Goal: Task Accomplishment & Management: Use online tool/utility

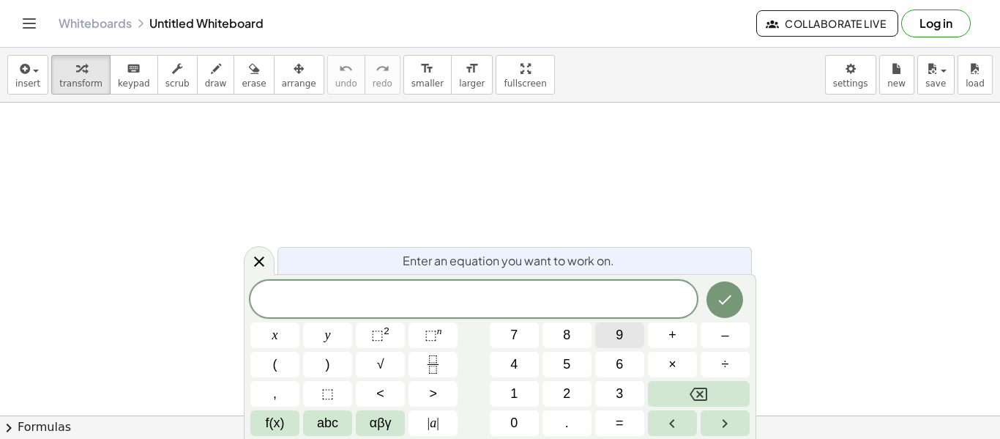
click at [602, 338] on button "9" at bounding box center [619, 335] width 49 height 26
click at [283, 356] on button "(" at bounding box center [274, 364] width 49 height 26
click at [513, 392] on span "1" at bounding box center [513, 394] width 7 height 20
click at [669, 382] on button "Backspace" at bounding box center [699, 394] width 102 height 26
click at [616, 387] on span "3" at bounding box center [619, 394] width 7 height 20
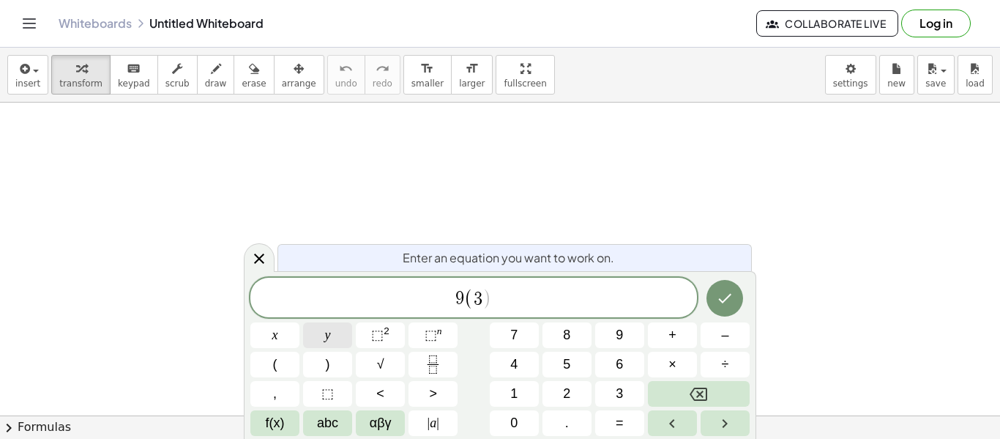
click at [334, 341] on button "y" at bounding box center [327, 335] width 49 height 26
click at [674, 339] on span "+" at bounding box center [673, 335] width 8 height 20
click at [617, 375] on button "6" at bounding box center [619, 364] width 49 height 26
click at [330, 357] on button ")" at bounding box center [327, 364] width 49 height 26
click at [628, 417] on button "=" at bounding box center [619, 423] width 49 height 26
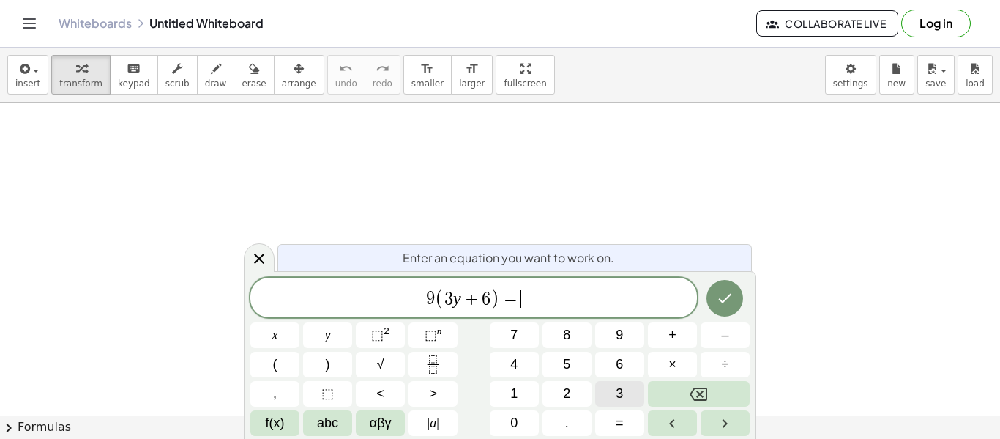
click at [639, 394] on button "3" at bounding box center [619, 394] width 49 height 26
click at [520, 430] on button "0" at bounding box center [514, 423] width 49 height 26
click at [731, 292] on icon "Done" at bounding box center [725, 298] width 18 height 18
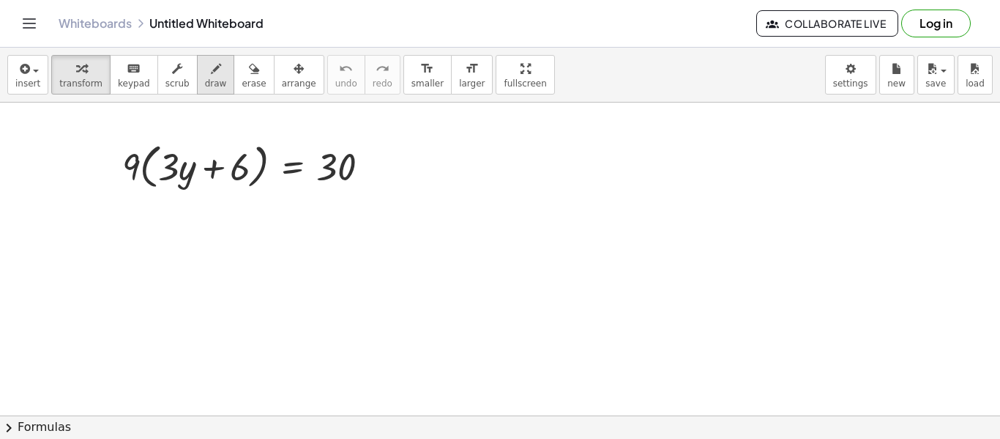
click at [210, 80] on span "draw" at bounding box center [216, 83] width 22 height 10
drag, startPoint x: 133, startPoint y: 156, endPoint x: 161, endPoint y: 146, distance: 30.3
click at [161, 146] on div at bounding box center [500, 415] width 1000 height 625
drag, startPoint x: 135, startPoint y: 151, endPoint x: 227, endPoint y: 160, distance: 92.8
click at [227, 160] on div at bounding box center [500, 415] width 1000 height 625
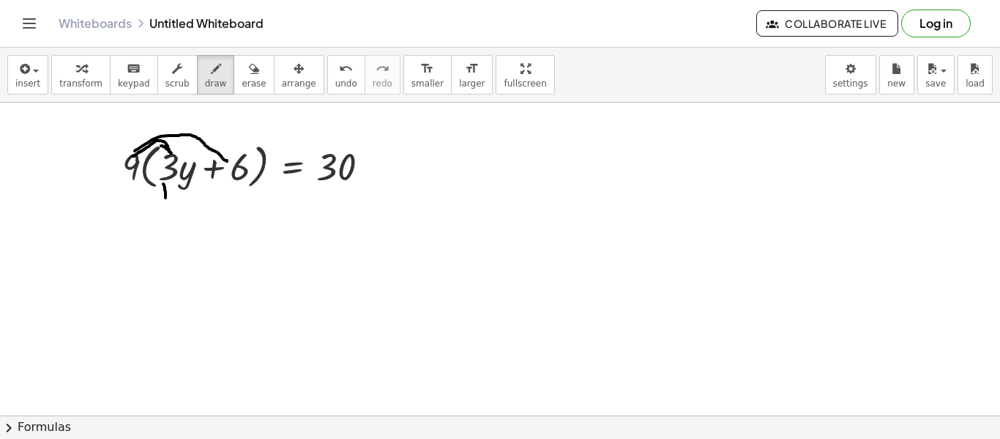
drag, startPoint x: 163, startPoint y: 184, endPoint x: 165, endPoint y: 198, distance: 14.1
click at [165, 198] on div at bounding box center [500, 415] width 1000 height 625
drag, startPoint x: 225, startPoint y: 176, endPoint x: 232, endPoint y: 210, distance: 35.2
click at [232, 210] on div at bounding box center [500, 415] width 1000 height 625
drag, startPoint x: 143, startPoint y: 201, endPoint x: 157, endPoint y: 226, distance: 28.9
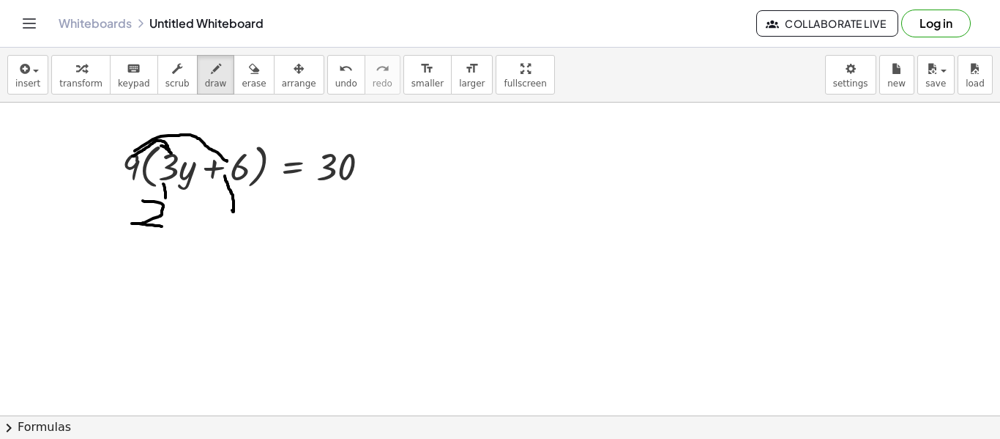
click at [157, 226] on div at bounding box center [500, 415] width 1000 height 625
drag, startPoint x: 177, startPoint y: 200, endPoint x: 152, endPoint y: 242, distance: 49.0
click at [152, 242] on div at bounding box center [500, 415] width 1000 height 625
drag, startPoint x: 204, startPoint y: 216, endPoint x: 208, endPoint y: 226, distance: 10.5
click at [208, 226] on div at bounding box center [500, 415] width 1000 height 625
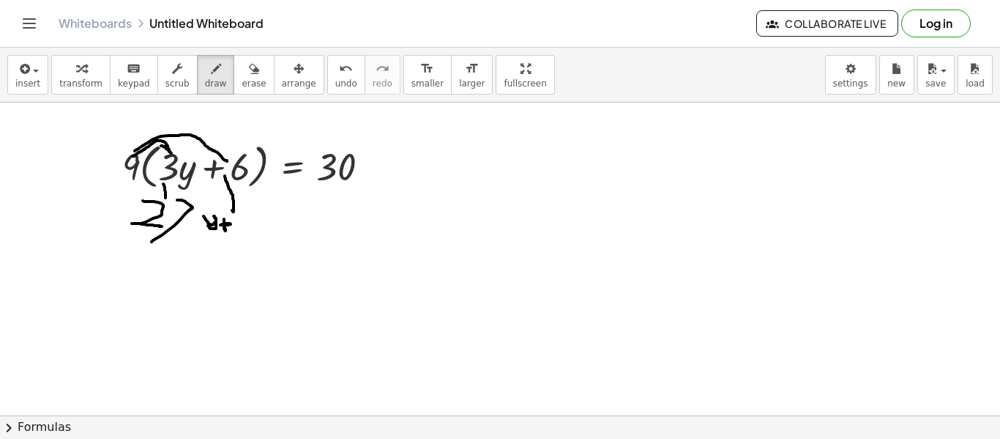
click at [220, 225] on div at bounding box center [500, 415] width 1000 height 625
drag, startPoint x: 247, startPoint y: 209, endPoint x: 249, endPoint y: 234, distance: 24.9
click at [249, 234] on div at bounding box center [500, 415] width 1000 height 625
drag, startPoint x: 246, startPoint y: 209, endPoint x: 281, endPoint y: 214, distance: 35.4
click at [281, 214] on div at bounding box center [500, 415] width 1000 height 625
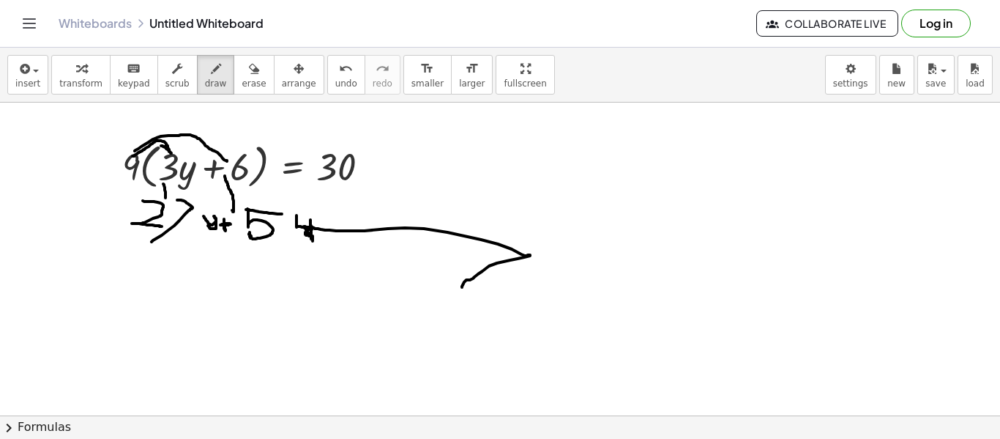
drag, startPoint x: 297, startPoint y: 215, endPoint x: 462, endPoint y: 287, distance: 180.4
click at [462, 287] on div at bounding box center [500, 415] width 1000 height 625
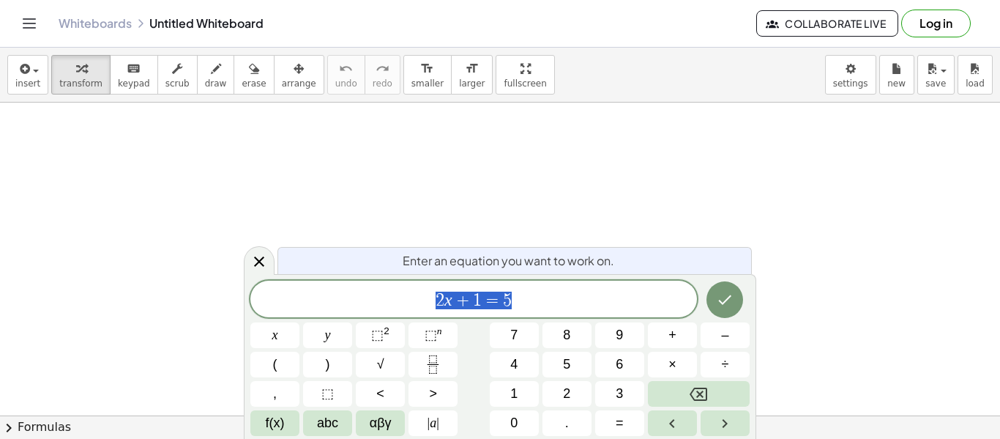
scroll to position [1, 0]
click at [538, 381] on div "1" at bounding box center [514, 394] width 49 height 26
click at [551, 387] on button "2" at bounding box center [567, 394] width 49 height 26
click at [730, 299] on icon "Done" at bounding box center [725, 300] width 18 height 18
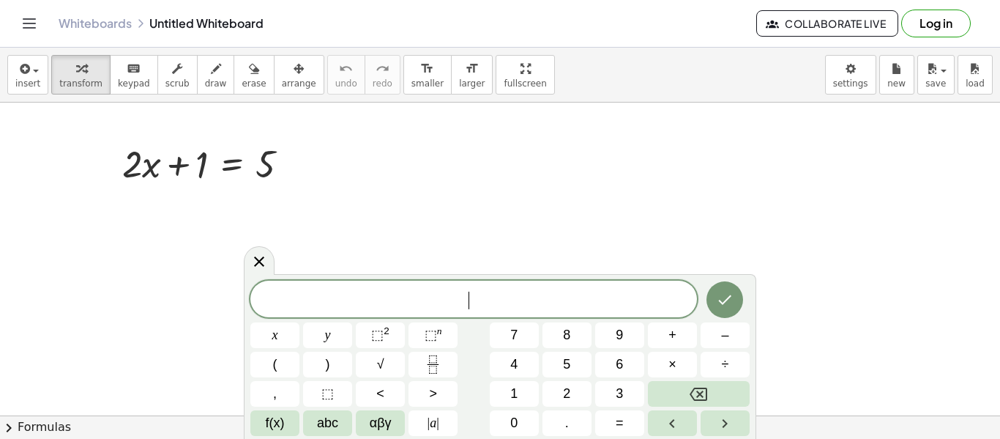
click at [694, 286] on div "​ x y ⬚ 2 ⬚ n 7 8 9 + – ( ) √ 4 5 6 × ÷ , ⬚ < > 1 2 3 f(x) abc αβγ | a | 0 . =" at bounding box center [499, 357] width 499 height 155
click at [734, 297] on button "Done" at bounding box center [725, 299] width 37 height 37
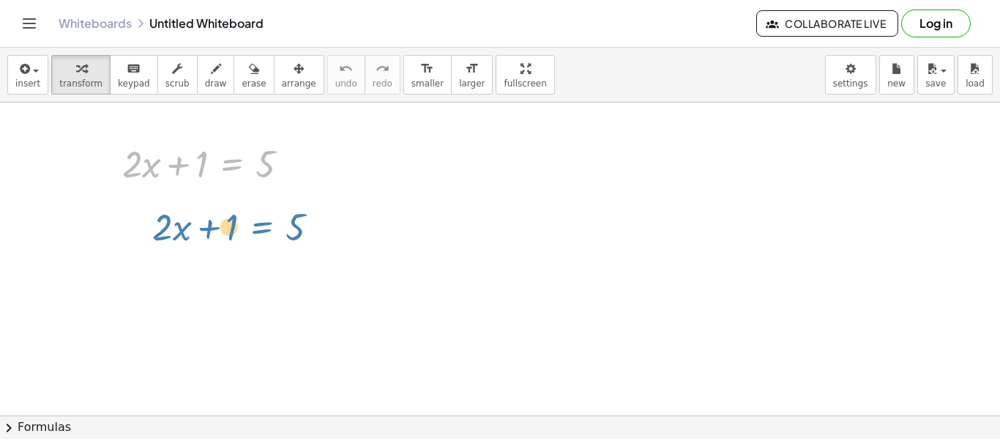
drag, startPoint x: 235, startPoint y: 146, endPoint x: 345, endPoint y: 197, distance: 120.9
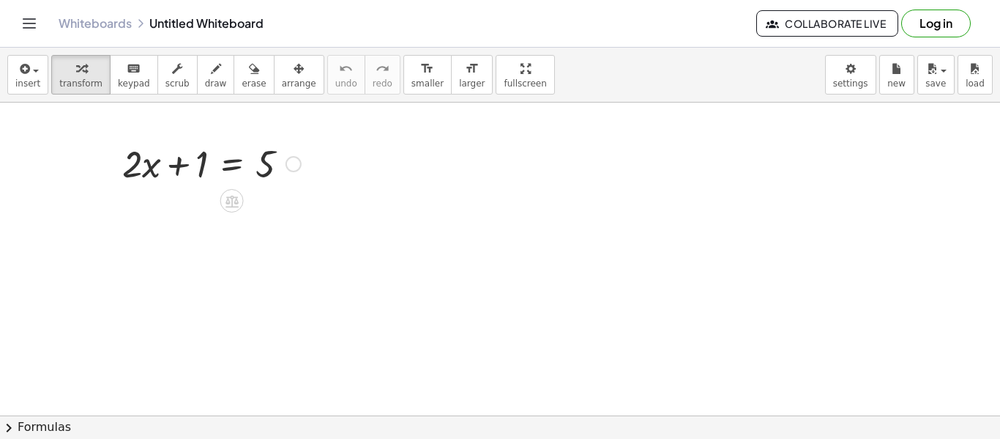
click at [293, 166] on div at bounding box center [294, 164] width 16 height 16
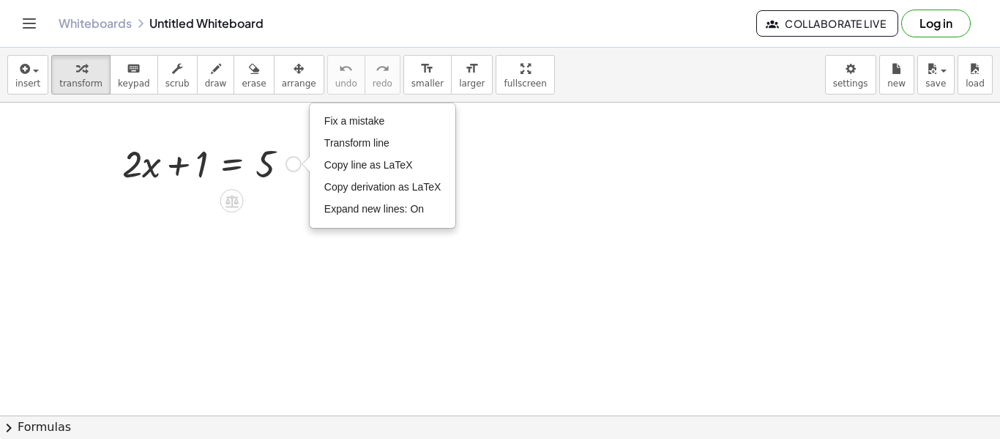
click at [293, 163] on div "Fix a mistake Transform line Copy line as LaTeX Copy derivation as LaTeX Expand…" at bounding box center [294, 164] width 16 height 16
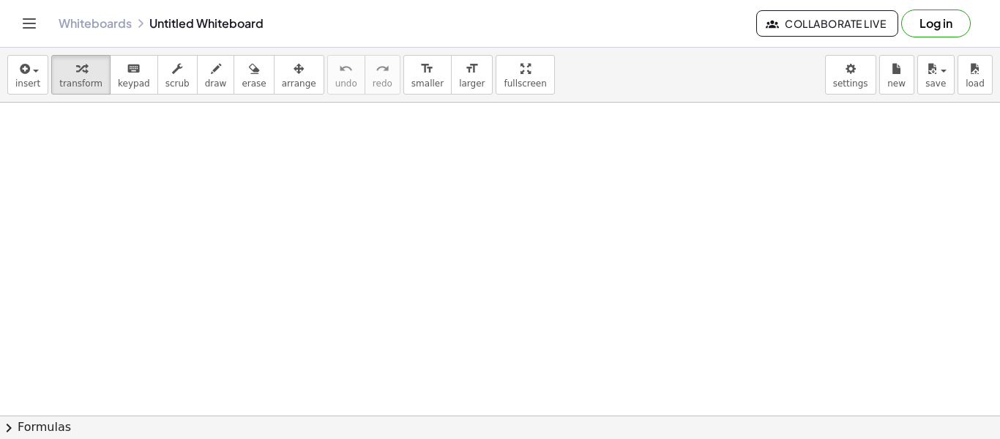
scroll to position [0, 0]
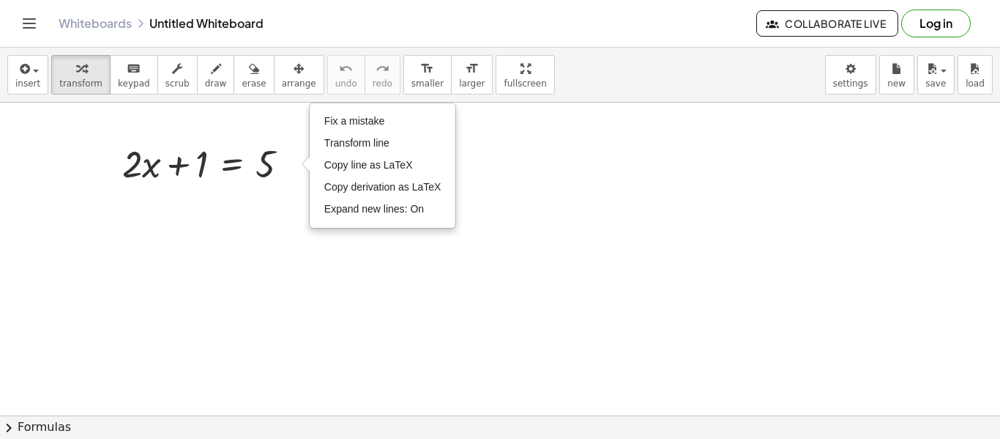
click at [134, 209] on div at bounding box center [500, 415] width 1000 height 625
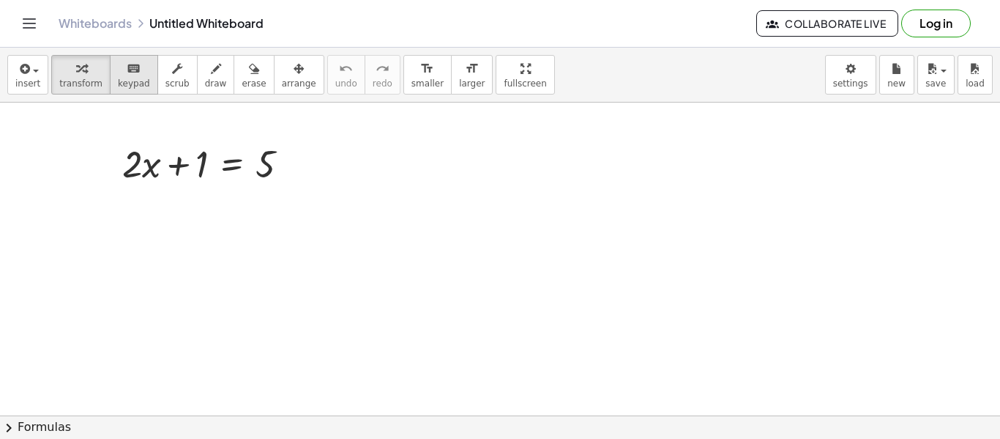
click at [119, 83] on span "keypad" at bounding box center [134, 83] width 32 height 10
click at [90, 87] on span "transform" at bounding box center [80, 83] width 43 height 10
click at [191, 162] on div at bounding box center [211, 163] width 193 height 50
click at [233, 191] on div at bounding box center [231, 200] width 23 height 23
click at [89, 91] on button "transform" at bounding box center [80, 75] width 59 height 40
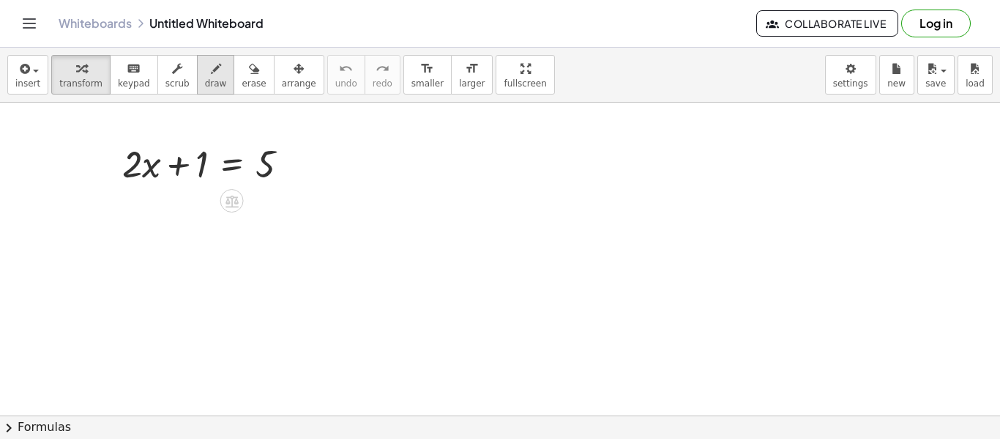
click at [205, 79] on span "draw" at bounding box center [216, 83] width 22 height 10
drag, startPoint x: 230, startPoint y: 151, endPoint x: 241, endPoint y: 301, distance: 150.5
click at [241, 301] on div at bounding box center [500, 415] width 1000 height 625
drag, startPoint x: 174, startPoint y: 185, endPoint x: 197, endPoint y: 187, distance: 23.5
click at [197, 187] on div at bounding box center [500, 415] width 1000 height 625
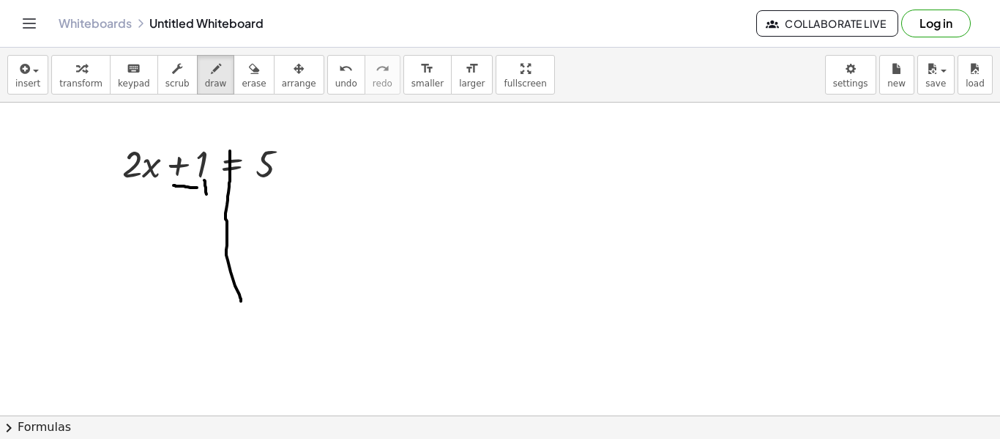
drag, startPoint x: 204, startPoint y: 180, endPoint x: 206, endPoint y: 199, distance: 19.1
click at [206, 199] on div at bounding box center [500, 415] width 1000 height 625
drag, startPoint x: 240, startPoint y: 194, endPoint x: 249, endPoint y: 195, distance: 8.8
click at [249, 195] on div at bounding box center [500, 415] width 1000 height 625
drag, startPoint x: 261, startPoint y: 193, endPoint x: 260, endPoint y: 212, distance: 19.8
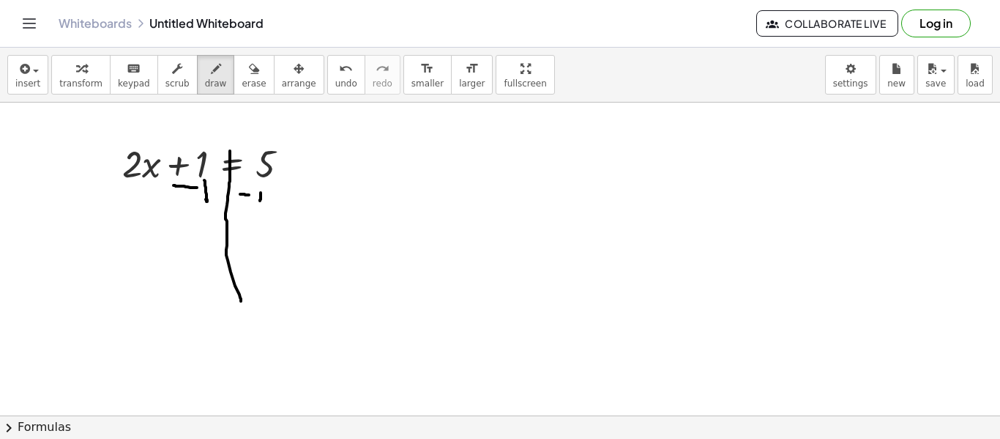
click at [260, 212] on div at bounding box center [500, 415] width 1000 height 625
drag, startPoint x: 240, startPoint y: 218, endPoint x: 266, endPoint y: 220, distance: 25.7
click at [266, 220] on div at bounding box center [500, 415] width 1000 height 625
drag, startPoint x: 249, startPoint y: 234, endPoint x: 285, endPoint y: 280, distance: 57.9
click at [285, 280] on div at bounding box center [500, 415] width 1000 height 625
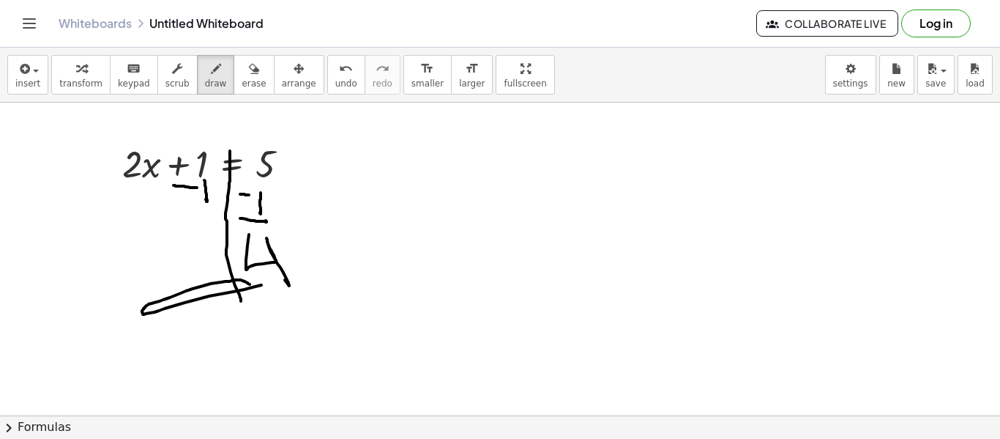
drag, startPoint x: 261, startPoint y: 285, endPoint x: 251, endPoint y: 285, distance: 10.3
click at [251, 285] on div at bounding box center [500, 415] width 1000 height 625
drag, startPoint x: 180, startPoint y: 264, endPoint x: 198, endPoint y: 269, distance: 18.3
click at [198, 269] on div at bounding box center [500, 415] width 1000 height 625
drag, startPoint x: 204, startPoint y: 252, endPoint x: 200, endPoint y: 265, distance: 13.9
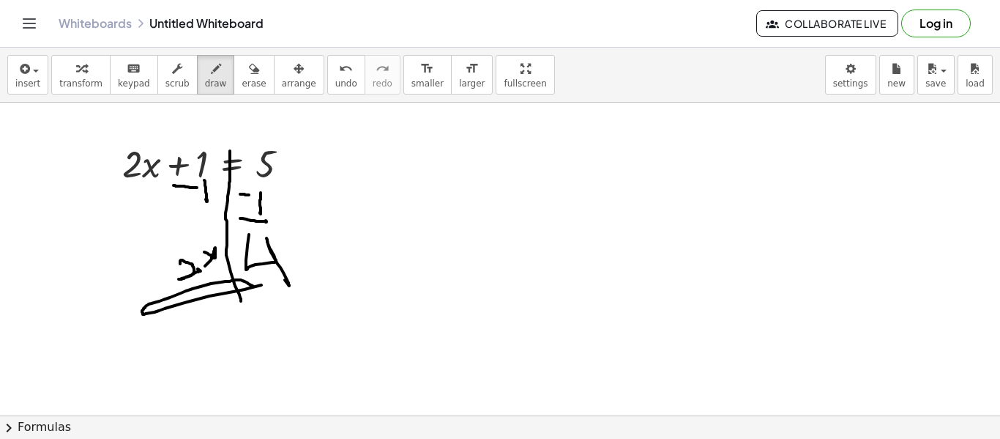
click at [200, 265] on div at bounding box center [500, 415] width 1000 height 625
click at [242, 83] on span "erase" at bounding box center [254, 83] width 24 height 10
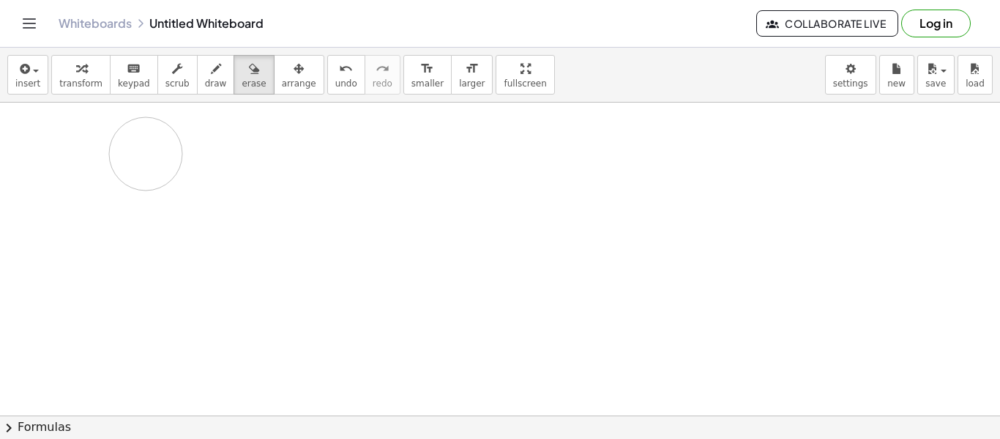
drag, startPoint x: 206, startPoint y: 225, endPoint x: 147, endPoint y: 152, distance: 93.7
click at [147, 152] on div at bounding box center [500, 415] width 1000 height 625
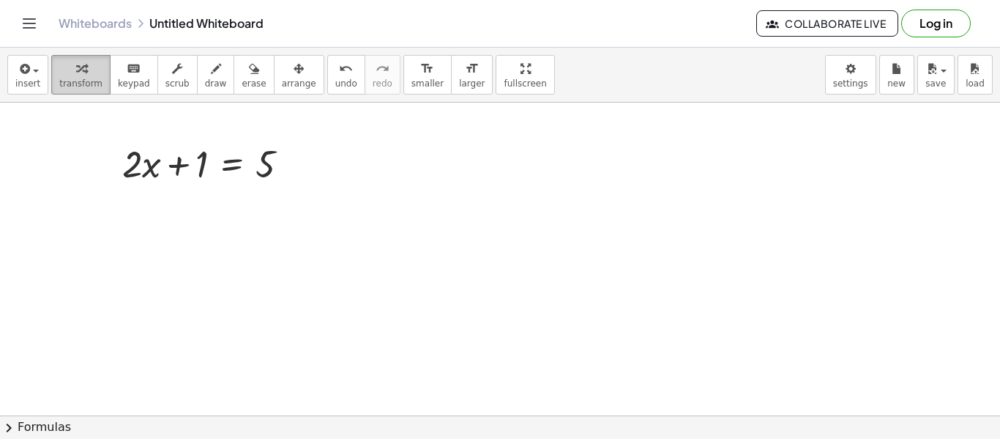
click at [83, 74] on div "button" at bounding box center [80, 68] width 43 height 18
click at [224, 191] on div at bounding box center [231, 200] width 23 height 23
click at [237, 200] on div "×" at bounding box center [231, 200] width 23 height 23
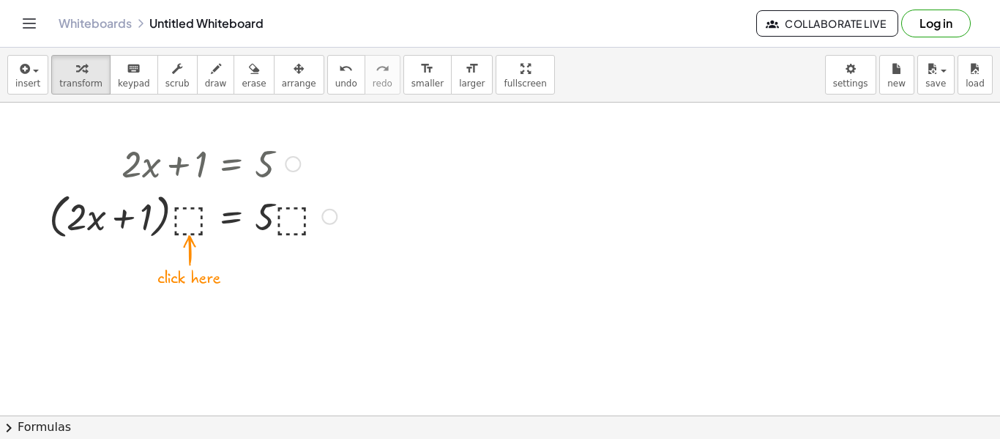
click at [201, 209] on div at bounding box center [193, 215] width 302 height 56
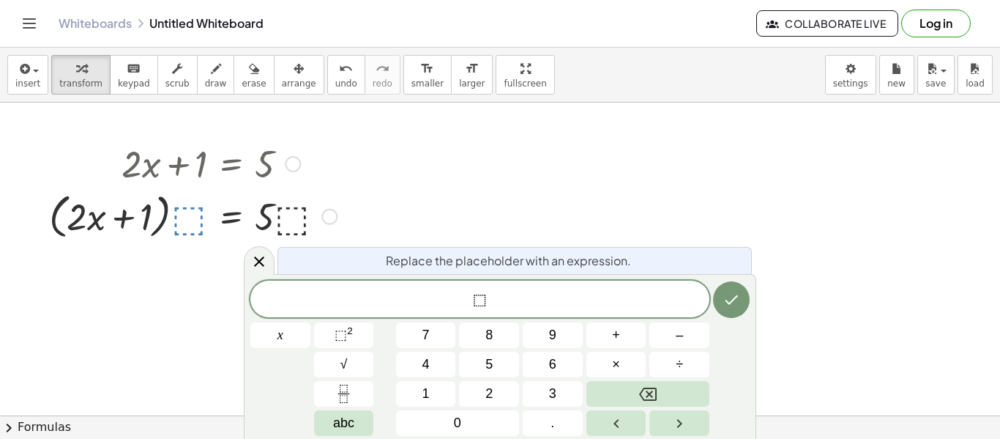
click at [395, 335] on div "⬚ x 7 8 9 + – 4 5 6 × ÷ ⬚ 2 √ abc 1 2 3 0 ." at bounding box center [499, 357] width 499 height 155
click at [441, 364] on button "4" at bounding box center [426, 364] width 60 height 26
click at [483, 307] on span "⬚" at bounding box center [484, 300] width 14 height 18
click at [617, 358] on span "×" at bounding box center [616, 364] width 8 height 20
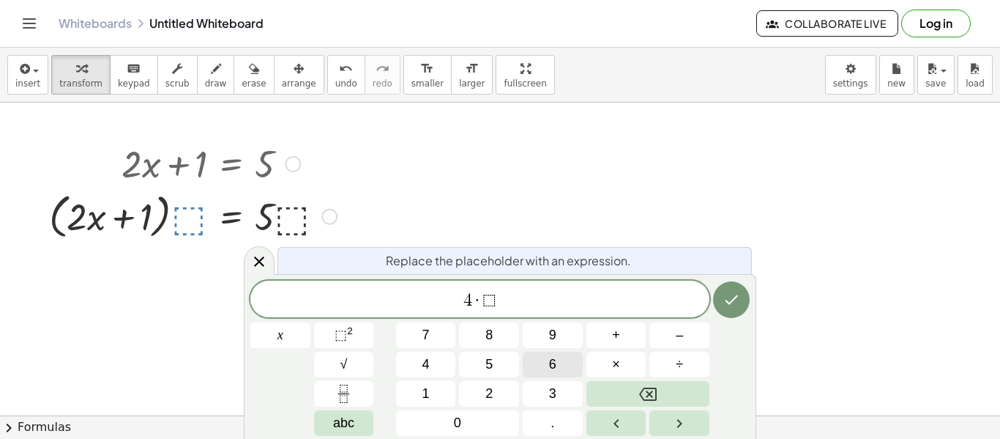
click at [528, 371] on button "6" at bounding box center [553, 364] width 60 height 26
click at [732, 297] on icon "Done" at bounding box center [732, 300] width 18 height 18
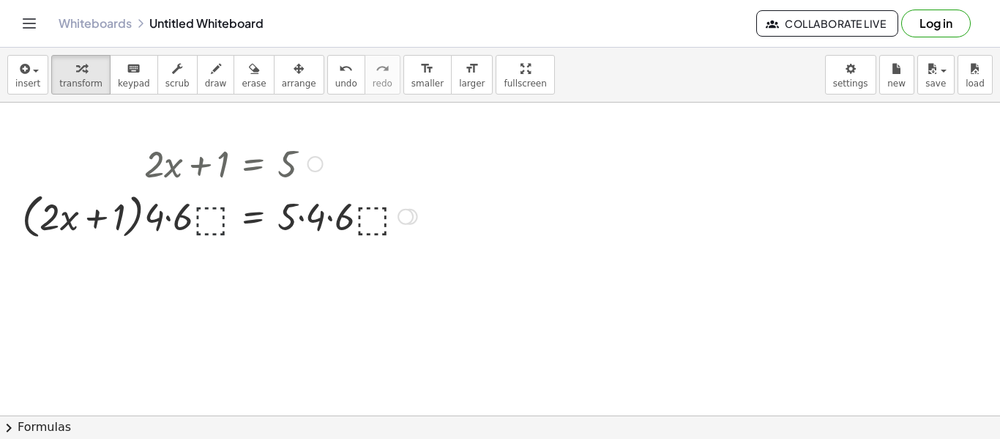
click at [220, 208] on div at bounding box center [220, 215] width 410 height 56
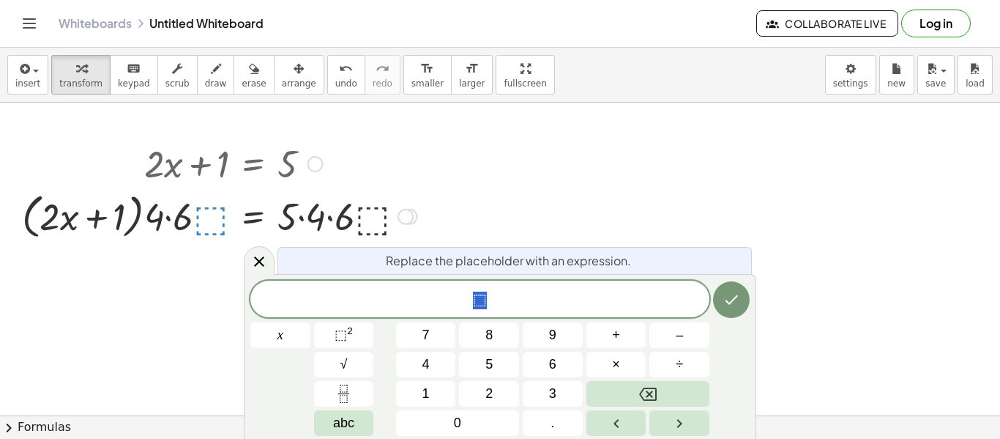
click at [384, 207] on div at bounding box center [220, 215] width 410 height 56
click at [373, 210] on div at bounding box center [220, 215] width 410 height 56
click at [720, 294] on button "Done" at bounding box center [731, 299] width 37 height 37
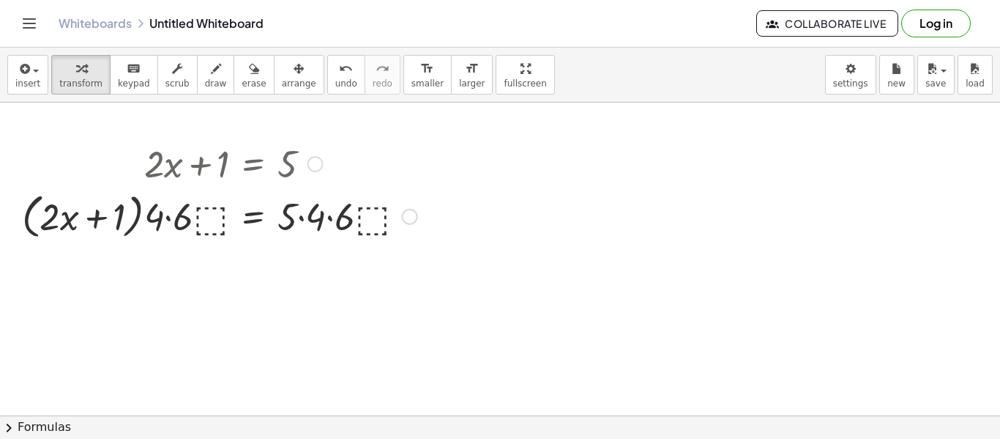
click at [380, 227] on div at bounding box center [220, 215] width 410 height 56
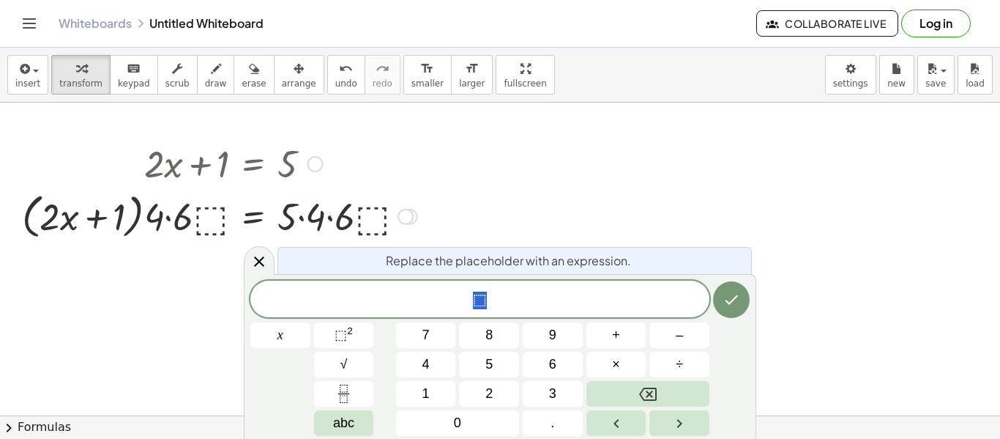
scroll to position [4, 0]
click at [475, 373] on button "5" at bounding box center [489, 364] width 60 height 26
click at [631, 386] on button "Backspace" at bounding box center [648, 394] width 123 height 26
click at [527, 368] on button "6" at bounding box center [553, 364] width 60 height 26
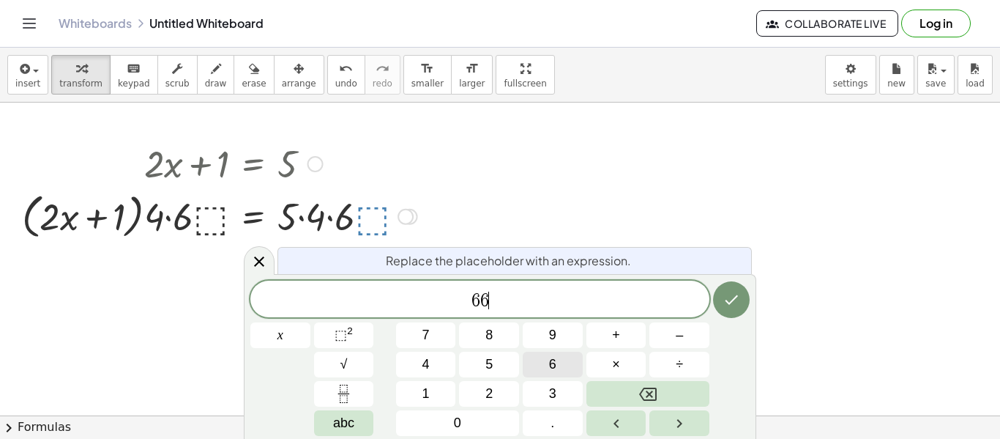
click at [527, 368] on button "6" at bounding box center [553, 364] width 60 height 26
click at [573, 360] on button "6" at bounding box center [553, 364] width 60 height 26
click at [730, 305] on icon "Done" at bounding box center [732, 300] width 18 height 18
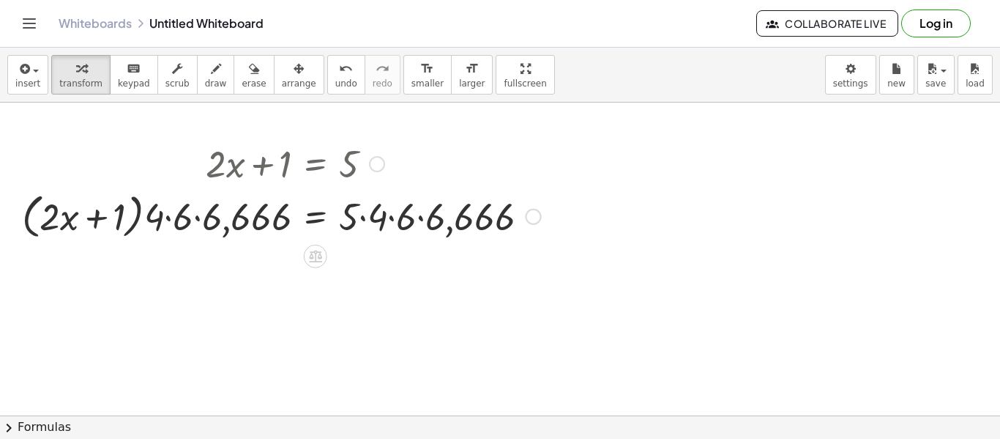
click at [535, 215] on div at bounding box center [534, 217] width 16 height 16
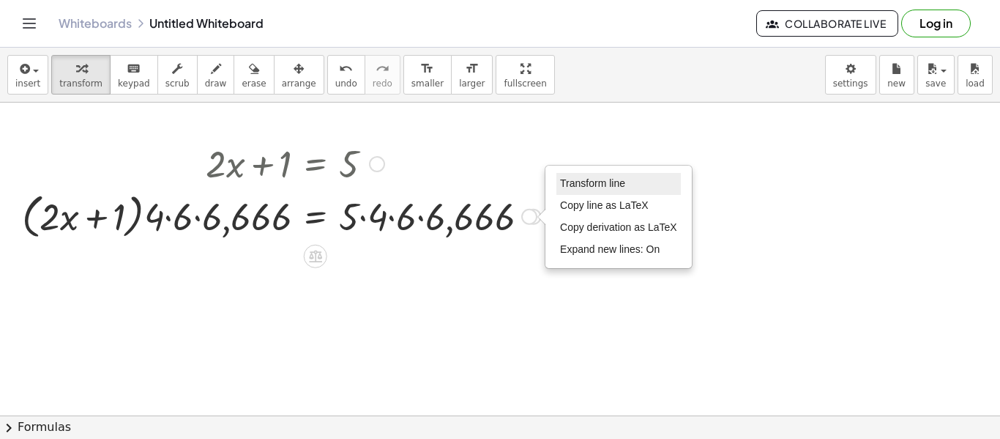
click at [570, 185] on span "Transform line" at bounding box center [592, 183] width 65 height 12
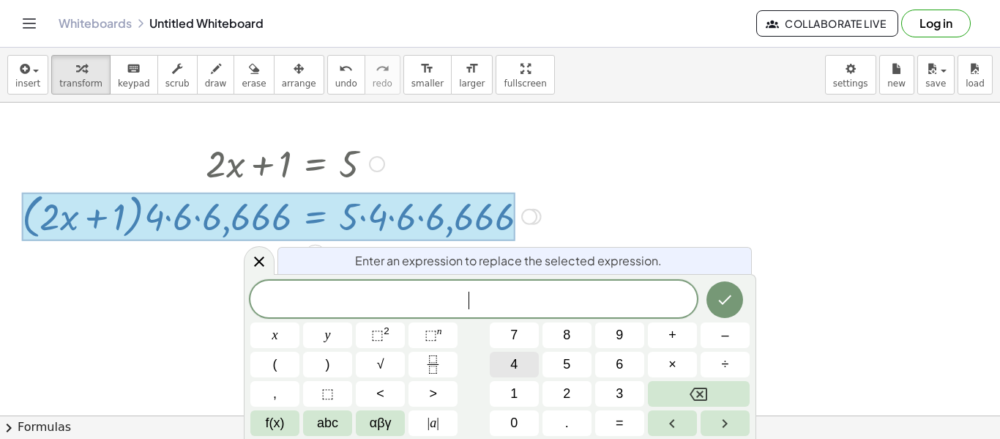
click at [527, 367] on button "4" at bounding box center [514, 364] width 49 height 26
click at [286, 359] on button "(" at bounding box center [274, 364] width 49 height 26
click at [599, 343] on button "9" at bounding box center [619, 335] width 49 height 26
click at [665, 362] on button "×" at bounding box center [672, 364] width 49 height 26
click at [710, 382] on button "Backspace" at bounding box center [699, 394] width 102 height 26
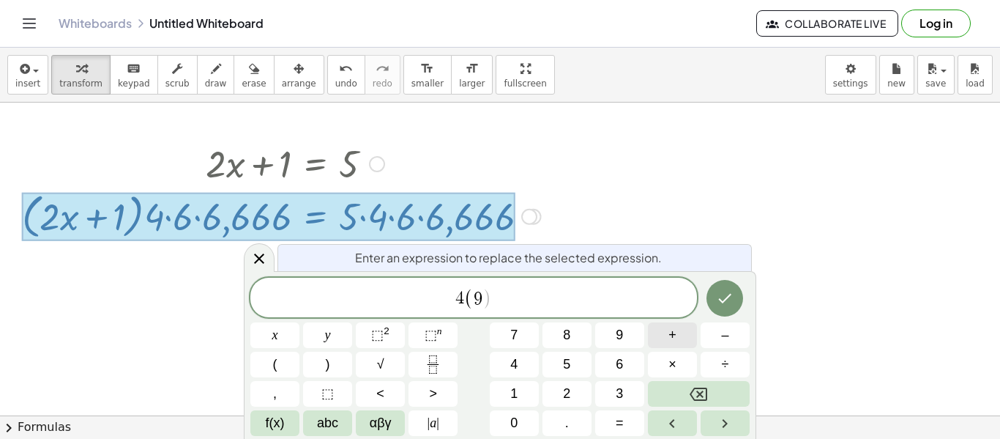
click at [683, 343] on button "+" at bounding box center [672, 335] width 49 height 26
click at [336, 332] on button "y" at bounding box center [327, 335] width 49 height 26
click at [330, 361] on button ")" at bounding box center [327, 364] width 49 height 26
click at [613, 414] on button "=" at bounding box center [619, 423] width 49 height 26
click at [565, 381] on button "2" at bounding box center [567, 394] width 49 height 26
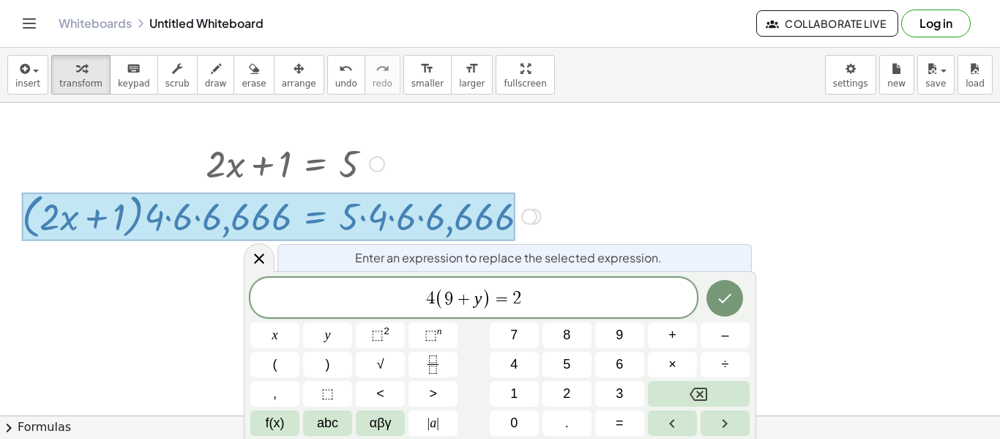
click at [567, 348] on div "4 ( 9 + y ) = 2 ​ x y ⬚ 2 ⬚ n 7 8 9 + – ( ) √ 4 5 6 × ÷ , ⬚ < > 1 2 3 f(x) abc …" at bounding box center [499, 357] width 499 height 158
click at [567, 340] on span "8" at bounding box center [566, 335] width 7 height 20
click at [724, 299] on icon "Done" at bounding box center [725, 299] width 13 height 10
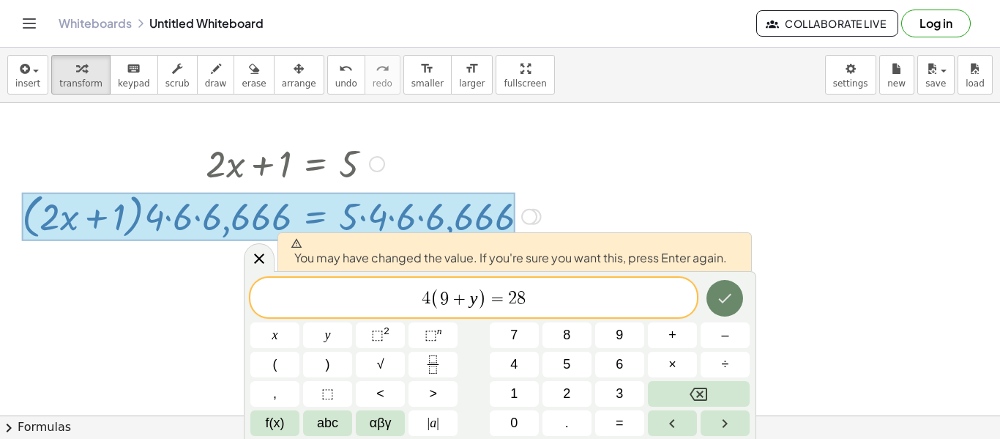
click at [732, 298] on icon "Done" at bounding box center [725, 298] width 18 height 18
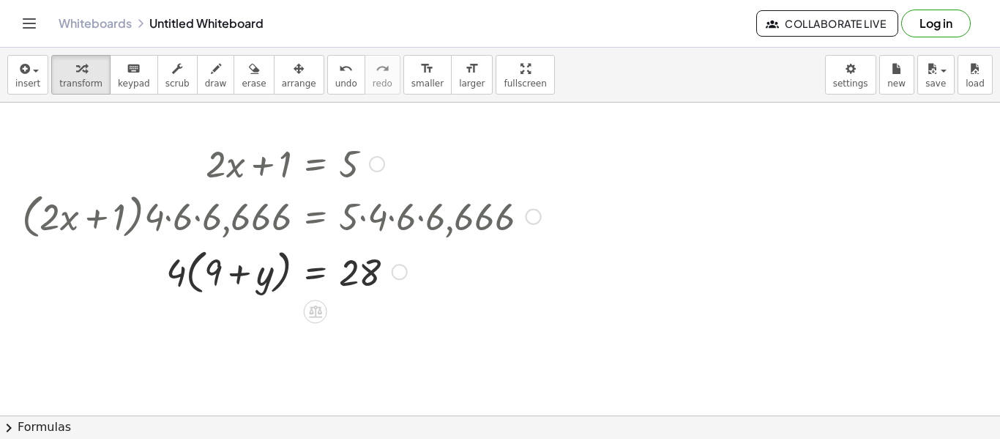
drag, startPoint x: 430, startPoint y: 227, endPoint x: 352, endPoint y: 198, distance: 83.0
click at [352, 198] on div at bounding box center [282, 215] width 534 height 56
click at [242, 78] on span "erase" at bounding box center [254, 83] width 24 height 10
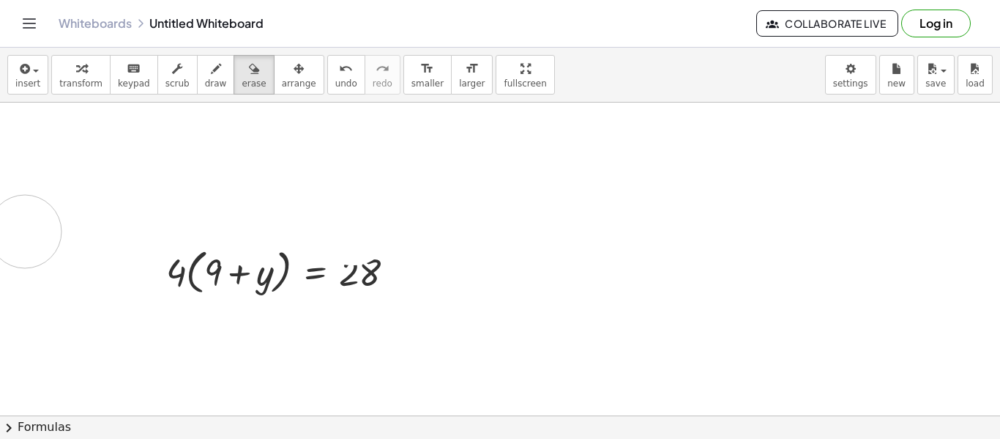
drag, startPoint x: 209, startPoint y: 143, endPoint x: 25, endPoint y: 231, distance: 204.7
click at [25, 231] on div at bounding box center [500, 415] width 1000 height 625
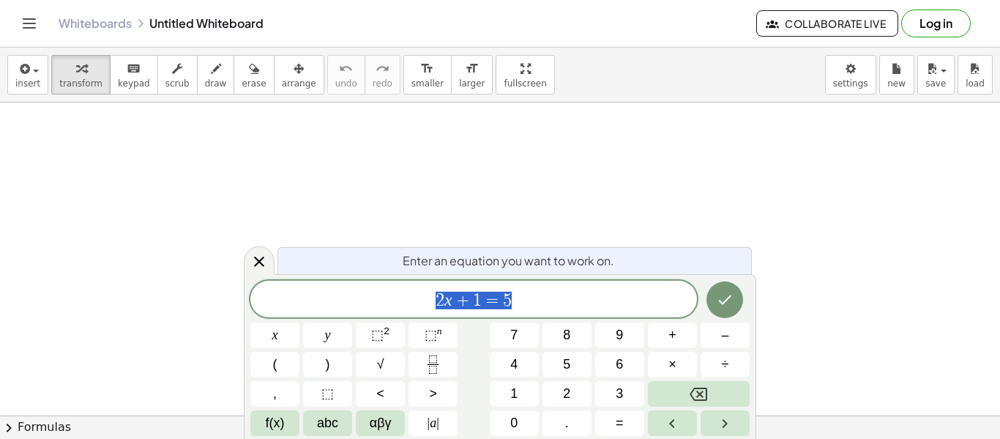
scroll to position [1, 0]
click at [718, 289] on button "Done" at bounding box center [725, 299] width 37 height 37
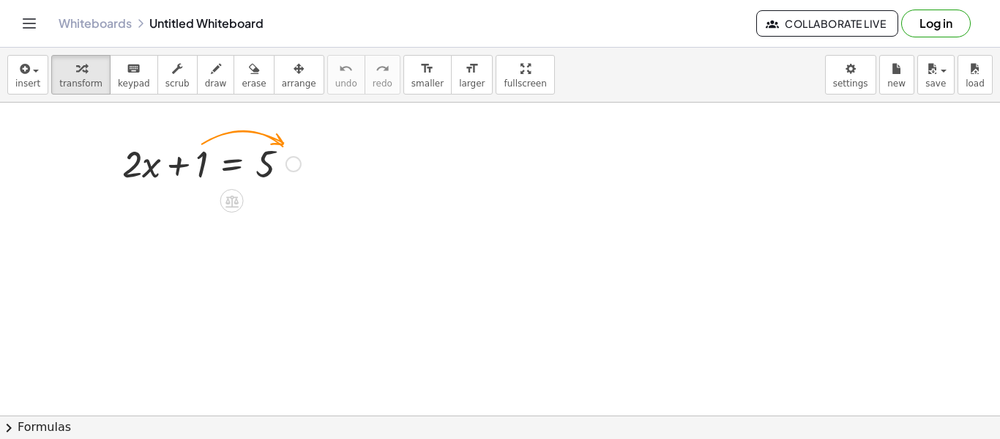
click at [201, 162] on div at bounding box center [211, 163] width 193 height 50
drag, startPoint x: 201, startPoint y: 162, endPoint x: 291, endPoint y: 142, distance: 92.2
click at [291, 142] on div at bounding box center [211, 163] width 193 height 50
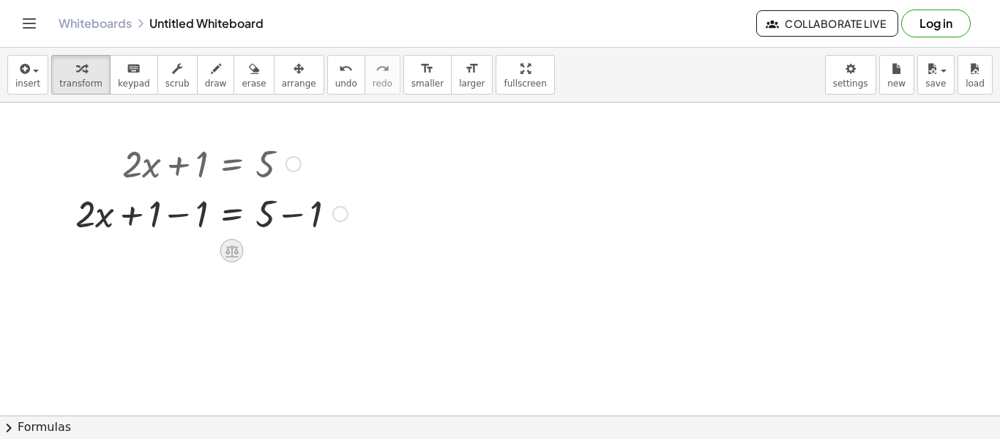
click at [231, 249] on icon at bounding box center [232, 251] width 13 height 12
click at [230, 249] on span "×" at bounding box center [232, 250] width 9 height 21
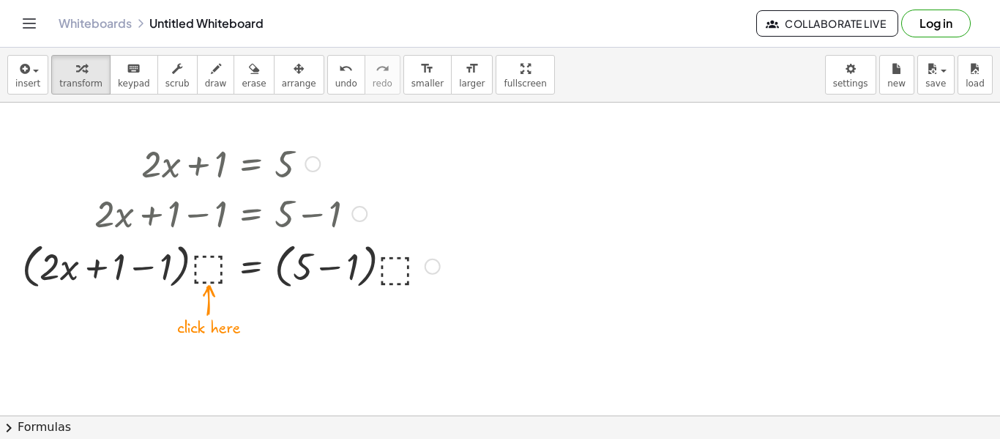
click at [194, 261] on div at bounding box center [231, 265] width 433 height 56
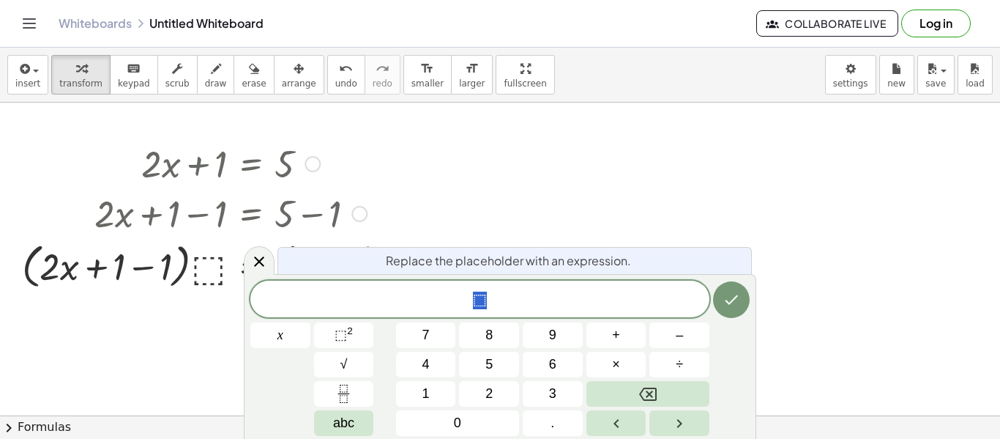
scroll to position [1, 0]
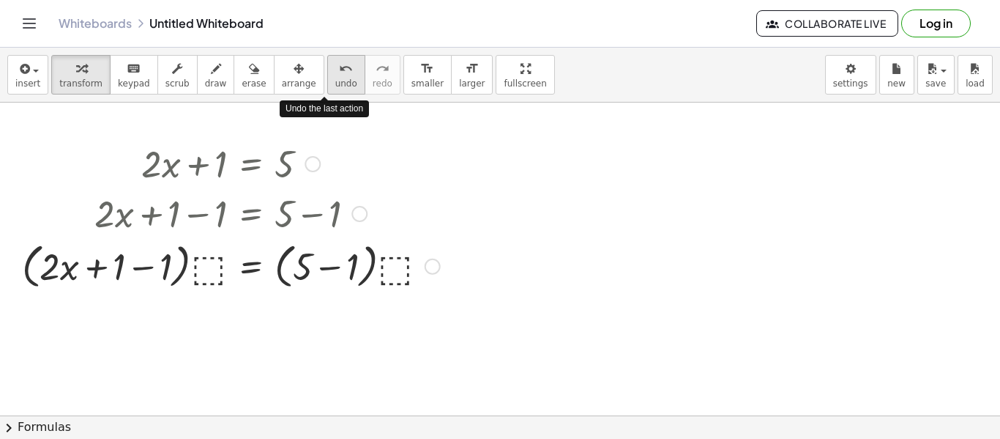
click at [327, 57] on button "undo undo" at bounding box center [346, 75] width 38 height 40
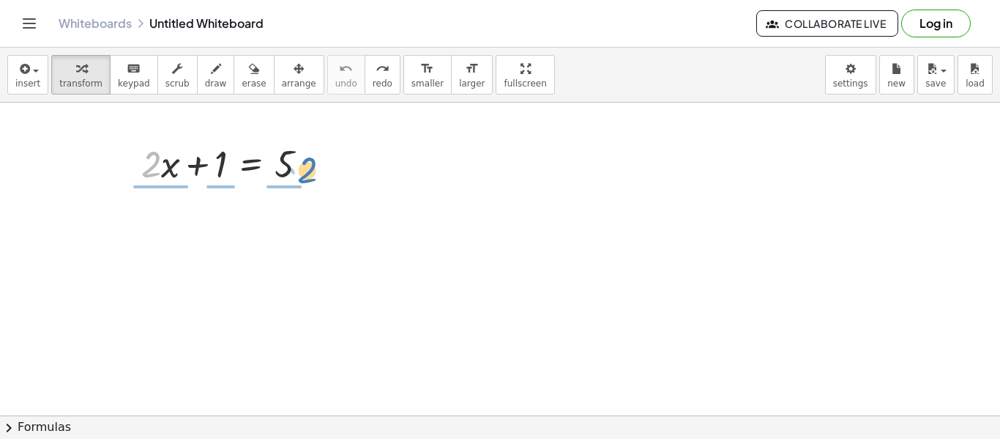
drag, startPoint x: 155, startPoint y: 164, endPoint x: 315, endPoint y: 168, distance: 159.7
click at [315, 168] on div at bounding box center [230, 163] width 193 height 50
drag, startPoint x: 222, startPoint y: 170, endPoint x: 329, endPoint y: 171, distance: 106.9
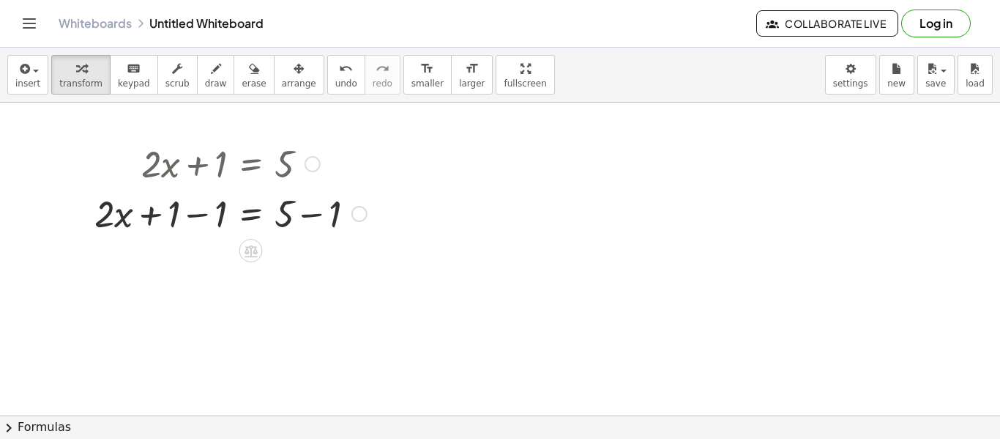
click at [309, 211] on div at bounding box center [230, 212] width 287 height 50
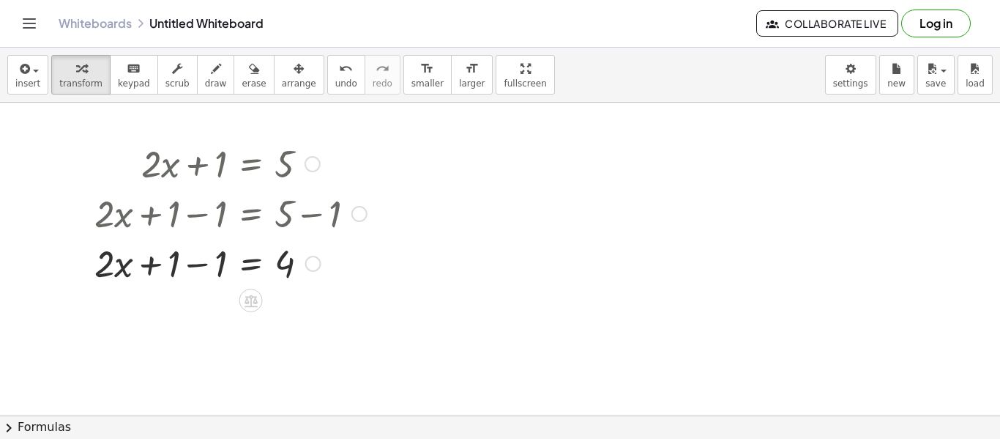
click at [193, 266] on div at bounding box center [230, 262] width 287 height 50
drag, startPoint x: 194, startPoint y: 264, endPoint x: 271, endPoint y: 288, distance: 80.4
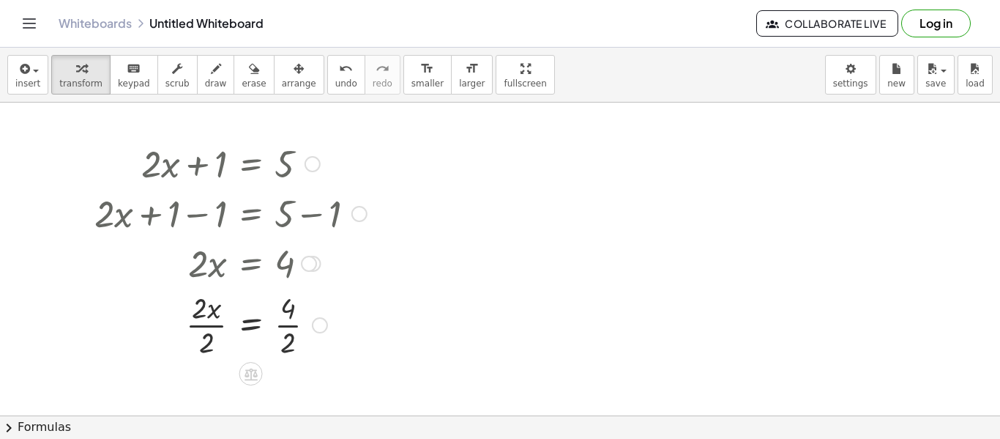
click at [289, 325] on div at bounding box center [230, 323] width 287 height 73
click at [192, 322] on div at bounding box center [230, 323] width 287 height 73
click at [311, 156] on div at bounding box center [313, 164] width 16 height 16
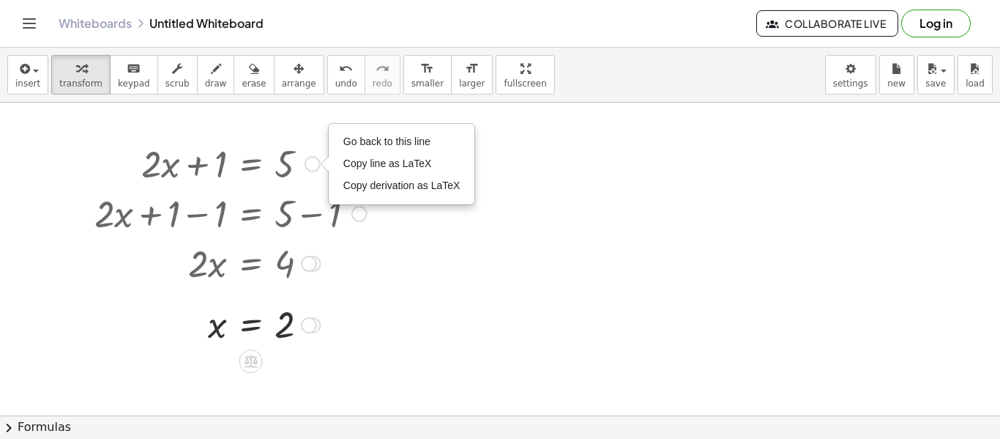
click at [311, 156] on div "Go back to this line Copy line as LaTeX Copy derivation as LaTeX" at bounding box center [313, 164] width 16 height 16
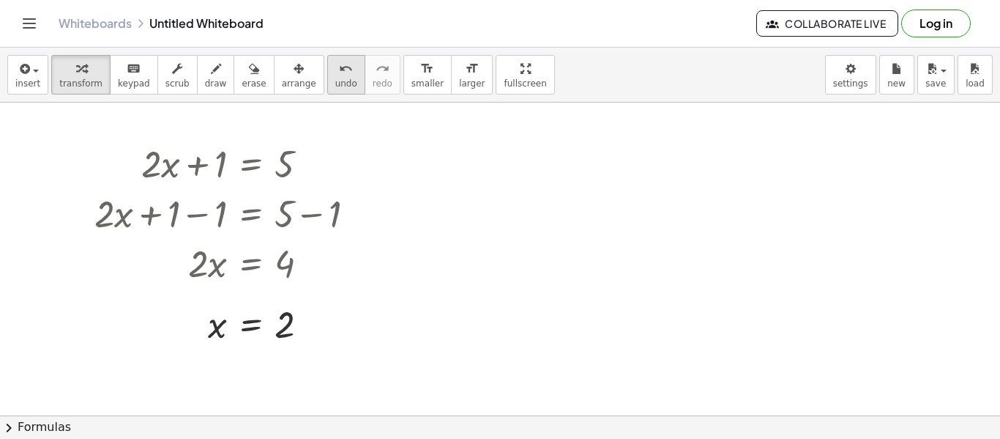
click at [339, 70] on icon "undo" at bounding box center [346, 69] width 14 height 18
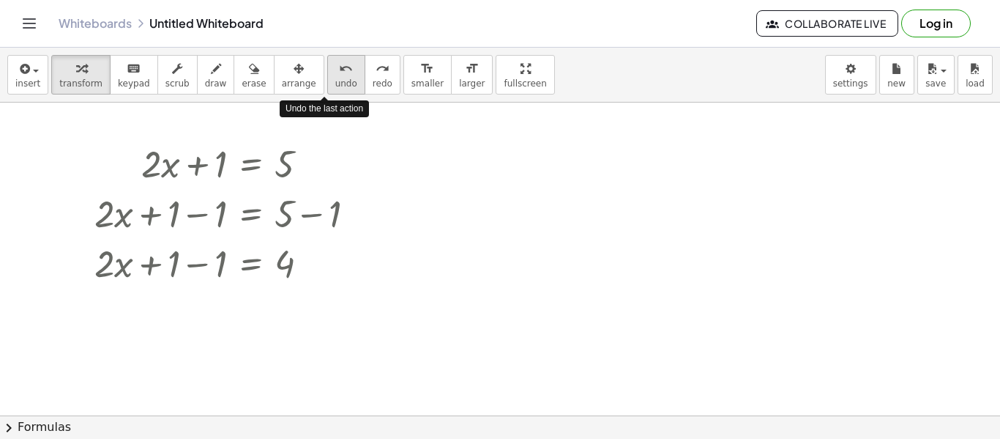
click at [339, 70] on icon "undo" at bounding box center [346, 69] width 14 height 18
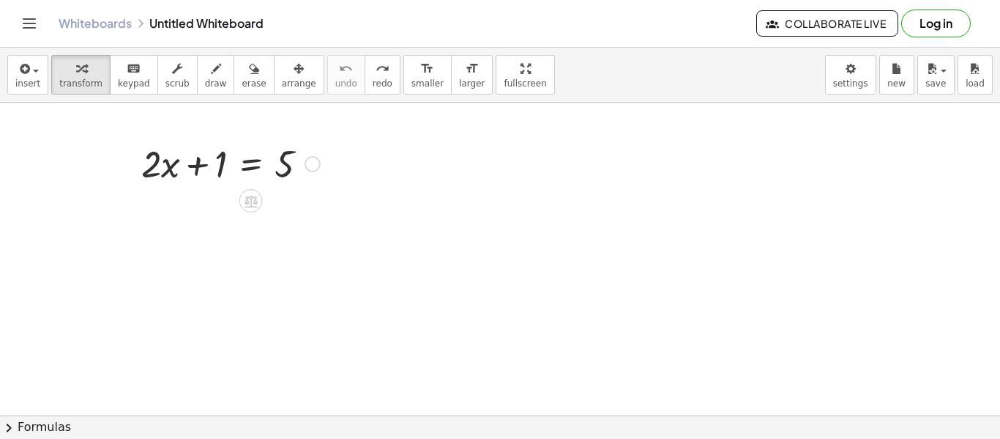
click at [311, 165] on div "Go back to this line Copy line as LaTeX Copy derivation as LaTeX" at bounding box center [313, 164] width 16 height 16
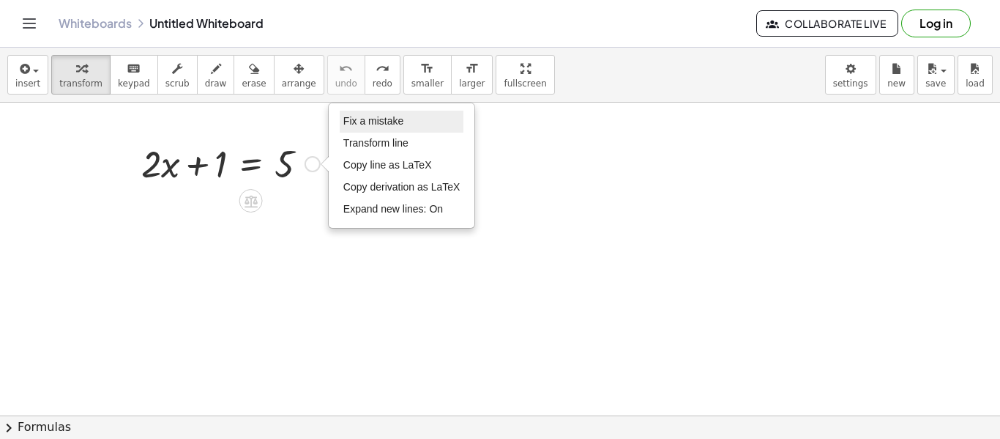
click at [368, 122] on span "Fix a mistake" at bounding box center [373, 121] width 60 height 12
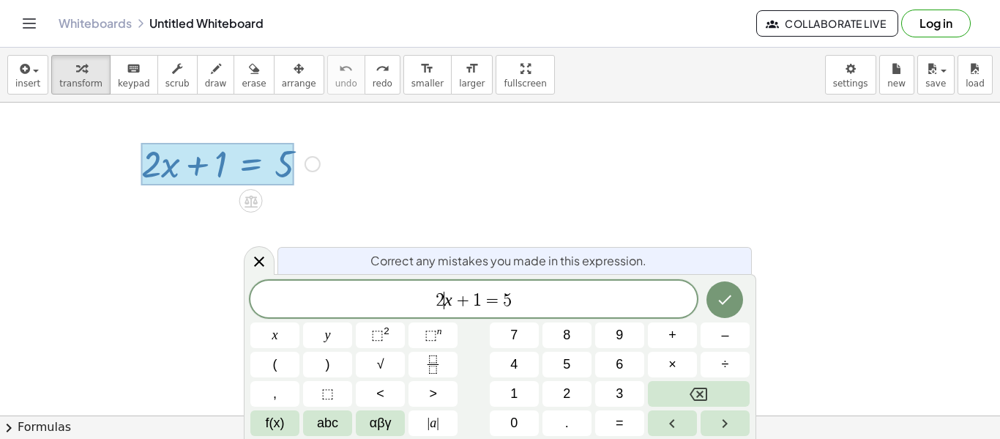
click at [444, 301] on var "x" at bounding box center [448, 299] width 8 height 19
click at [477, 304] on span "1" at bounding box center [477, 300] width 9 height 18
click at [478, 304] on span "1" at bounding box center [477, 300] width 9 height 18
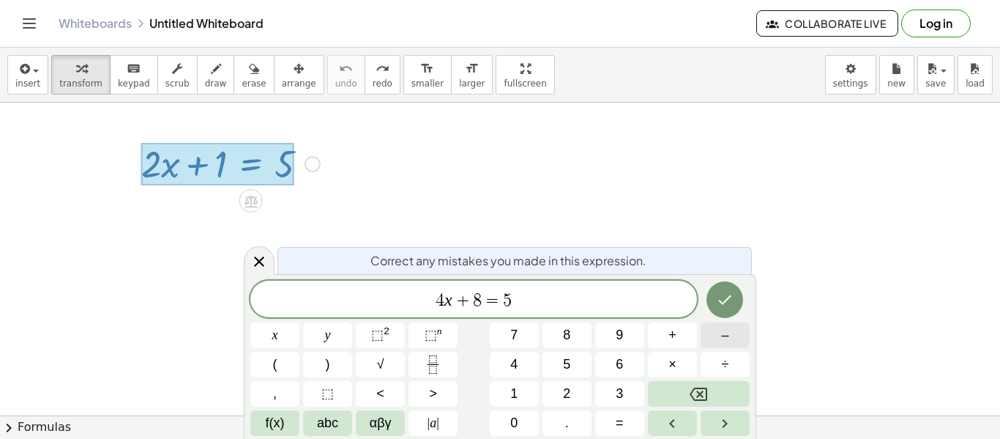
click at [608, 331] on div "4 x + 8 ​ = 5 x y ⬚ 2 ⬚ n 7 8 9 + – ( ) √ 4 5 6 × ÷ , ⬚ < > 1 2 3 f(x) abc αβγ …" at bounding box center [499, 357] width 499 height 155
click at [455, 305] on span "+" at bounding box center [463, 300] width 21 height 18
click at [465, 303] on span "+" at bounding box center [463, 300] width 21 height 18
click at [744, 332] on button "–" at bounding box center [725, 335] width 49 height 26
click at [720, 299] on icon "Done" at bounding box center [725, 300] width 18 height 18
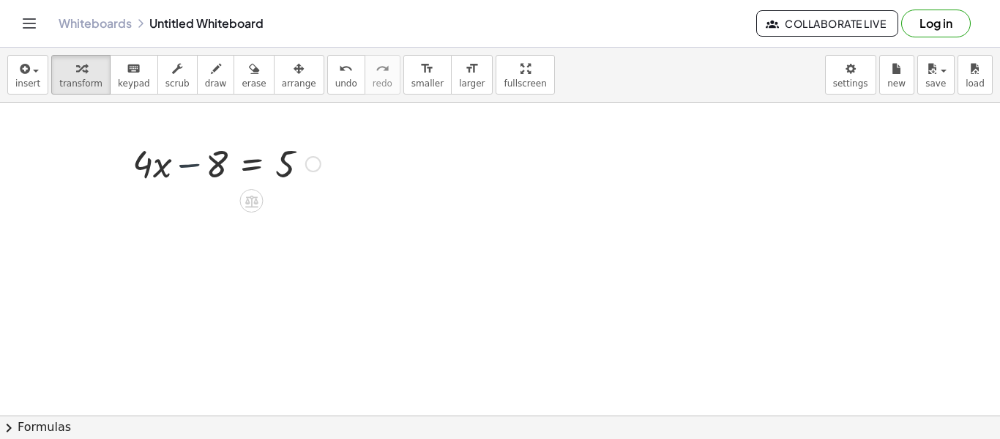
click at [182, 159] on div at bounding box center [226, 163] width 203 height 50
drag, startPoint x: 208, startPoint y: 164, endPoint x: 298, endPoint y: 171, distance: 90.4
click at [298, 171] on div at bounding box center [226, 163] width 203 height 50
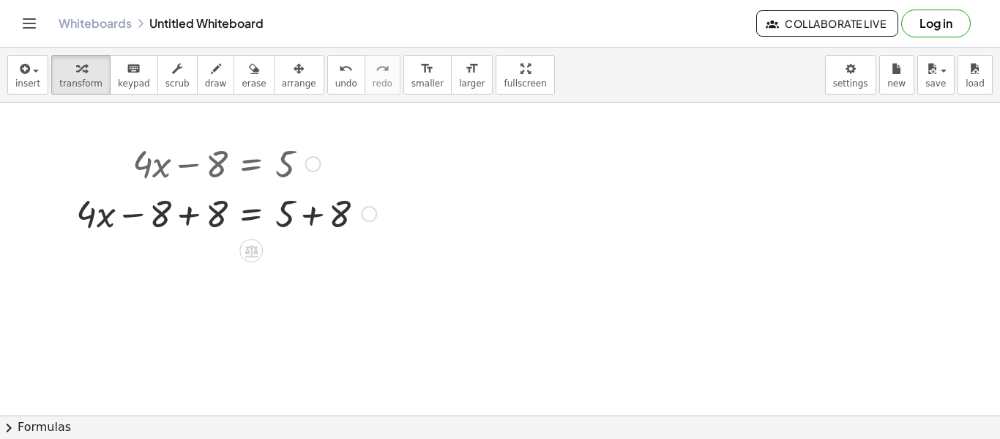
click at [191, 217] on div at bounding box center [226, 212] width 315 height 50
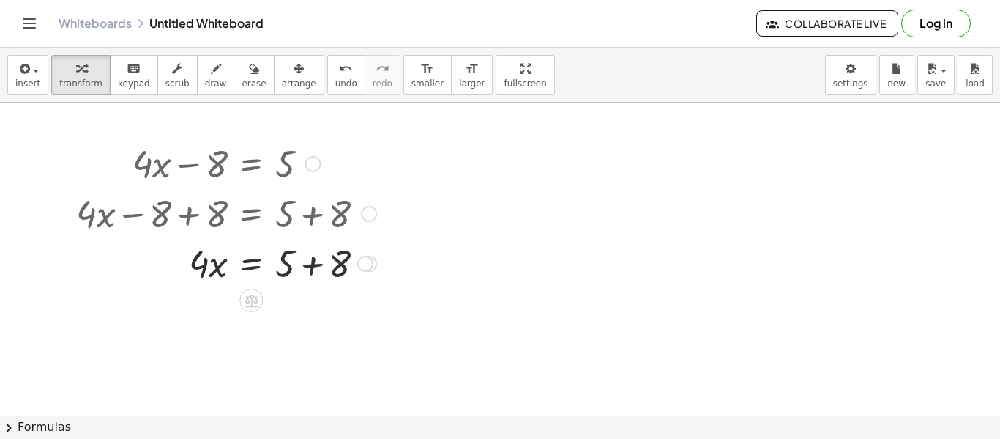
click at [310, 267] on div at bounding box center [226, 262] width 315 height 50
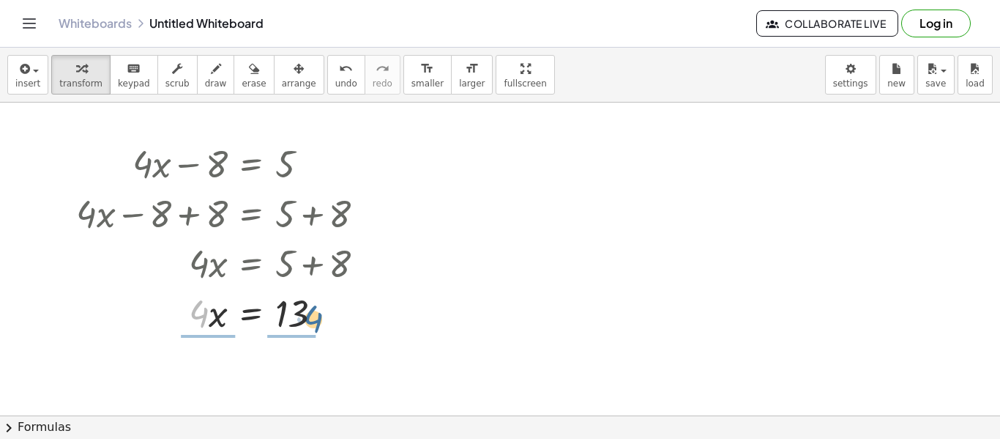
drag, startPoint x: 199, startPoint y: 311, endPoint x: 314, endPoint y: 316, distance: 115.1
click at [314, 316] on div at bounding box center [226, 312] width 315 height 50
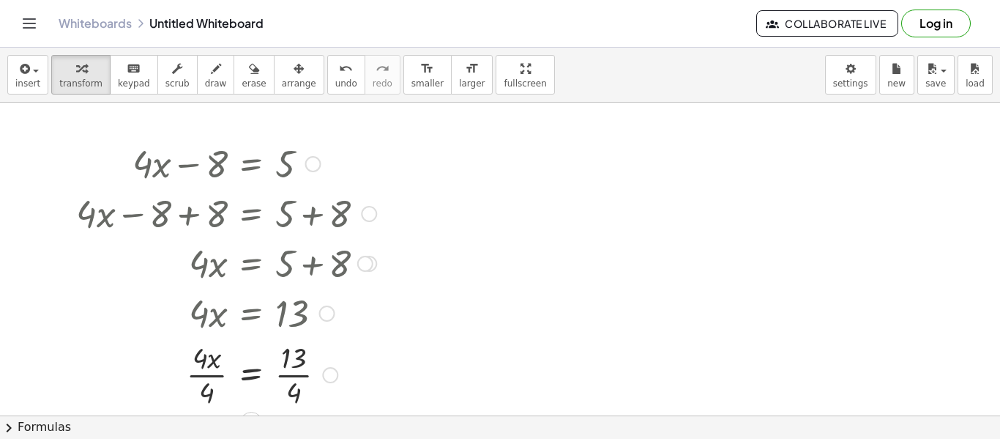
click at [294, 357] on div at bounding box center [226, 373] width 315 height 73
click at [185, 376] on div at bounding box center [226, 373] width 315 height 73
click at [194, 375] on div at bounding box center [226, 373] width 315 height 73
click at [286, 373] on div at bounding box center [226, 373] width 315 height 73
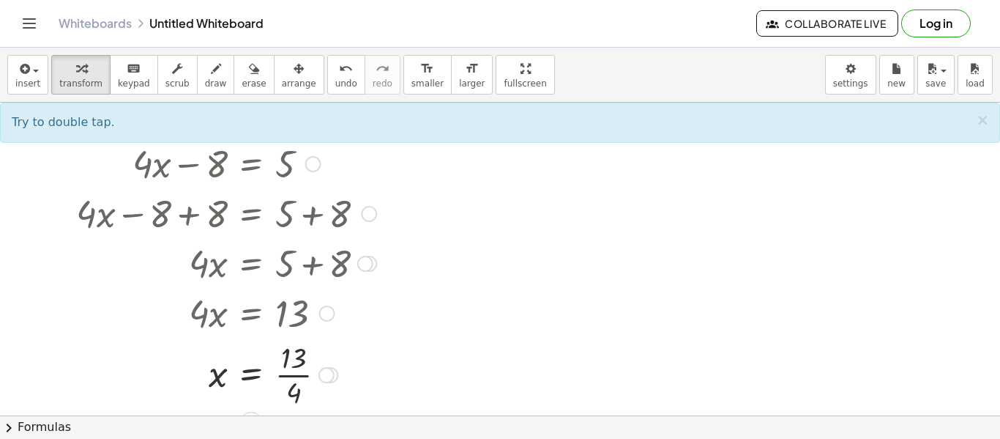
click at [285, 373] on div at bounding box center [226, 373] width 315 height 73
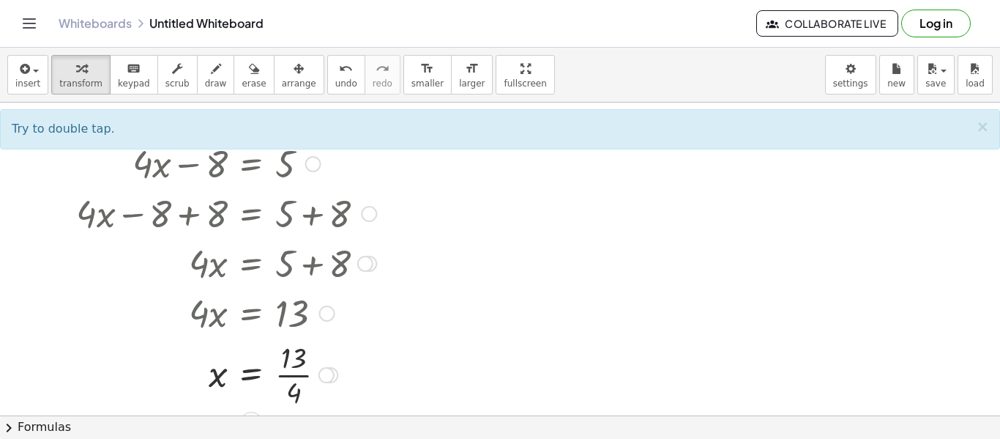
scroll to position [20, 0]
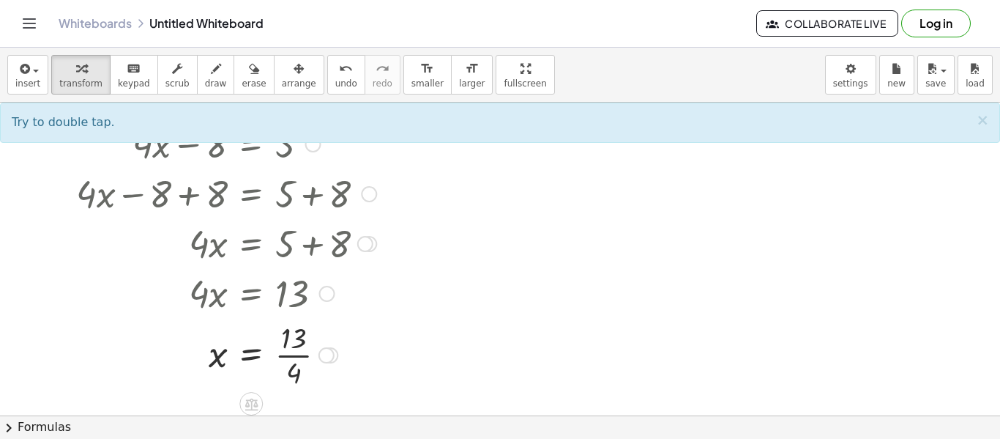
click at [291, 343] on div at bounding box center [226, 353] width 315 height 73
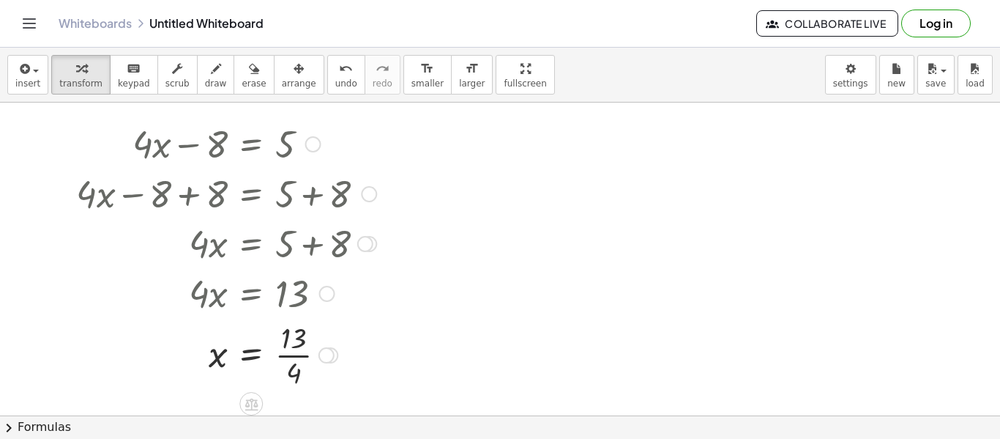
click at [291, 343] on div at bounding box center [226, 353] width 315 height 73
click at [297, 350] on div at bounding box center [226, 353] width 315 height 73
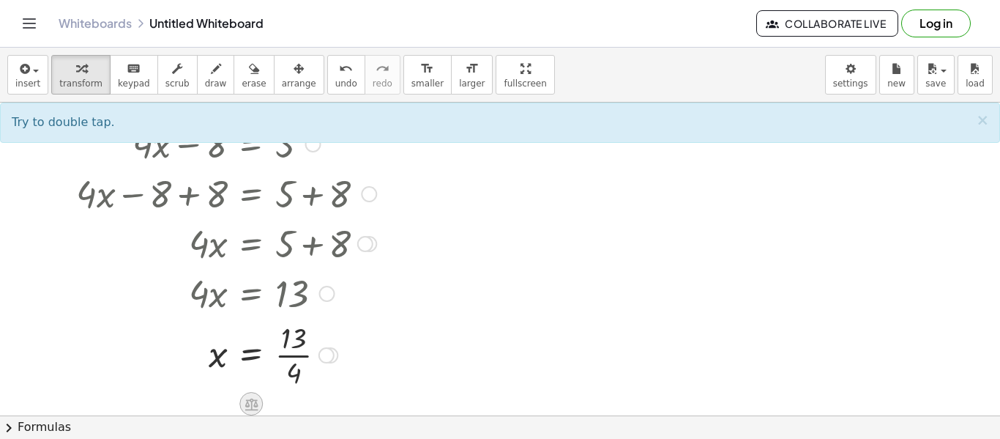
click at [250, 398] on icon at bounding box center [251, 404] width 13 height 12
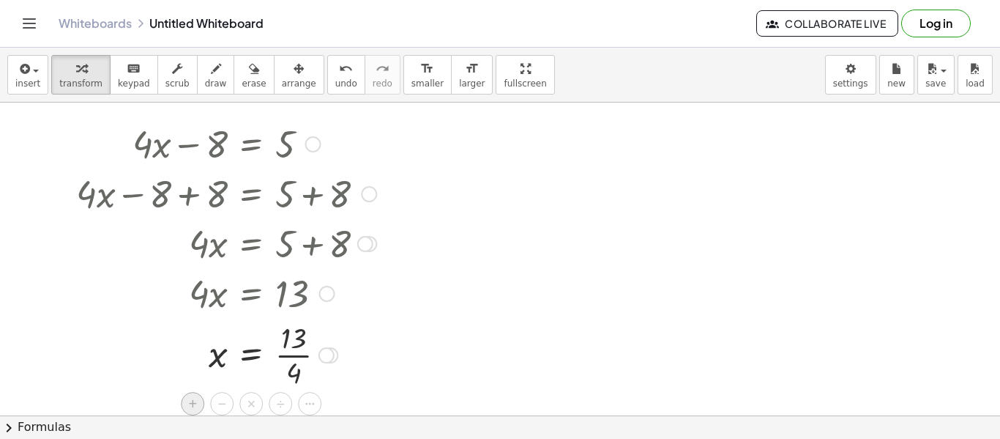
click at [193, 402] on span "+" at bounding box center [192, 403] width 9 height 21
click at [393, 357] on div at bounding box center [397, 355] width 16 height 16
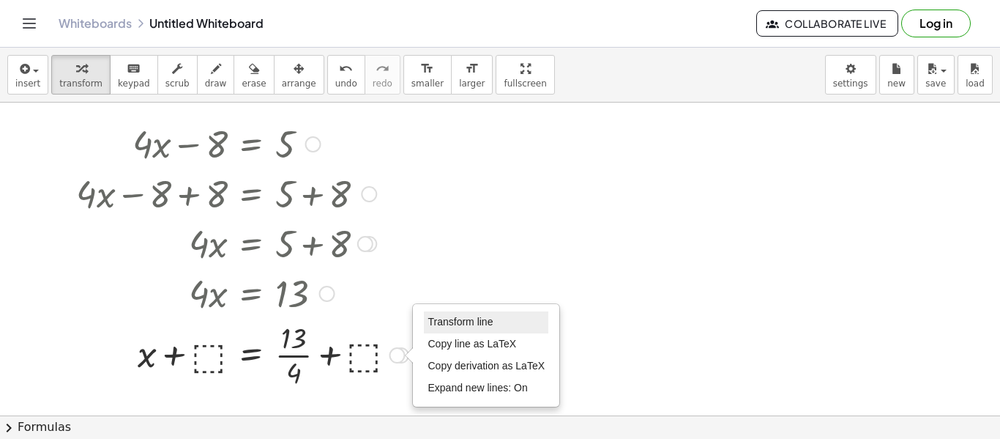
click at [438, 327] on span "Transform line" at bounding box center [460, 322] width 65 height 12
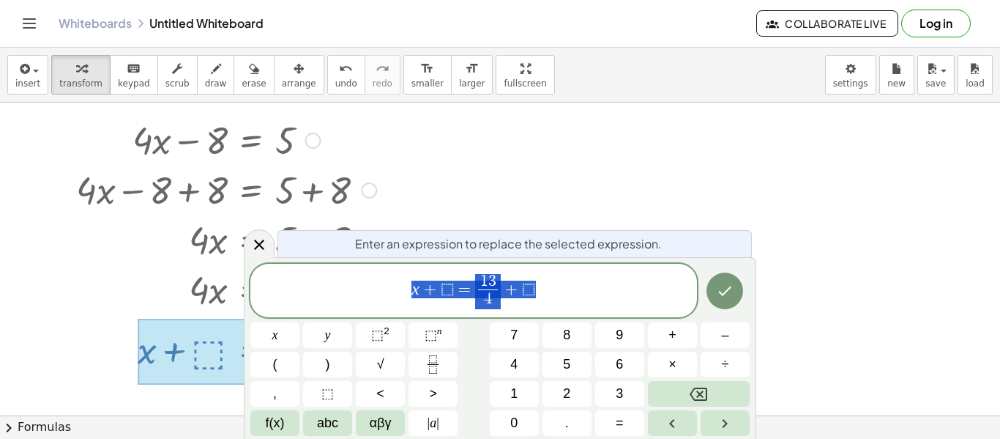
scroll to position [24, 0]
click at [470, 302] on span "4" at bounding box center [470, 299] width 8 height 16
click at [474, 288] on span "3" at bounding box center [475, 281] width 8 height 16
click at [479, 287] on span "1 ​ 3" at bounding box center [470, 282] width 19 height 16
click at [510, 297] on span "⬚" at bounding box center [512, 289] width 14 height 18
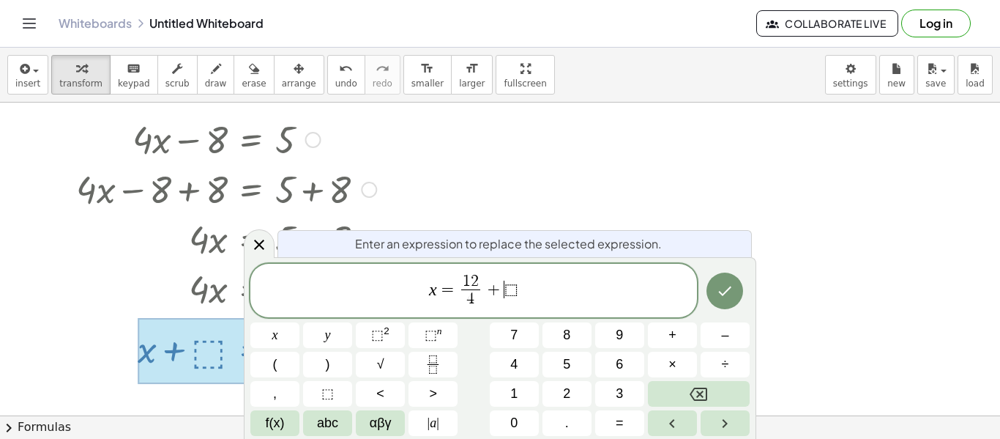
click at [518, 297] on span "x = 1 2 4 ​ + ​ ⬚" at bounding box center [473, 291] width 447 height 39
click at [299, 322] on div at bounding box center [274, 335] width 49 height 26
click at [728, 295] on icon "Done" at bounding box center [725, 291] width 18 height 18
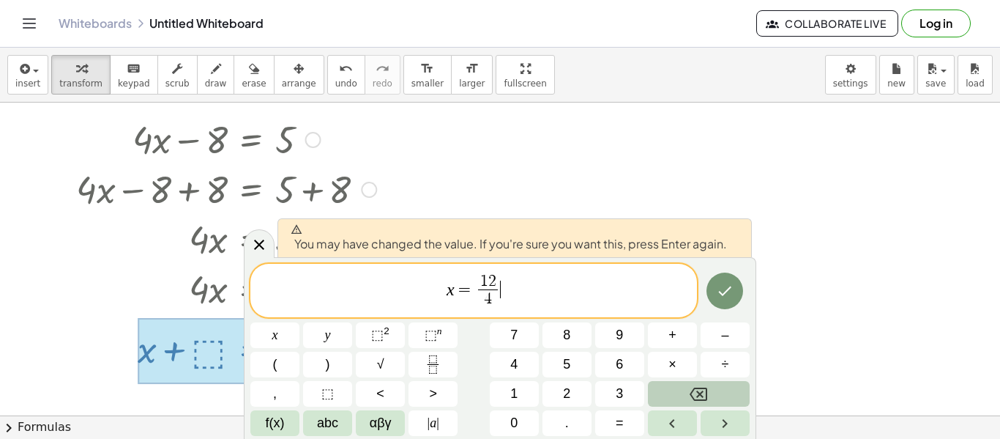
click at [713, 390] on button "Backspace" at bounding box center [699, 394] width 102 height 26
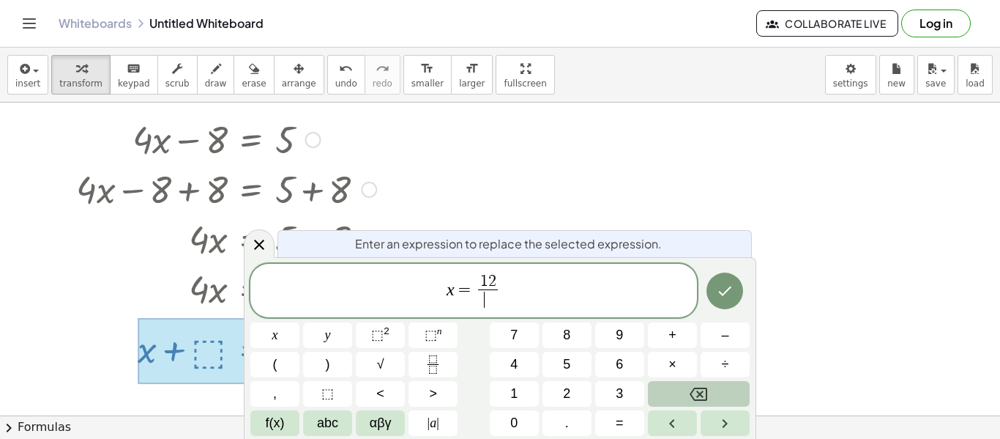
click at [713, 390] on button "Backspace" at bounding box center [699, 394] width 102 height 26
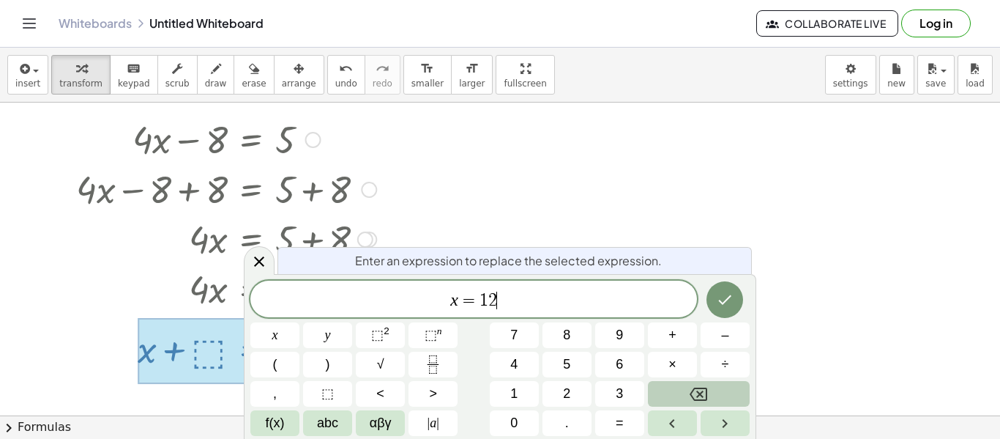
click at [713, 390] on button "Backspace" at bounding box center [699, 394] width 102 height 26
click at [713, 389] on button "Backspace" at bounding box center [699, 394] width 102 height 26
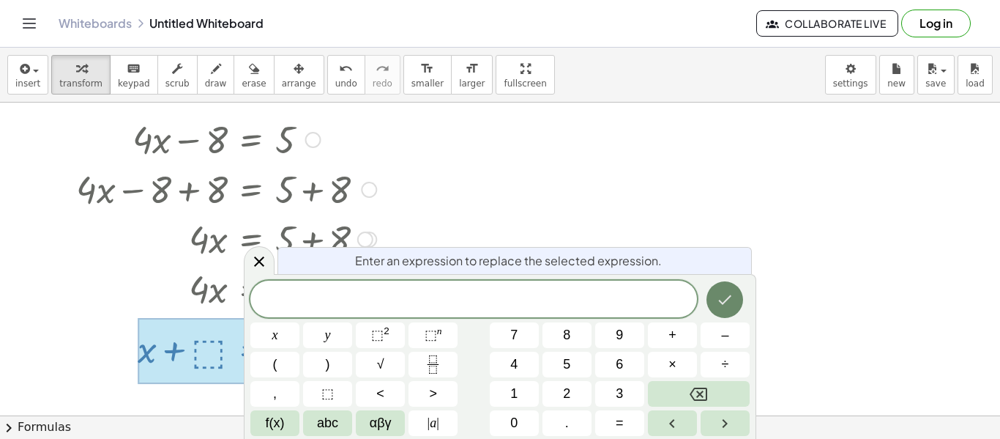
click at [719, 309] on button "Done" at bounding box center [725, 299] width 37 height 37
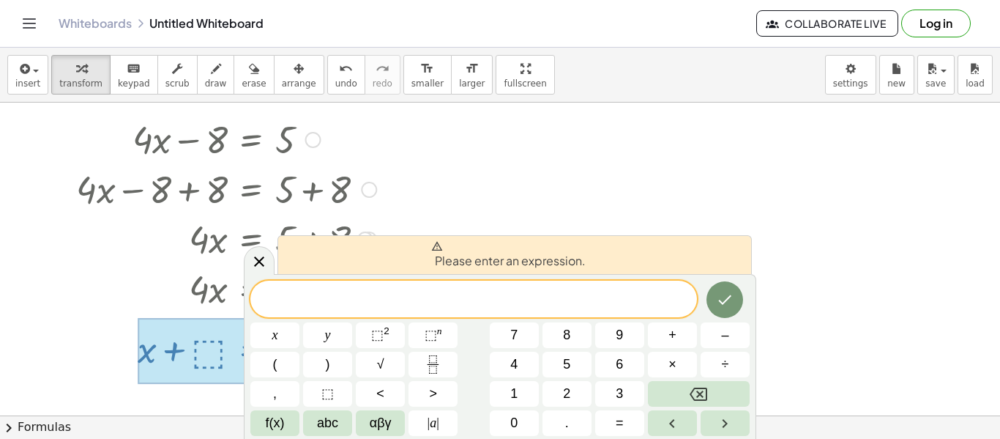
click at [659, 193] on div at bounding box center [500, 438] width 1000 height 721
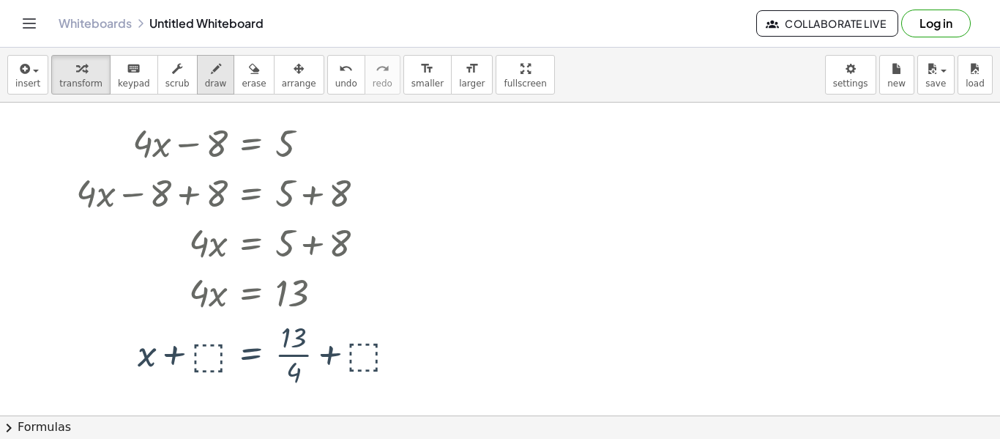
scroll to position [20, 0]
click at [339, 73] on icon "undo" at bounding box center [346, 69] width 14 height 18
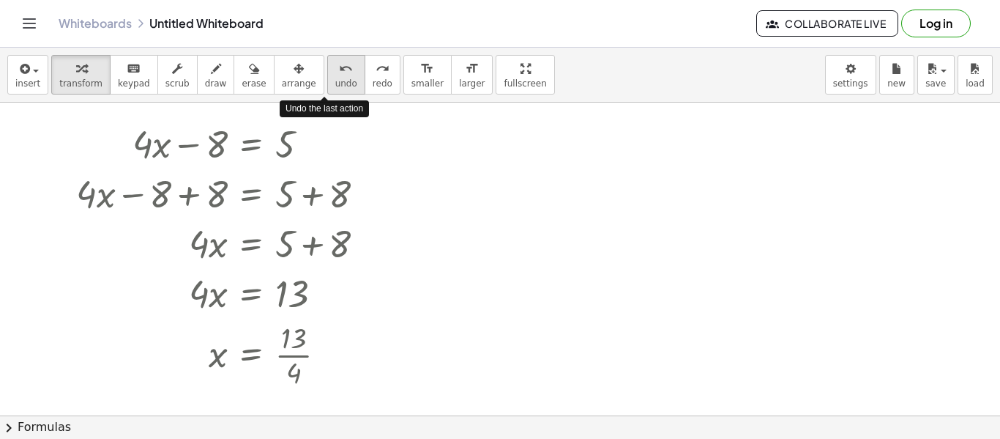
click at [339, 73] on icon "undo" at bounding box center [346, 69] width 14 height 18
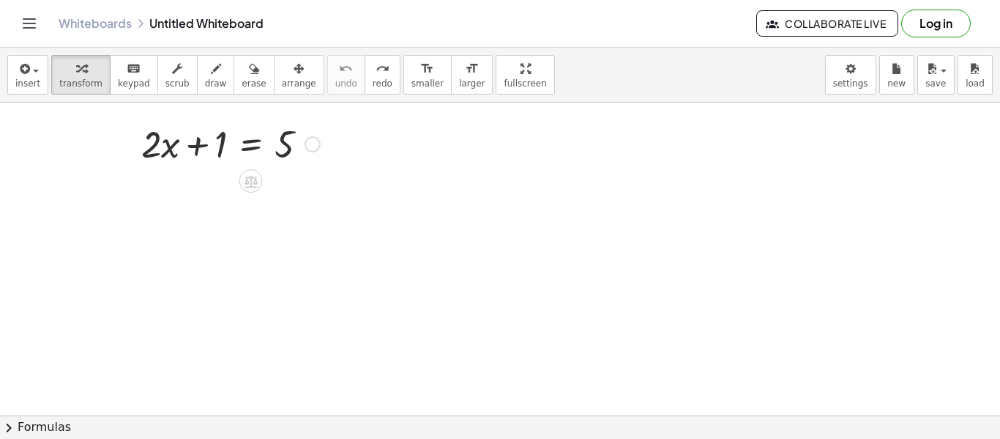
click at [310, 150] on div at bounding box center [313, 144] width 16 height 16
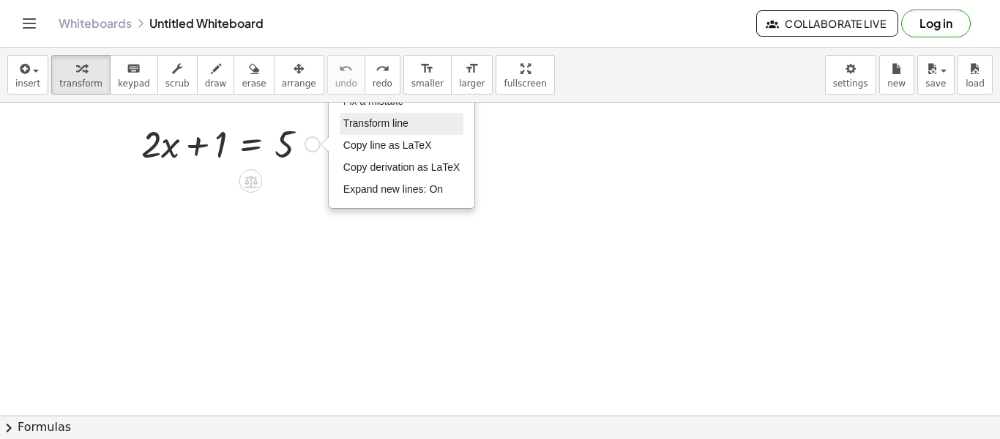
scroll to position [0, 0]
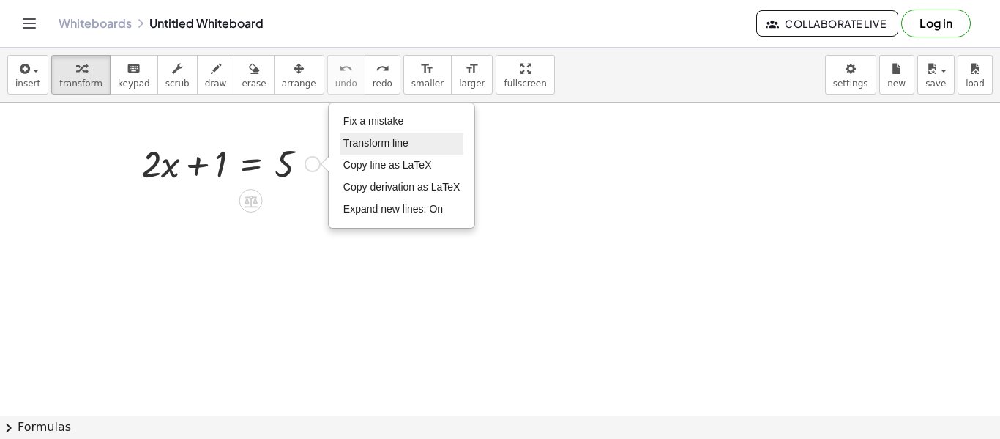
click at [401, 145] on span "Transform line" at bounding box center [375, 143] width 65 height 12
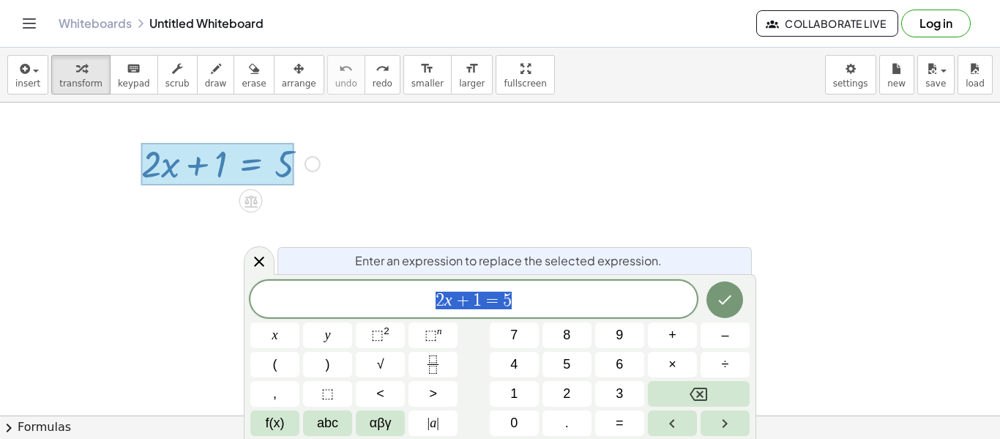
scroll to position [4, 0]
click at [541, 309] on span "2 x + 1 = 5" at bounding box center [473, 300] width 447 height 21
click at [480, 305] on span "=" at bounding box center [487, 300] width 21 height 18
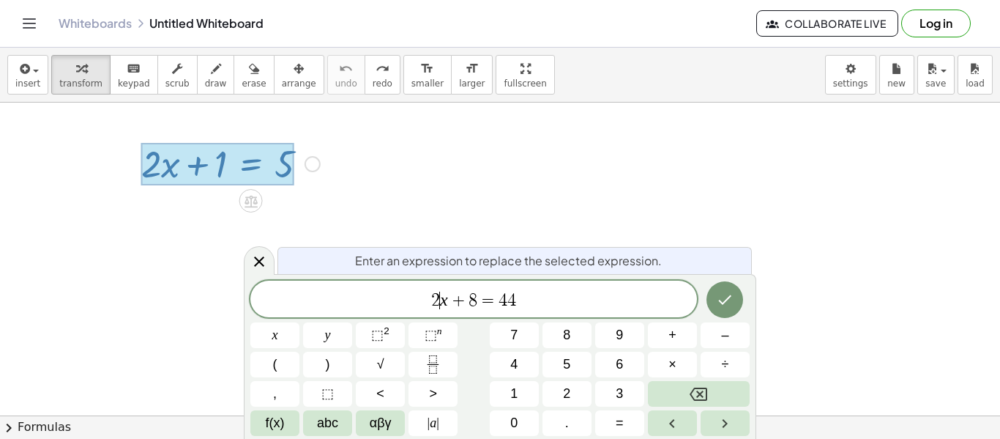
click at [440, 304] on var "x" at bounding box center [444, 299] width 8 height 19
click at [462, 303] on span "+" at bounding box center [458, 300] width 21 height 18
click at [444, 297] on var "x" at bounding box center [444, 299] width 8 height 19
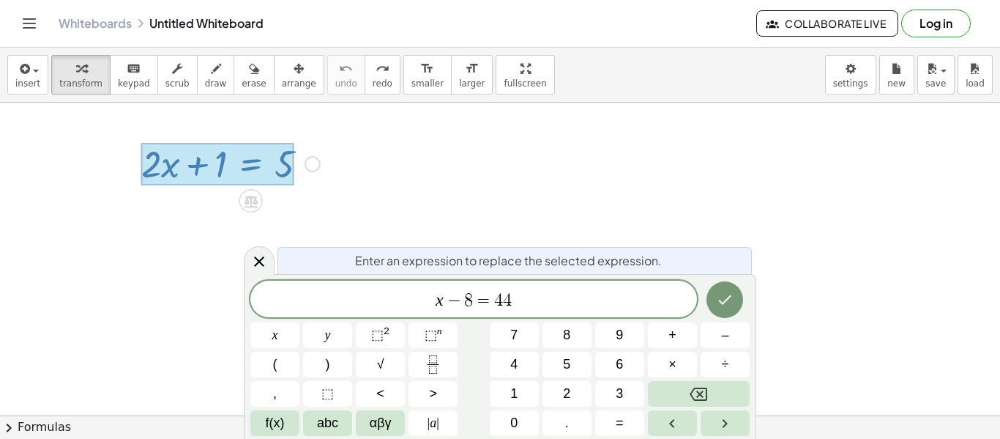
scroll to position [9, 0]
click at [733, 296] on icon "Done" at bounding box center [725, 300] width 18 height 18
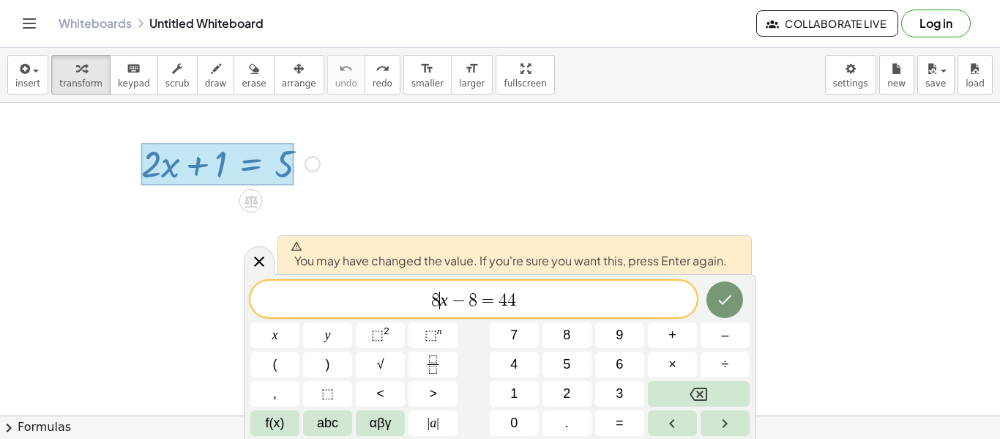
click at [444, 300] on var "x" at bounding box center [444, 299] width 8 height 19
click at [450, 306] on span "−" at bounding box center [458, 300] width 21 height 18
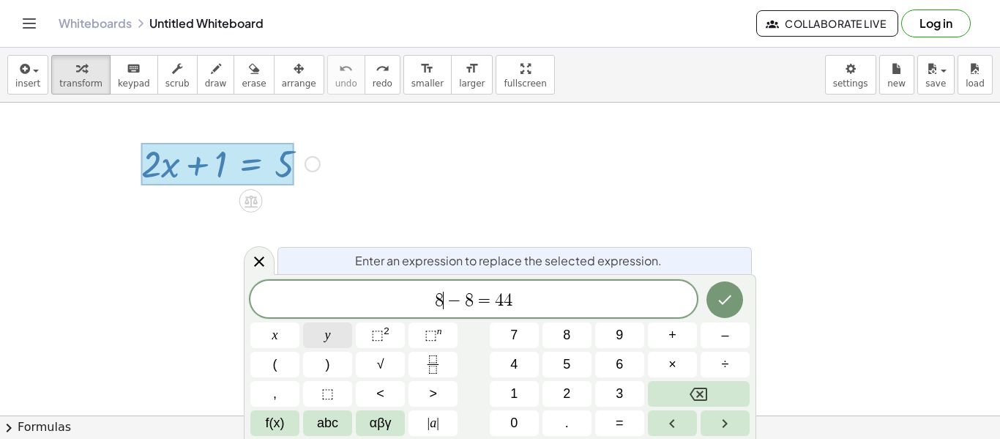
click at [327, 344] on span "y" at bounding box center [328, 335] width 6 height 20
click at [718, 282] on button "Done" at bounding box center [725, 299] width 37 height 37
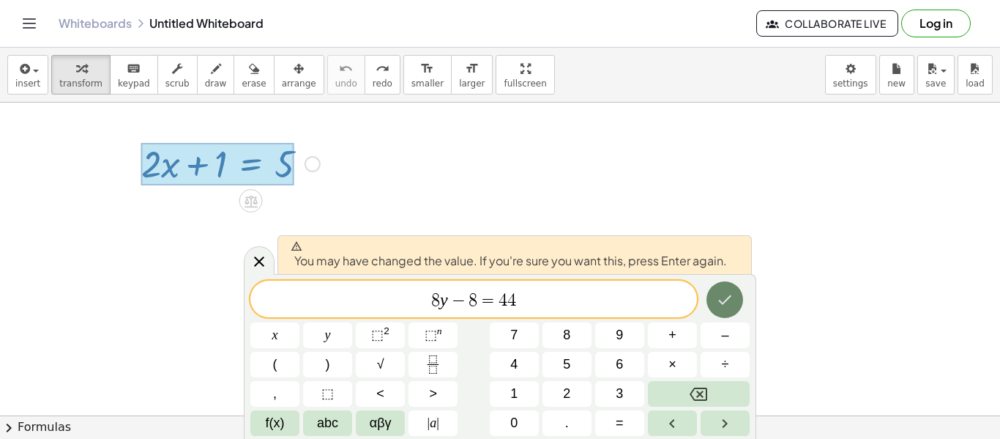
click at [722, 291] on icon "Done" at bounding box center [725, 300] width 18 height 18
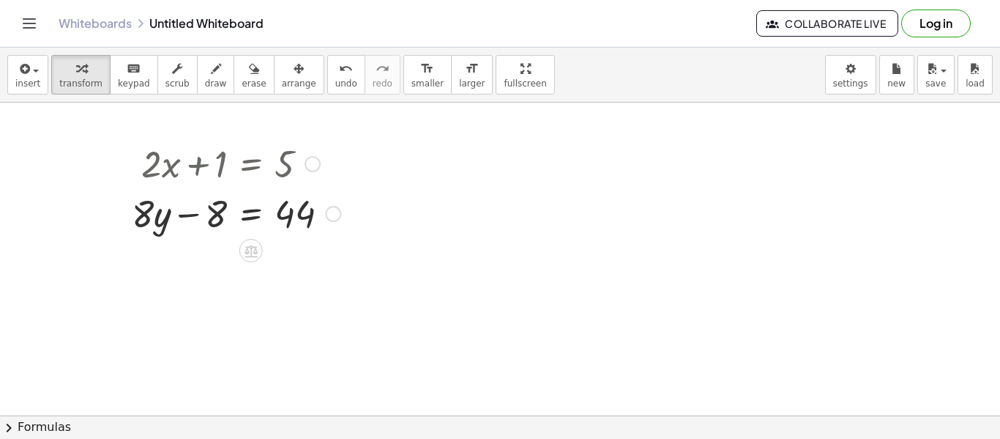
click at [335, 209] on div "Fix a mistake Transform line Copy line as LaTeX Copy derivation as LaTeX Expand…" at bounding box center [333, 214] width 16 height 16
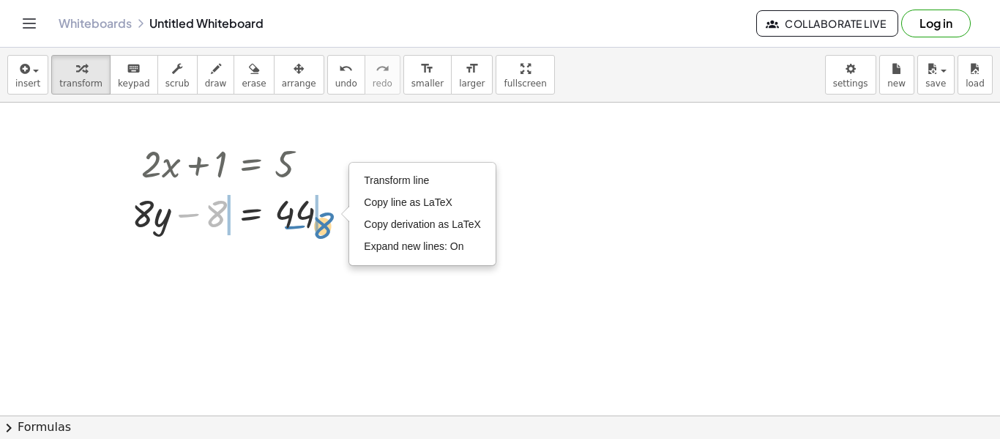
drag, startPoint x: 218, startPoint y: 209, endPoint x: 330, endPoint y: 220, distance: 111.9
click at [330, 220] on div at bounding box center [235, 212] width 223 height 50
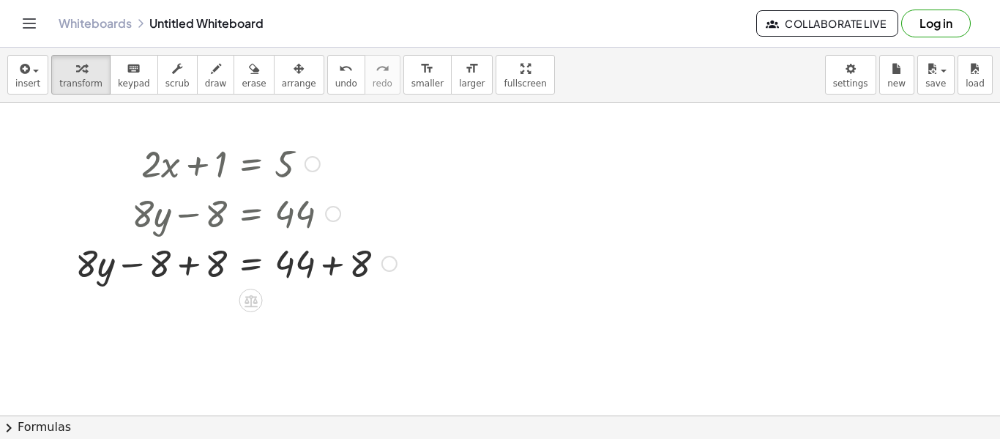
click at [337, 261] on div at bounding box center [236, 262] width 336 height 50
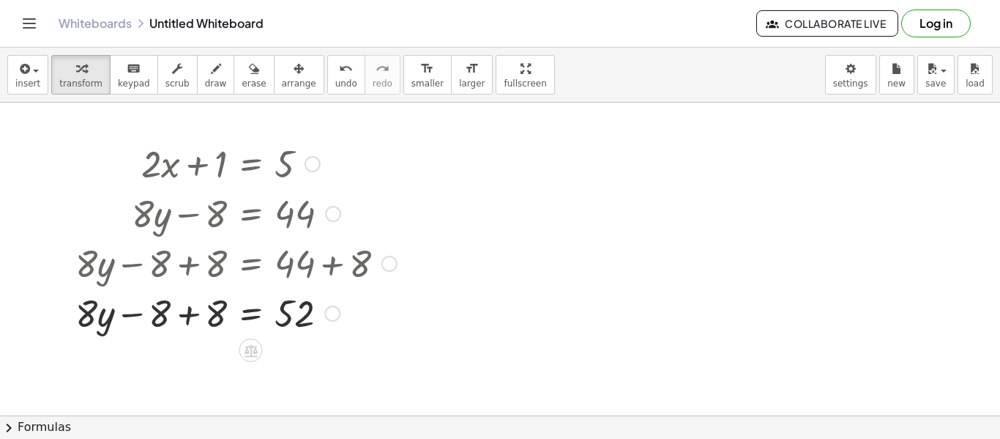
click at [196, 313] on div at bounding box center [236, 312] width 336 height 50
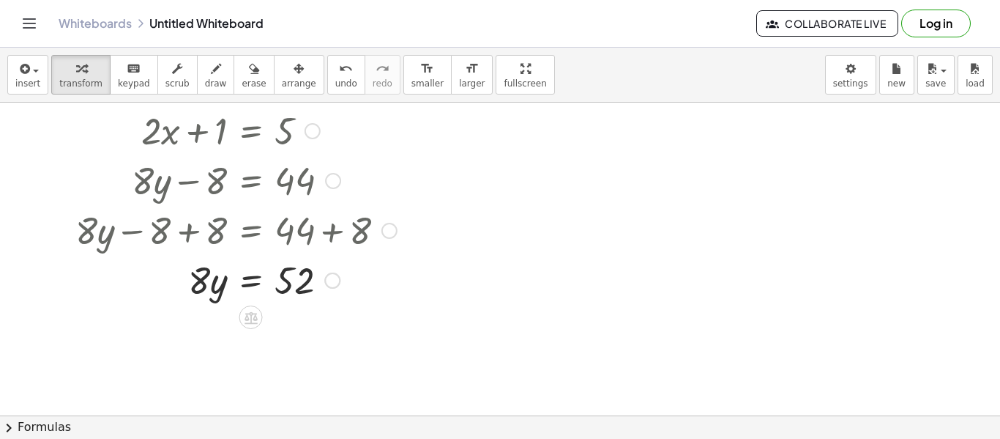
scroll to position [42, 0]
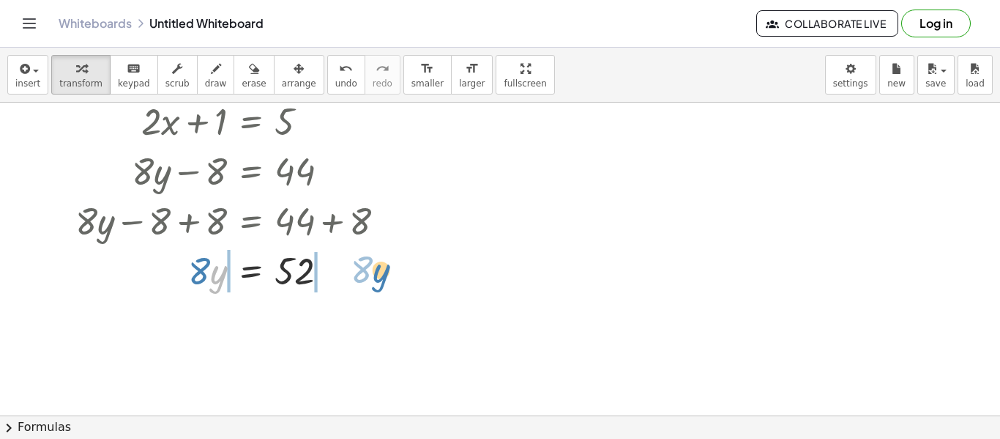
drag, startPoint x: 212, startPoint y: 278, endPoint x: 373, endPoint y: 276, distance: 161.1
click at [373, 276] on div at bounding box center [236, 270] width 336 height 50
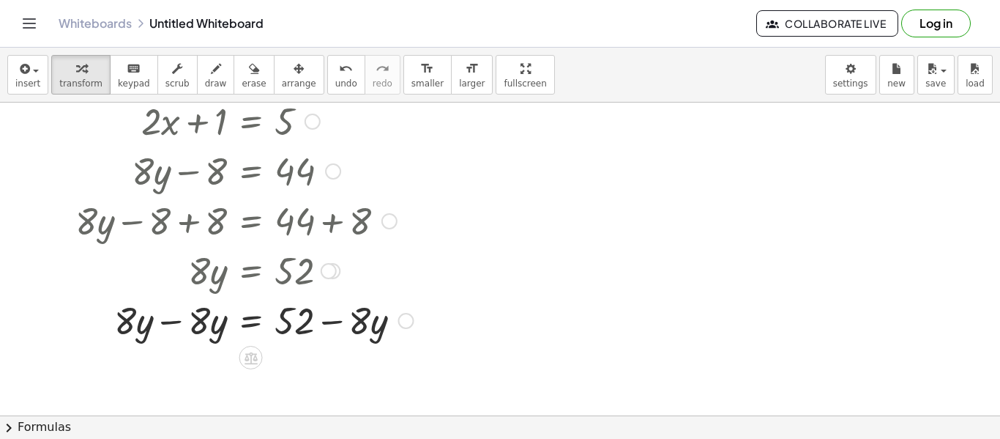
click at [172, 321] on div at bounding box center [244, 319] width 353 height 50
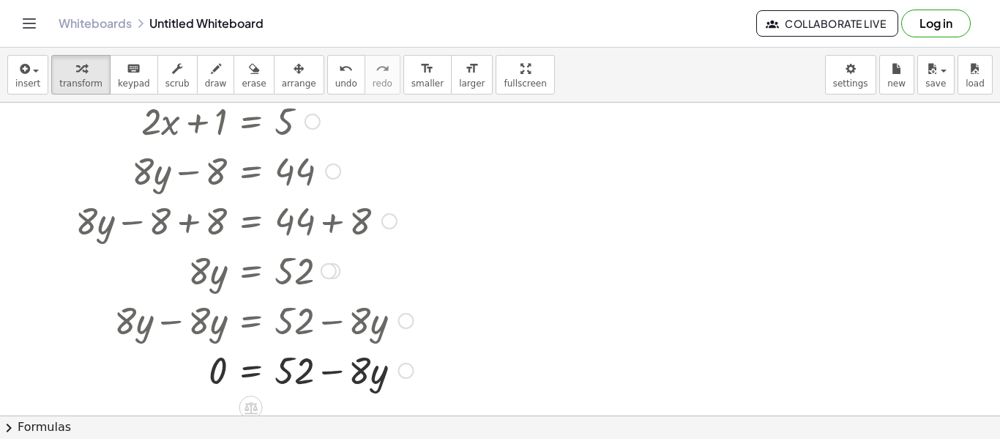
click at [336, 373] on div at bounding box center [244, 369] width 353 height 50
click at [335, 373] on div at bounding box center [244, 369] width 353 height 50
click at [401, 370] on div "Transform line Copy line as LaTeX Copy derivation as LaTeX Expand new lines: On" at bounding box center [406, 370] width 16 height 16
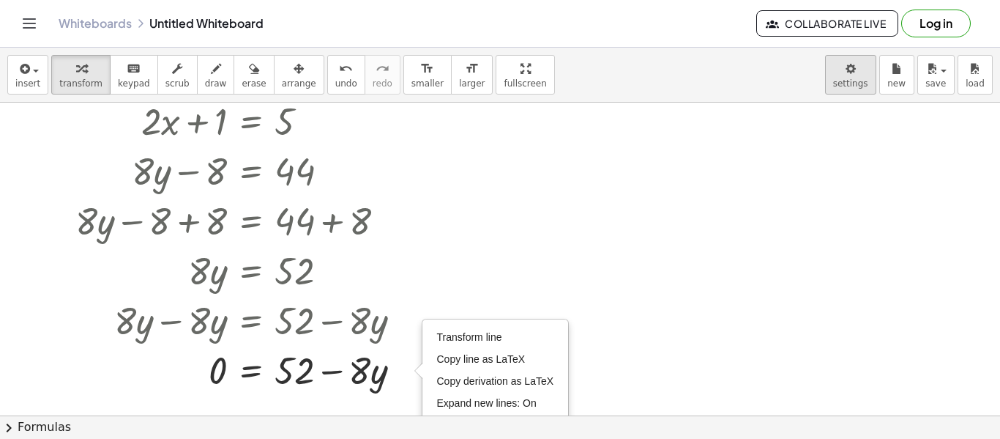
click at [852, 62] on body "Graspable Math Activities Get Started Activity Bank Assigned Work Classes White…" at bounding box center [500, 219] width 1000 height 439
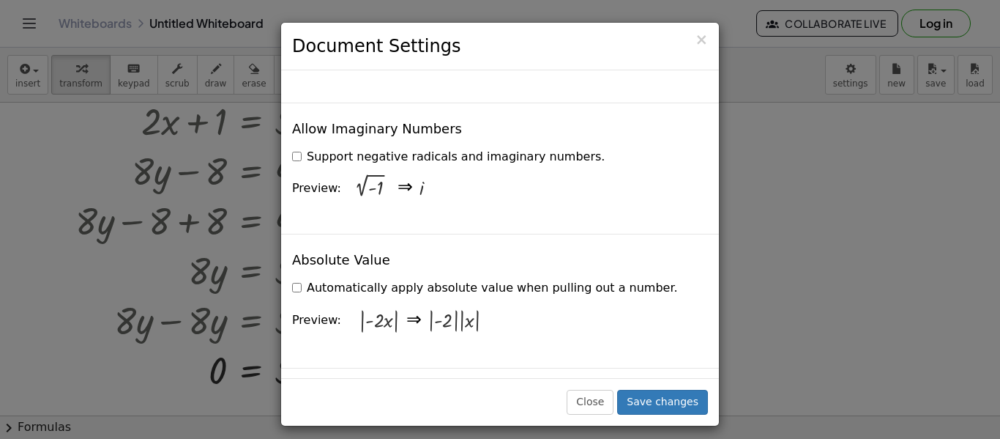
scroll to position [3587, 0]
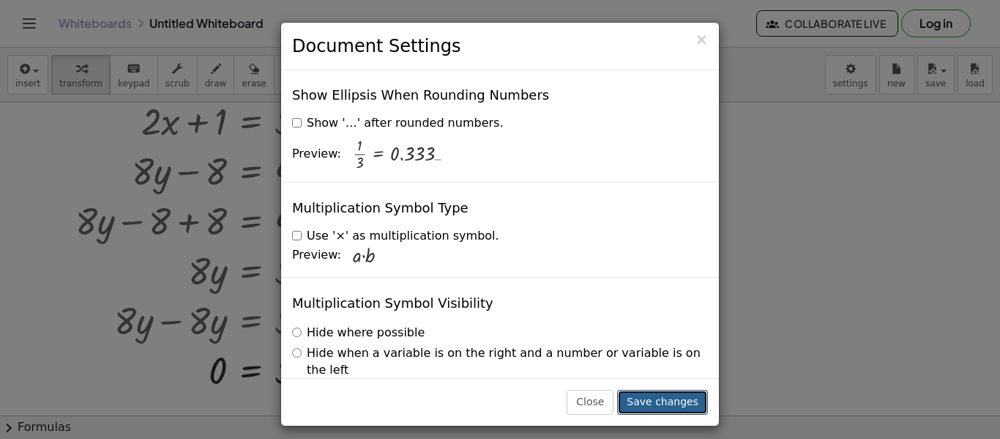
click at [686, 404] on button "Save changes" at bounding box center [662, 402] width 91 height 25
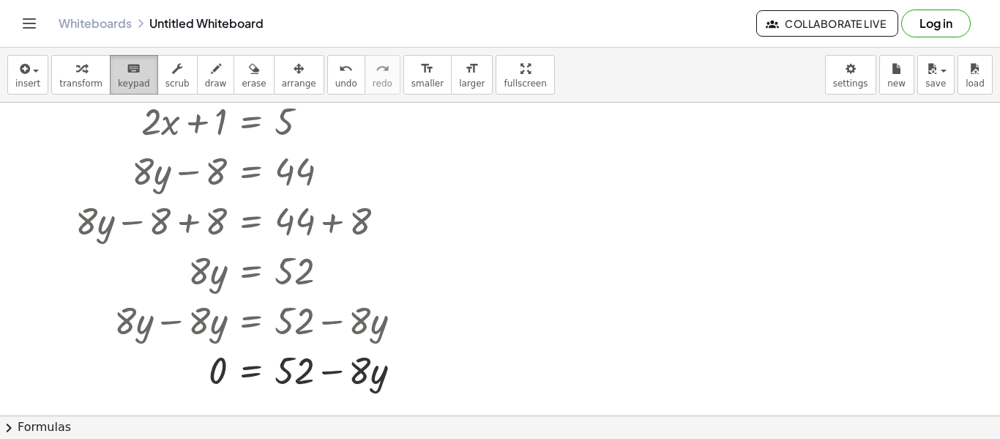
click at [127, 73] on icon "keyboard" at bounding box center [134, 69] width 14 height 18
click at [437, 152] on div at bounding box center [500, 420] width 1000 height 721
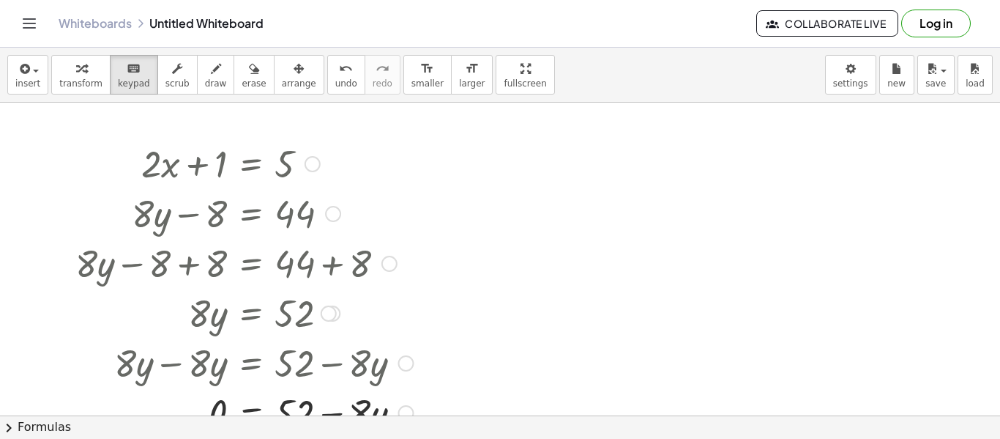
click at [228, 219] on div at bounding box center [244, 212] width 353 height 50
drag, startPoint x: 206, startPoint y: 203, endPoint x: 269, endPoint y: 229, distance: 67.6
click at [269, 229] on div at bounding box center [244, 212] width 353 height 50
click at [176, 77] on button "scrub" at bounding box center [177, 75] width 40 height 40
click at [152, 138] on div "▲" at bounding box center [151, 144] width 10 height 13
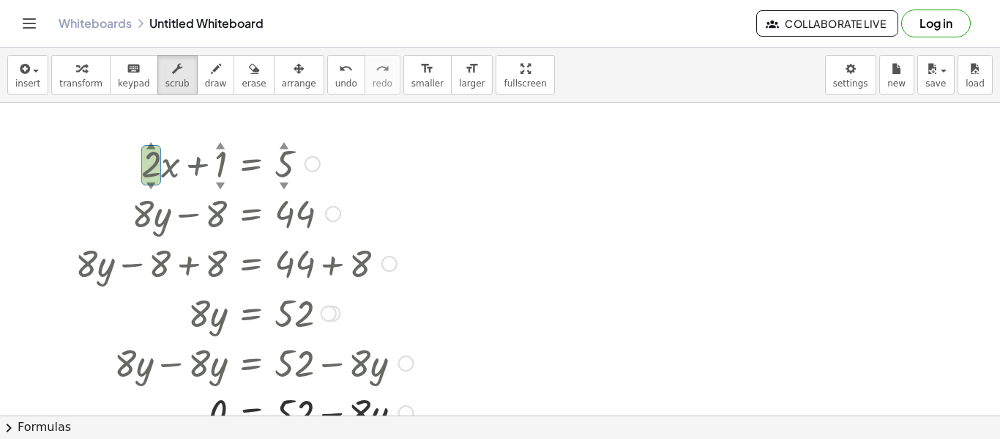
click at [152, 138] on div "▲" at bounding box center [151, 144] width 10 height 13
click at [152, 144] on div "▲" at bounding box center [151, 144] width 10 height 13
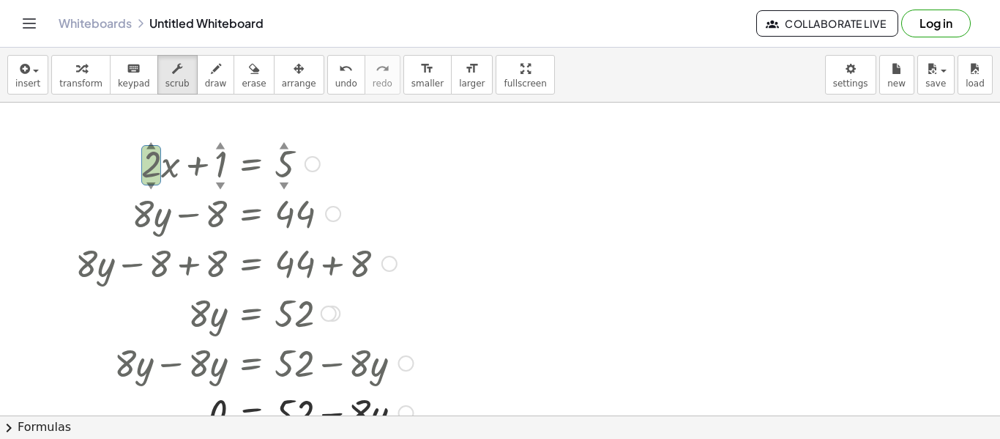
click at [152, 144] on div "▲" at bounding box center [151, 144] width 10 height 13
click at [152, 172] on div at bounding box center [244, 163] width 353 height 50
drag, startPoint x: 154, startPoint y: 172, endPoint x: 223, endPoint y: 146, distance: 74.1
click at [251, 164] on div "+ · 2 ▲ ▼ · x + 1 ▲ ▼ = 5 ▲ ▼" at bounding box center [251, 164] width 0 height 0
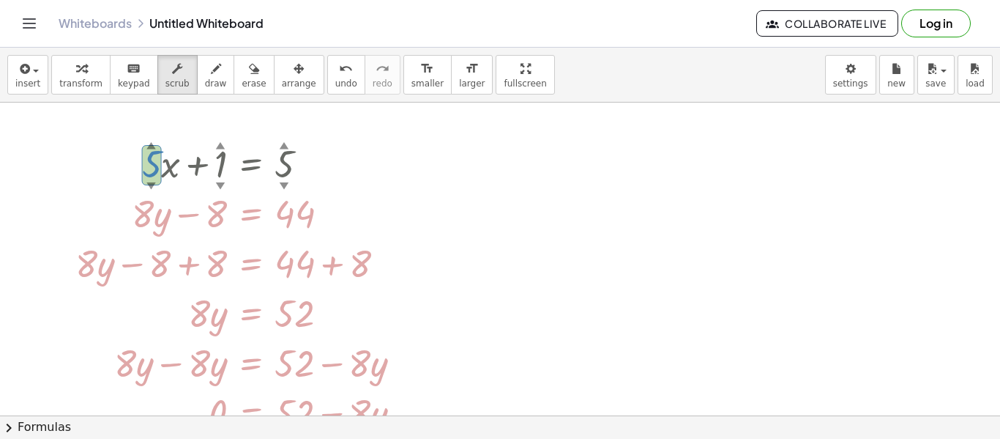
drag, startPoint x: 150, startPoint y: 167, endPoint x: 211, endPoint y: 155, distance: 61.9
click at [211, 155] on div at bounding box center [244, 163] width 353 height 50
drag, startPoint x: 149, startPoint y: 176, endPoint x: 700, endPoint y: 131, distance: 552.5
drag, startPoint x: 136, startPoint y: 165, endPoint x: 682, endPoint y: 182, distance: 545.8
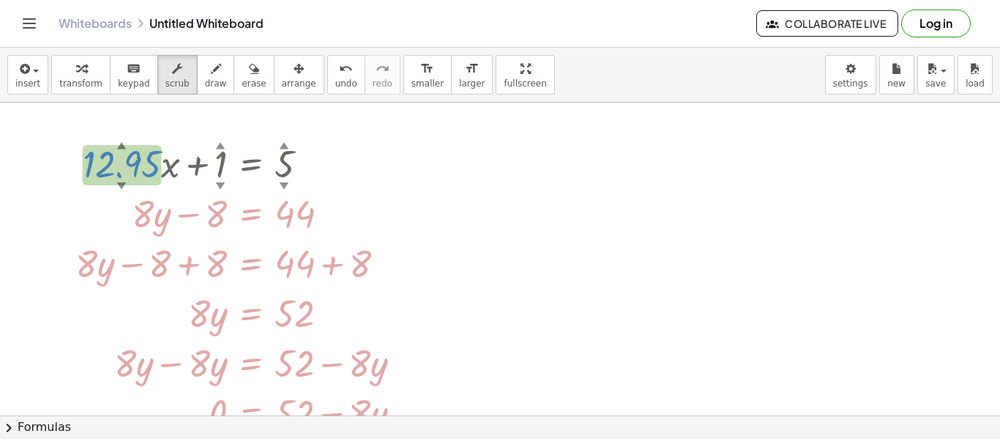
drag, startPoint x: 288, startPoint y: 159, endPoint x: 351, endPoint y: 160, distance: 63.0
click at [351, 160] on div at bounding box center [244, 163] width 353 height 50
click at [315, 158] on div at bounding box center [313, 164] width 16 height 16
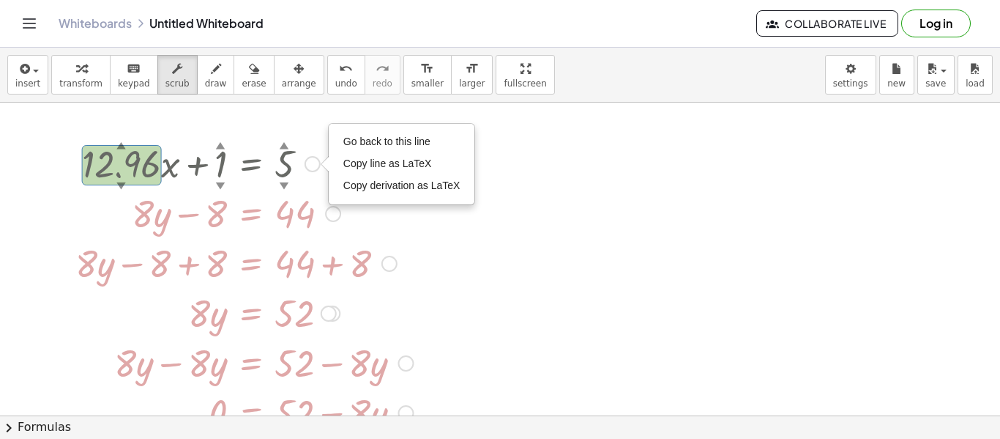
click at [285, 165] on div at bounding box center [244, 163] width 353 height 50
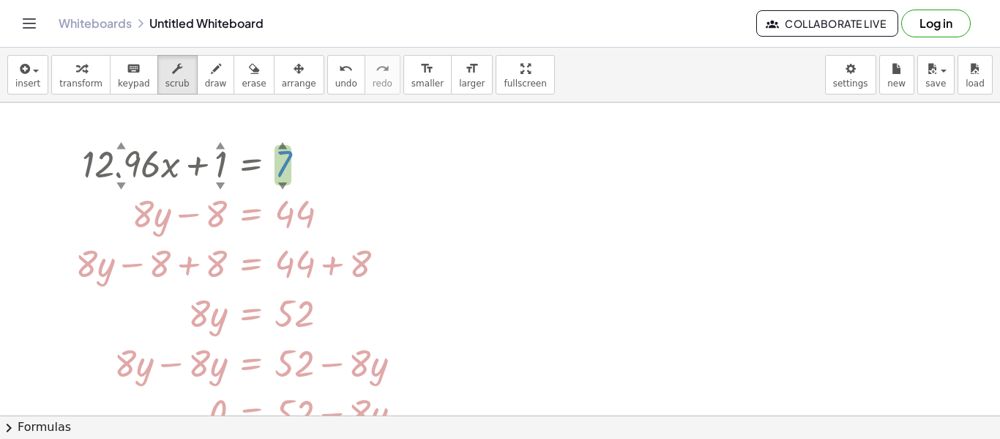
drag, startPoint x: 286, startPoint y: 166, endPoint x: 625, endPoint y: 82, distance: 350.0
click at [625, 82] on div "insert select one: Math Expression Function Text Youtube Video Graphing Geometr…" at bounding box center [500, 243] width 1000 height 391
click at [217, 169] on div at bounding box center [244, 163] width 353 height 50
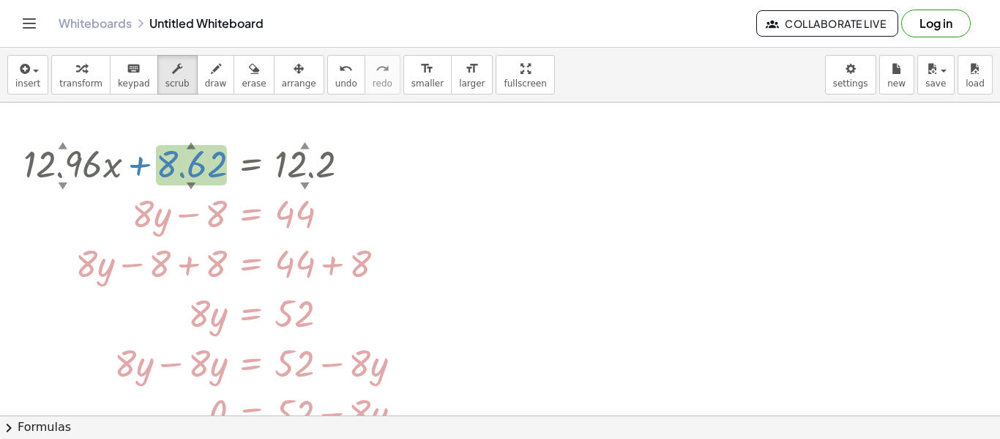
drag, startPoint x: 217, startPoint y: 169, endPoint x: 698, endPoint y: 104, distance: 484.8
drag, startPoint x: 698, startPoint y: 104, endPoint x: 999, endPoint y: 42, distance: 307.2
click at [999, 42] on div "Graspable Math Activities Get Started Activity Bank Assigned Work Classes White…" at bounding box center [500, 219] width 1000 height 439
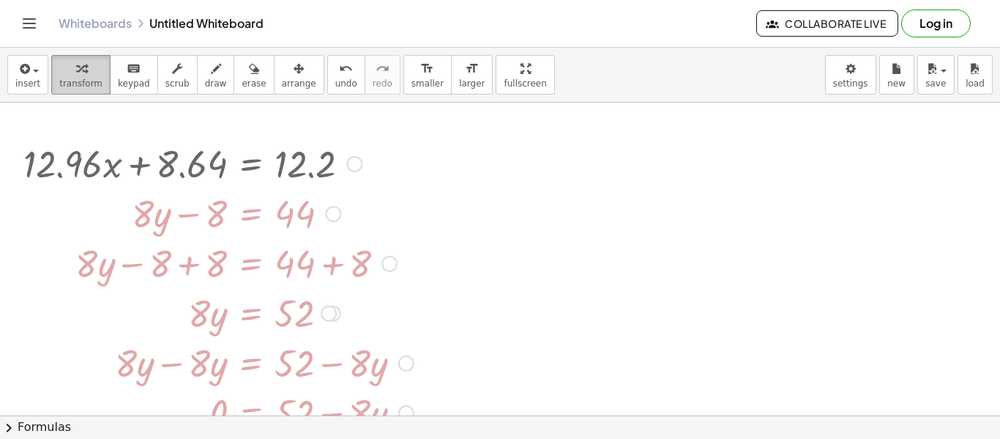
click at [78, 85] on span "transform" at bounding box center [80, 83] width 43 height 10
drag, startPoint x: 84, startPoint y: 162, endPoint x: 179, endPoint y: 170, distance: 94.8
click at [179, 170] on div at bounding box center [218, 163] width 405 height 50
drag, startPoint x: 111, startPoint y: 155, endPoint x: 135, endPoint y: 196, distance: 47.9
click at [251, 164] on div "+ · 12.96 · x + 8.64 = 12.2 Go back to this line Copy line as LaTeX Copy deriva…" at bounding box center [251, 164] width 0 height 0
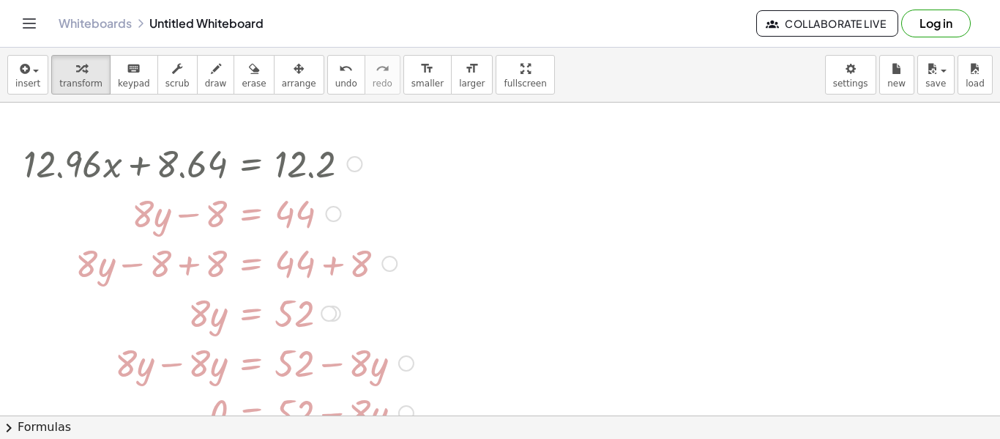
click at [150, 217] on div at bounding box center [218, 212] width 405 height 50
click at [234, 77] on button "erase" at bounding box center [254, 75] width 40 height 40
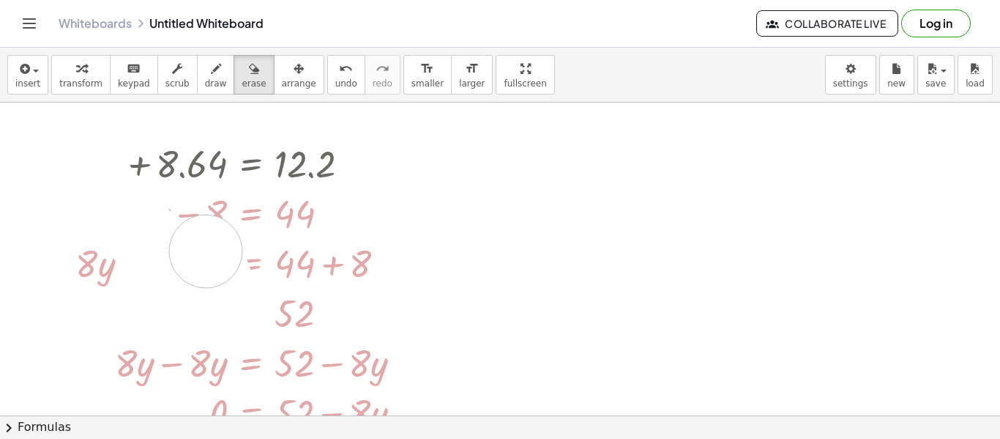
drag, startPoint x: 0, startPoint y: 138, endPoint x: 207, endPoint y: 252, distance: 236.3
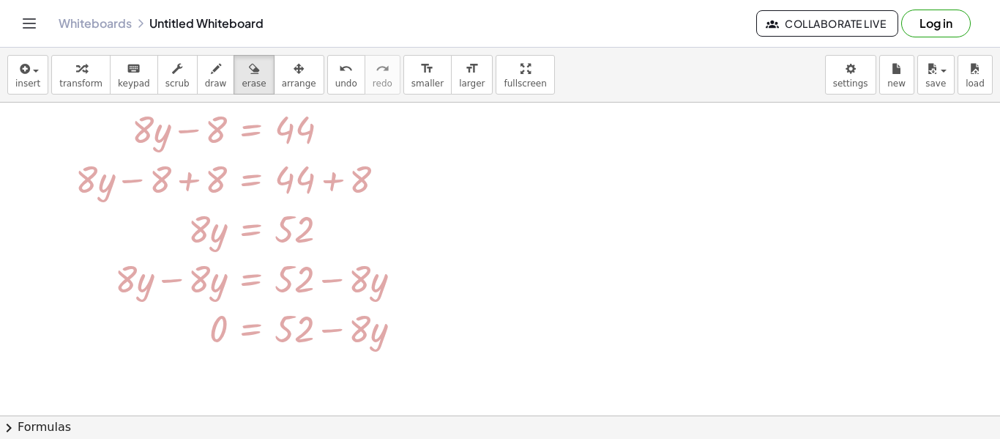
scroll to position [86, 0]
click at [338, 64] on button "undo undo" at bounding box center [346, 75] width 38 height 40
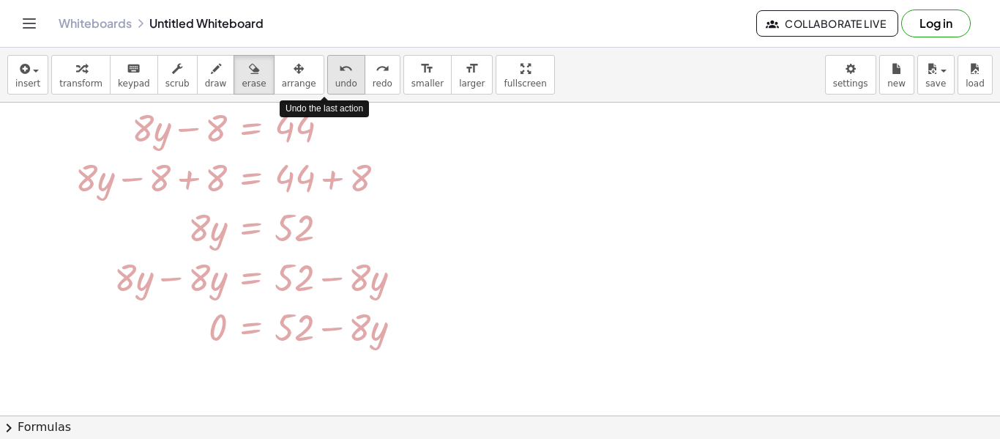
click at [336, 67] on button "undo undo" at bounding box center [346, 75] width 38 height 40
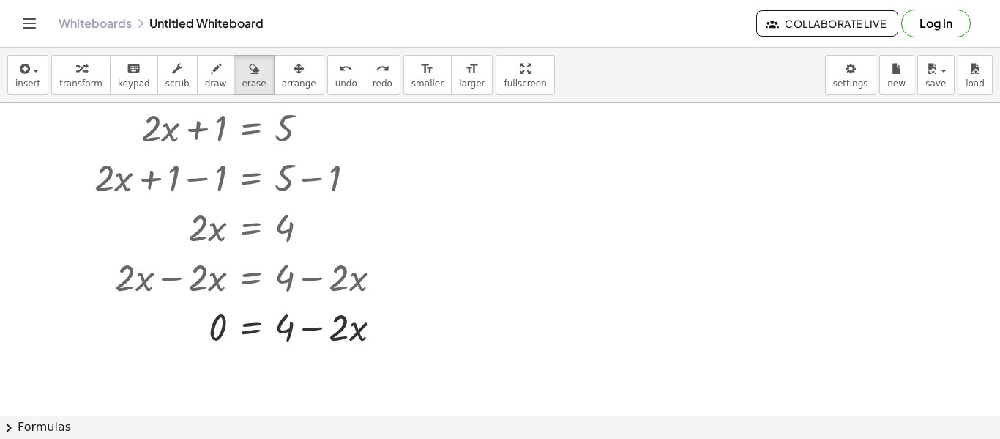
scroll to position [0, 0]
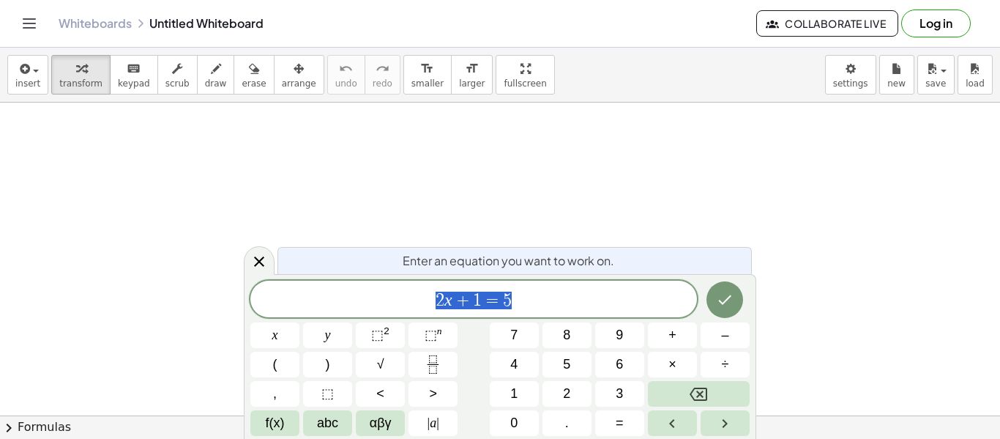
scroll to position [1, 0]
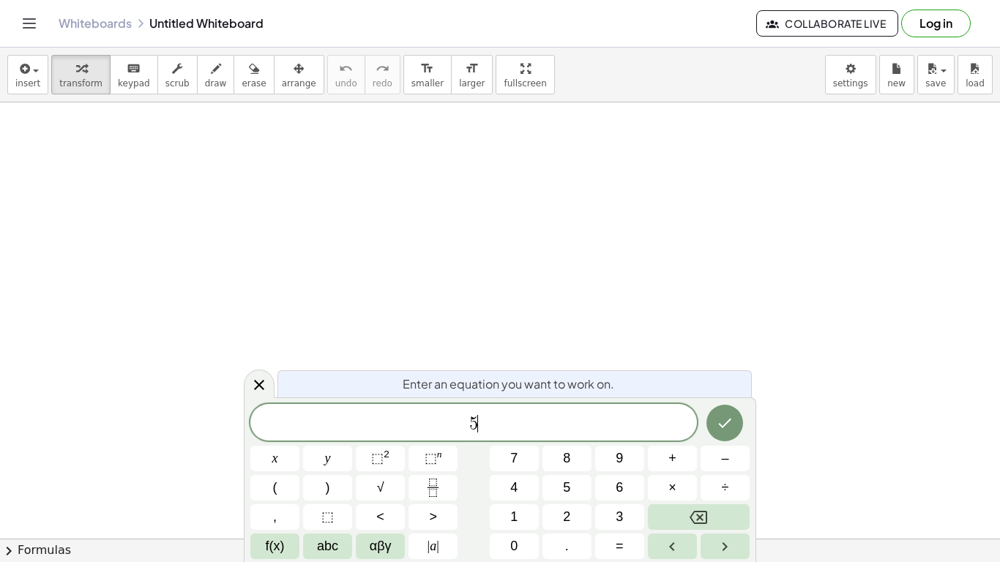
scroll to position [4, 0]
click at [291, 438] on button "(" at bounding box center [274, 488] width 49 height 26
click at [326, 438] on span "y" at bounding box center [328, 459] width 6 height 20
click at [728, 438] on span "–" at bounding box center [724, 459] width 7 height 20
click at [554, 438] on button "2" at bounding box center [567, 518] width 49 height 26
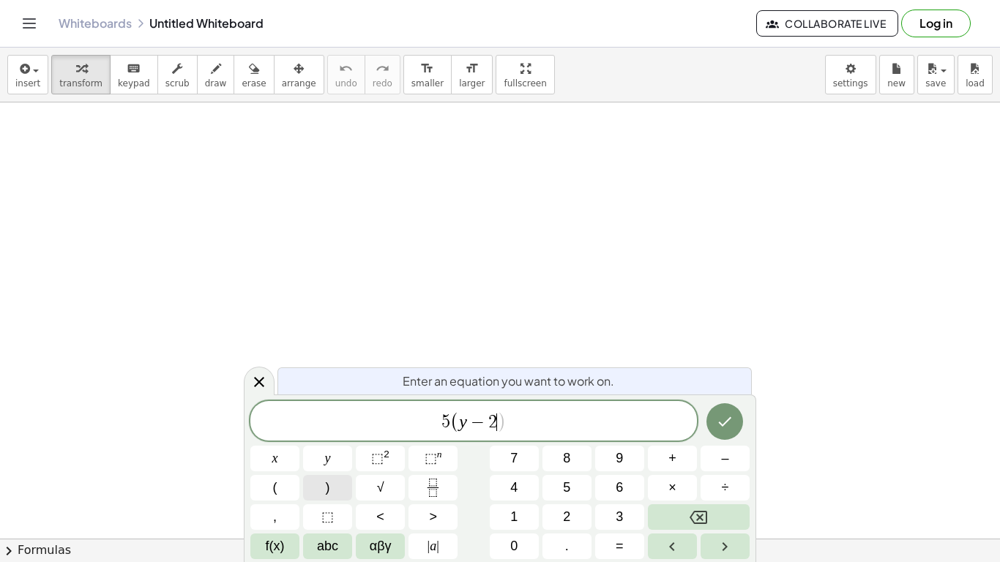
click at [340, 438] on button ")" at bounding box center [327, 488] width 49 height 26
click at [723, 438] on span "–" at bounding box center [724, 459] width 7 height 20
click at [526, 438] on button "7" at bounding box center [514, 459] width 49 height 26
click at [335, 438] on button "y" at bounding box center [327, 459] width 49 height 26
click at [625, 438] on button "=" at bounding box center [619, 547] width 49 height 26
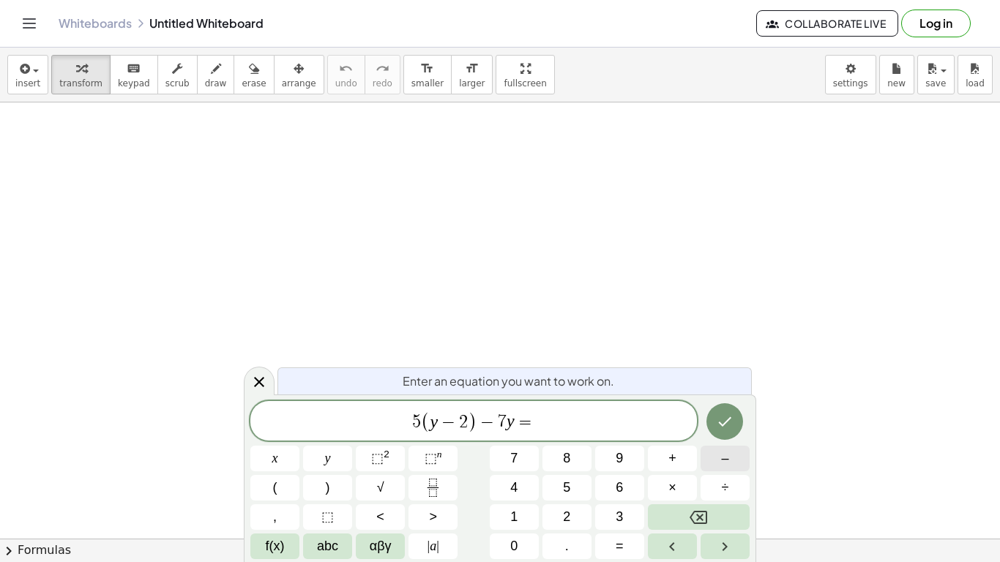
click at [734, 438] on button "–" at bounding box center [725, 459] width 49 height 26
click at [633, 438] on button "3" at bounding box center [619, 518] width 49 height 26
click at [575, 438] on button "2" at bounding box center [567, 518] width 49 height 26
click at [725, 411] on button "Done" at bounding box center [725, 421] width 37 height 37
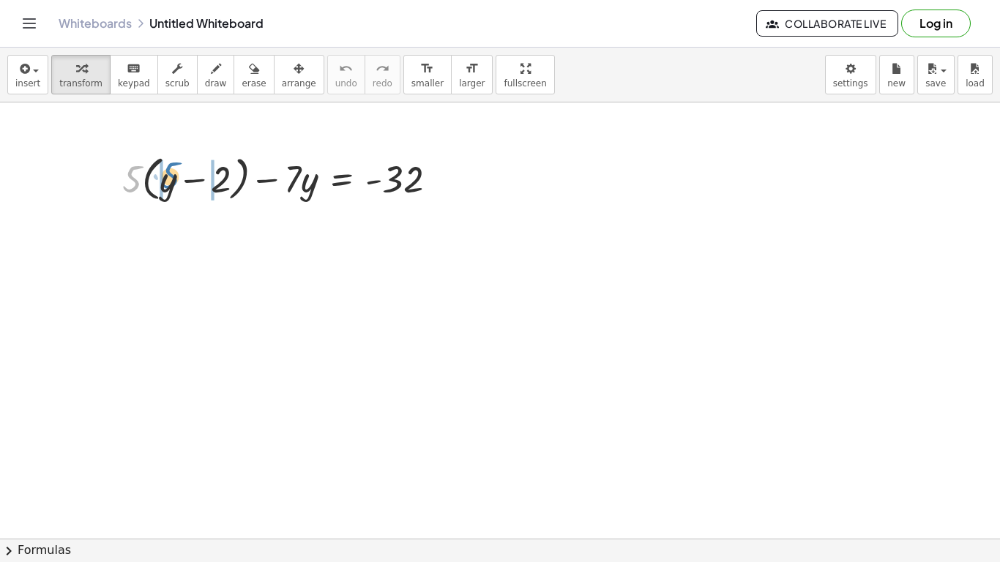
drag, startPoint x: 140, startPoint y: 176, endPoint x: 181, endPoint y: 174, distance: 41.1
click at [181, 174] on div at bounding box center [285, 178] width 341 height 56
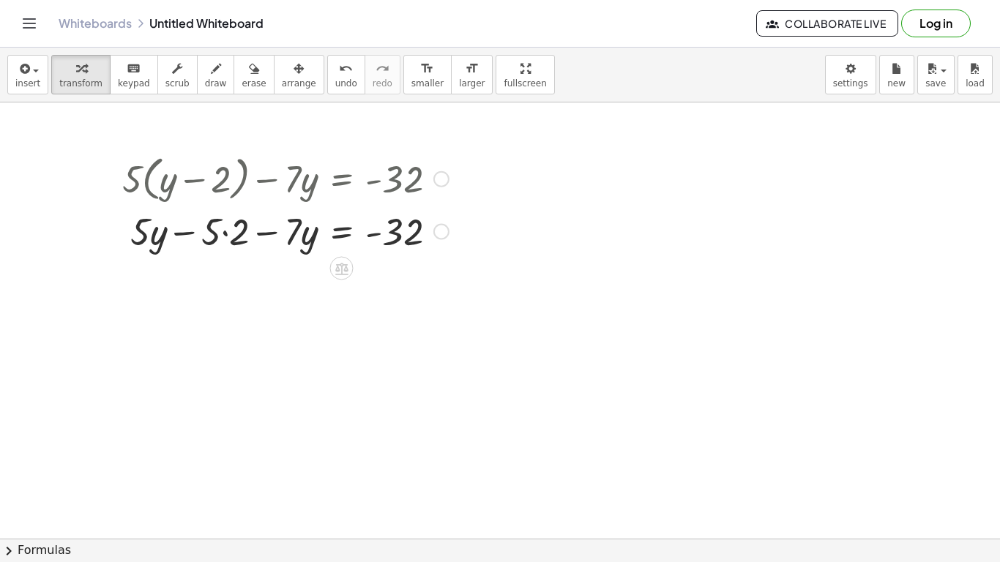
click at [223, 234] on div at bounding box center [285, 231] width 341 height 50
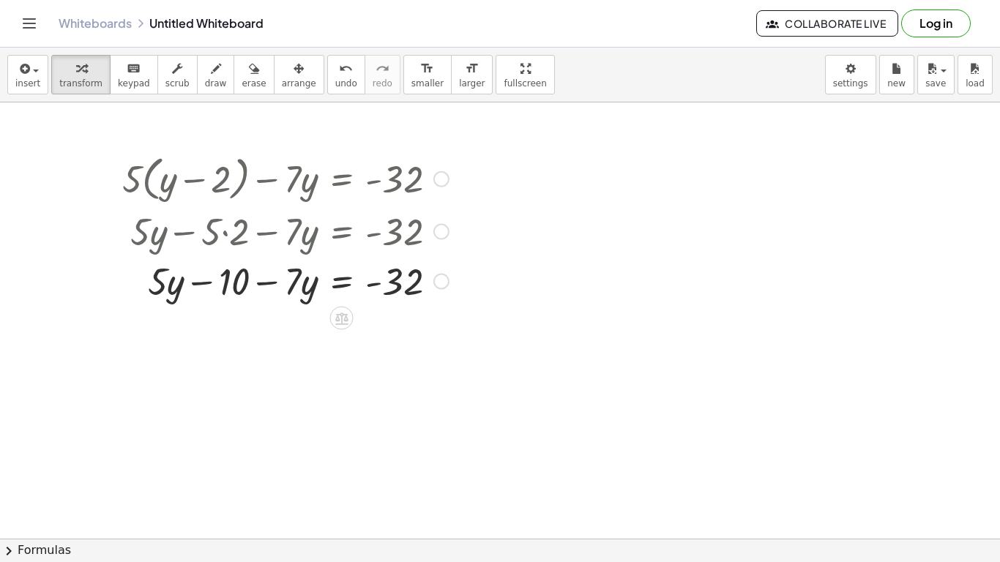
click at [238, 281] on div at bounding box center [285, 281] width 341 height 50
drag, startPoint x: 304, startPoint y: 284, endPoint x: 300, endPoint y: 308, distance: 24.4
drag, startPoint x: 290, startPoint y: 286, endPoint x: 125, endPoint y: 275, distance: 165.1
click at [125, 275] on div at bounding box center [285, 281] width 341 height 50
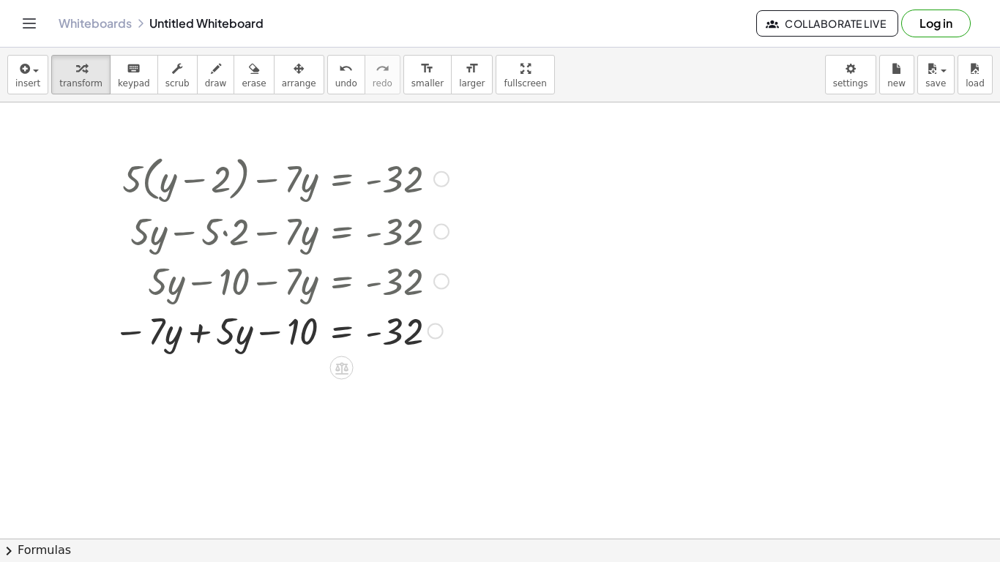
click at [207, 332] on div at bounding box center [281, 330] width 350 height 50
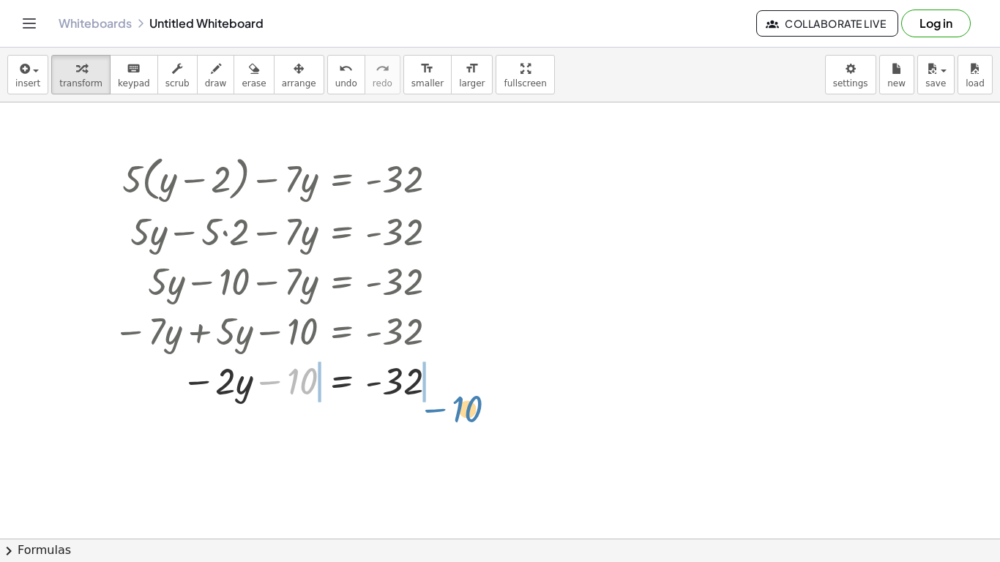
drag, startPoint x: 290, startPoint y: 376, endPoint x: 455, endPoint y: 402, distance: 167.6
click at [455, 402] on div "+ · 5 · ( + y − 2 ) − · 7 · y = - 32 + · 5 · y − · 5 · 2 − · 7 · y = - 32 + · 5…" at bounding box center [276, 277] width 368 height 262
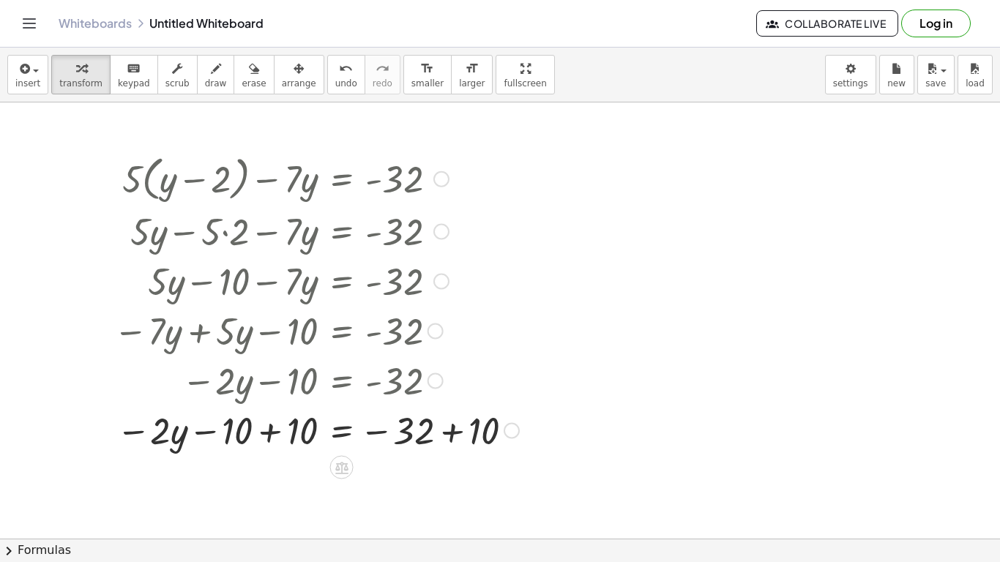
click at [447, 436] on div at bounding box center [316, 430] width 420 height 50
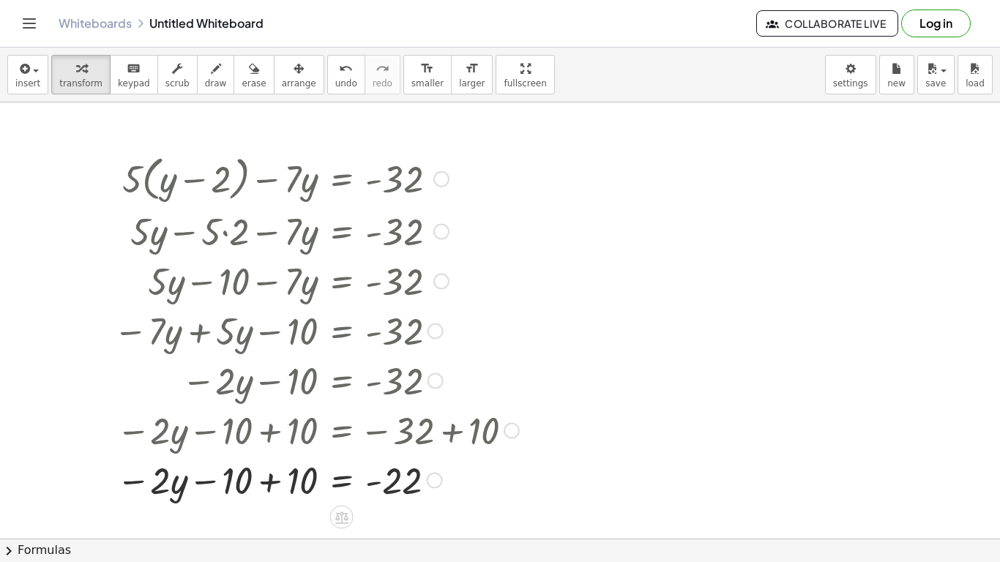
click at [266, 438] on div at bounding box center [316, 480] width 420 height 50
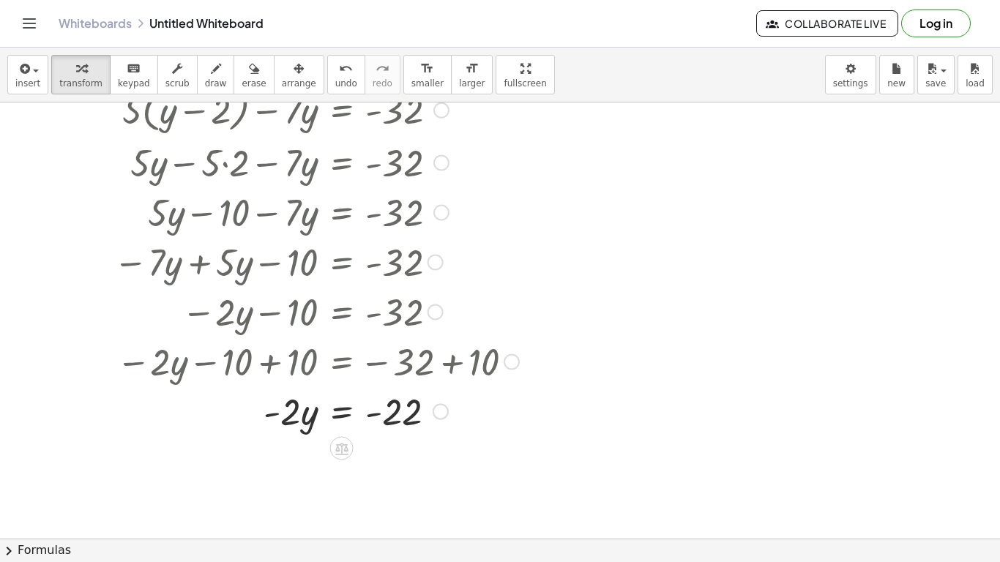
scroll to position [73, 0]
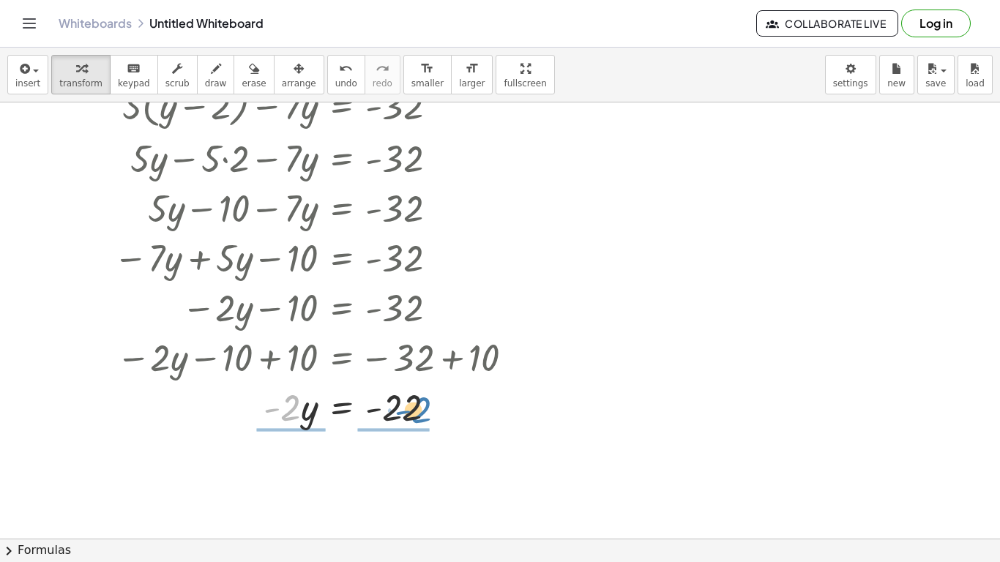
drag, startPoint x: 291, startPoint y: 416, endPoint x: 421, endPoint y: 418, distance: 129.6
click at [421, 418] on div at bounding box center [316, 407] width 420 height 50
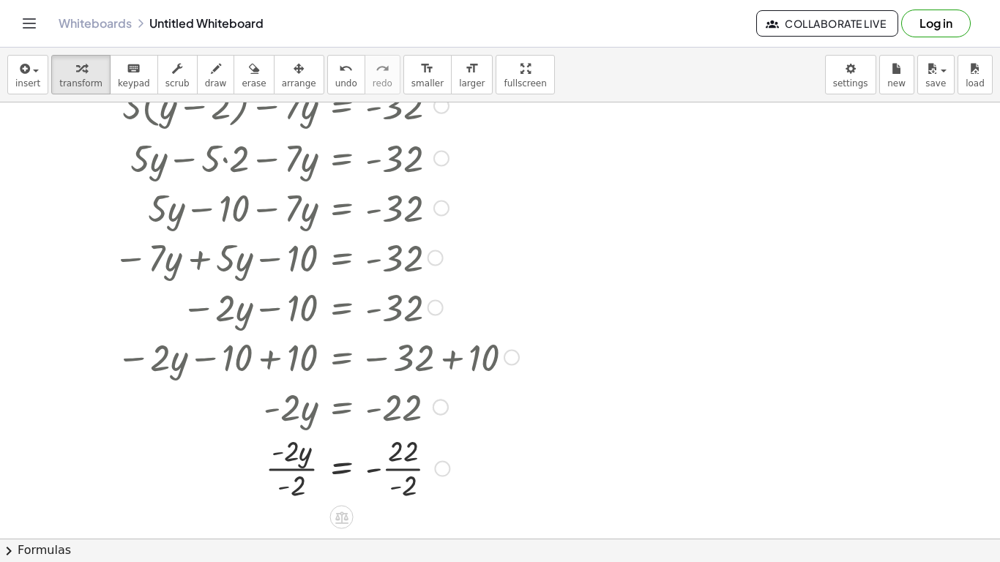
click at [403, 438] on div at bounding box center [316, 467] width 420 height 73
click at [297, 438] on div at bounding box center [316, 467] width 420 height 73
click at [335, 87] on span "undo" at bounding box center [346, 83] width 22 height 10
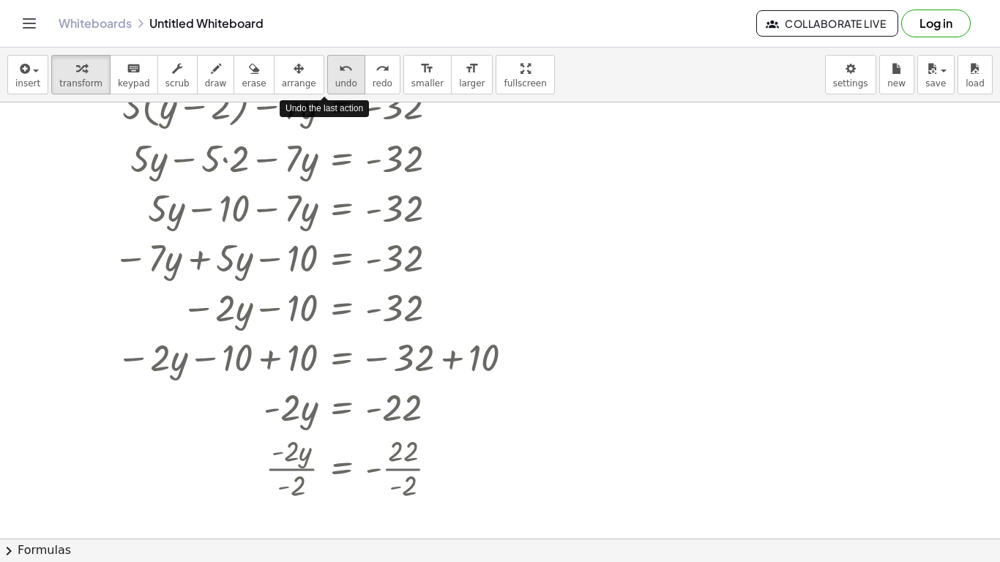
click at [335, 87] on span "undo" at bounding box center [346, 83] width 22 height 10
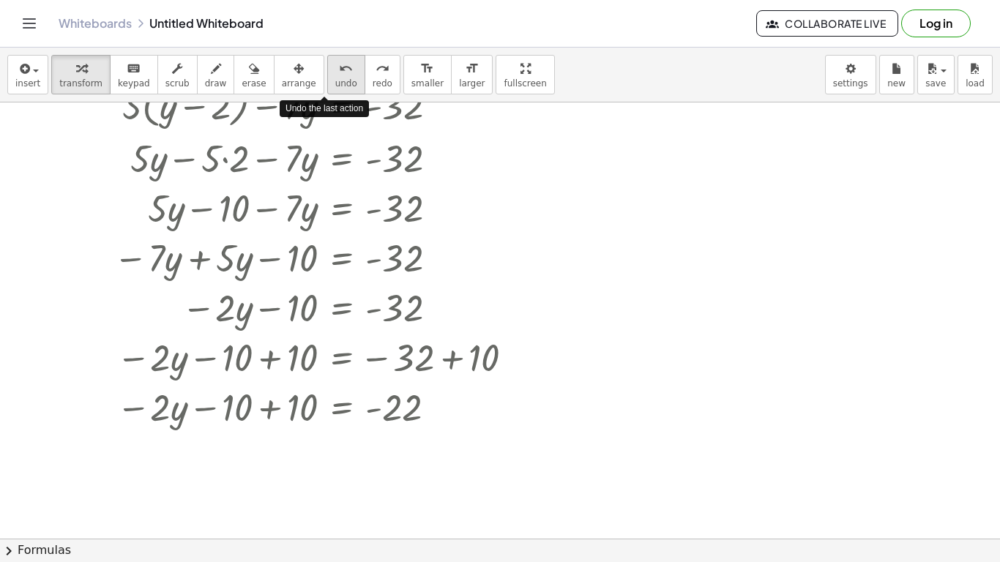
click at [335, 87] on span "undo" at bounding box center [346, 83] width 22 height 10
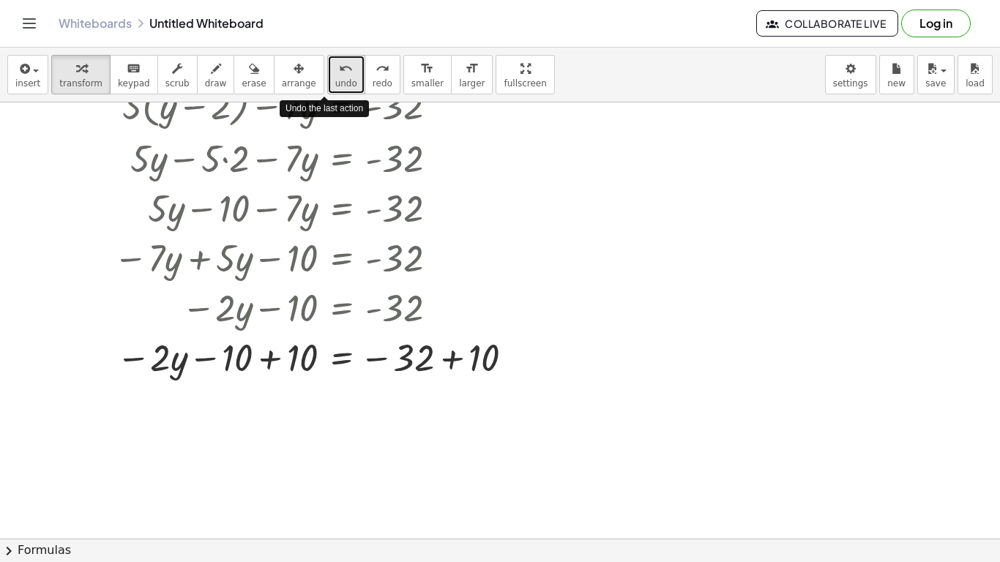
click at [335, 87] on span "undo" at bounding box center [346, 83] width 22 height 10
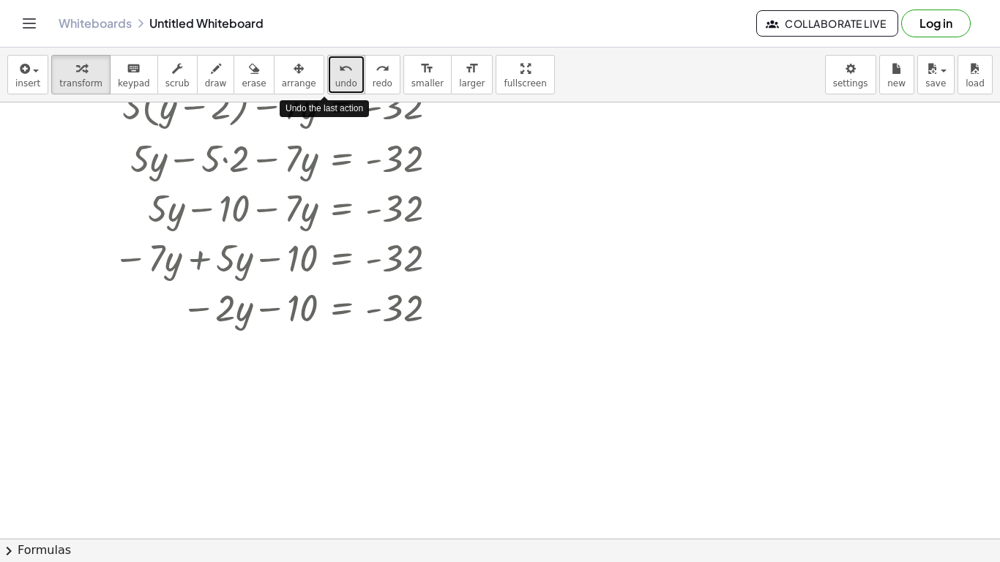
click at [335, 87] on span "undo" at bounding box center [346, 83] width 22 height 10
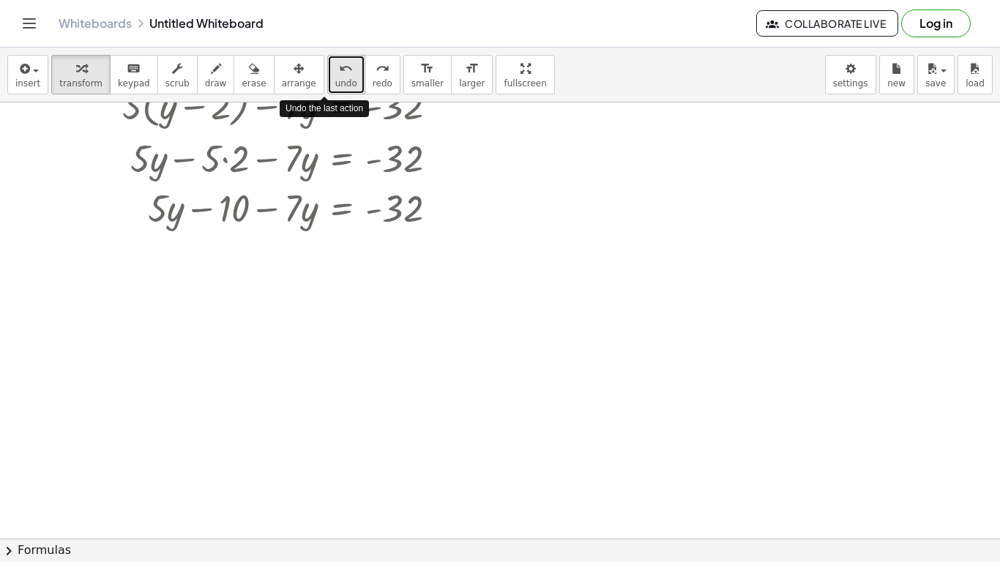
click at [335, 87] on span "undo" at bounding box center [346, 83] width 22 height 10
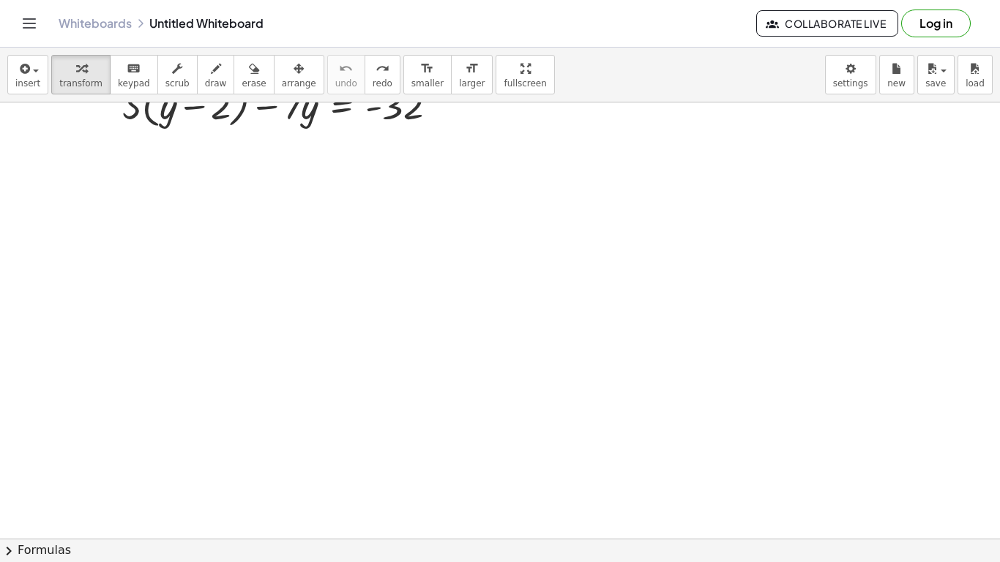
scroll to position [0, 0]
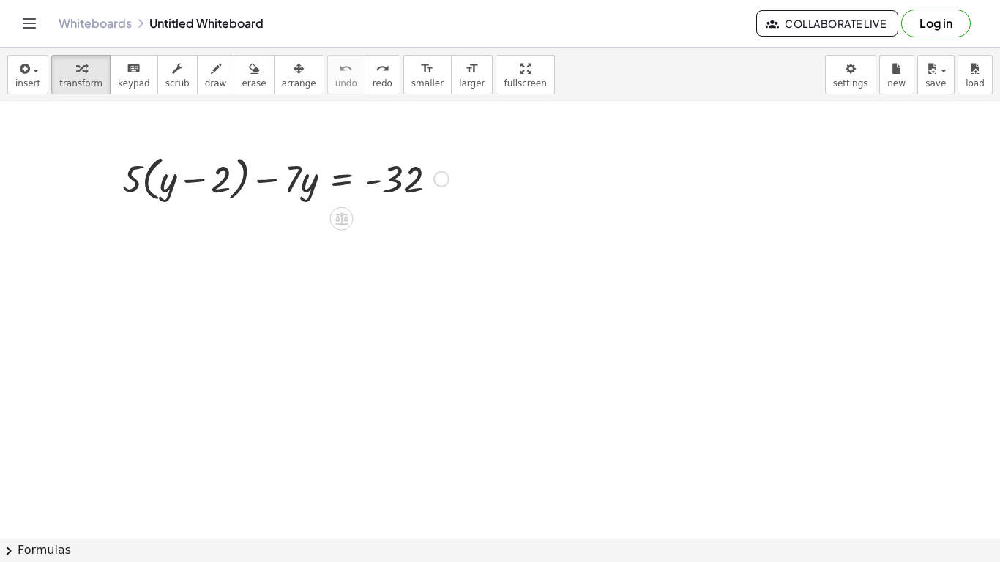
click at [404, 183] on div at bounding box center [285, 178] width 341 height 56
click at [442, 185] on div at bounding box center [441, 179] width 16 height 16
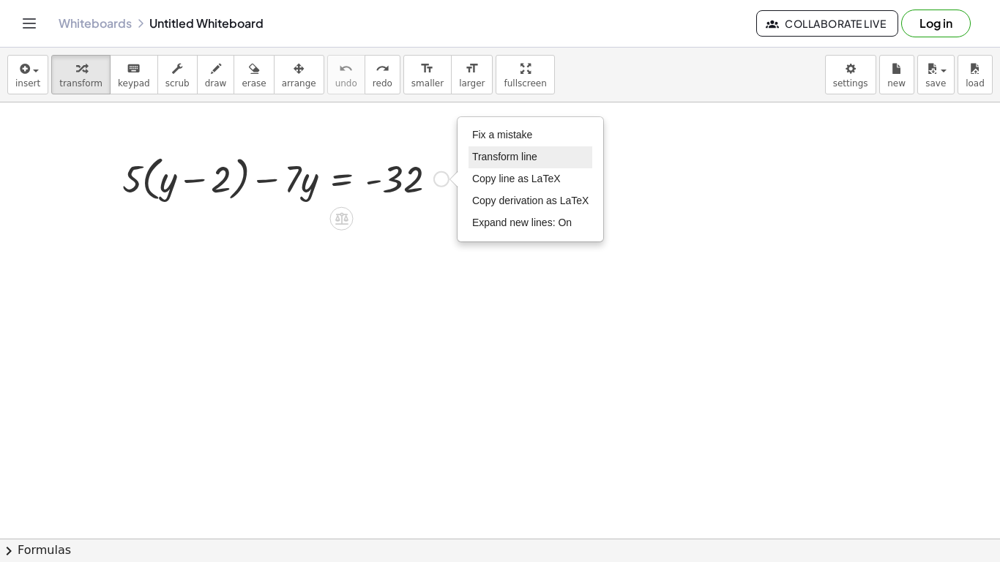
click at [502, 166] on li "Transform line" at bounding box center [531, 157] width 124 height 22
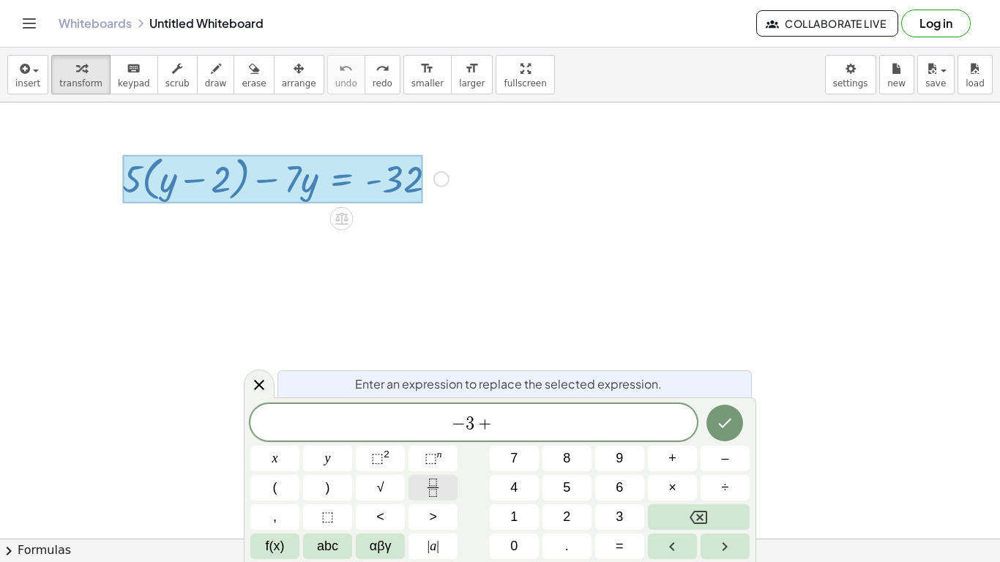
scroll to position [8, 0]
click at [444, 438] on button "Fraction" at bounding box center [433, 488] width 49 height 26
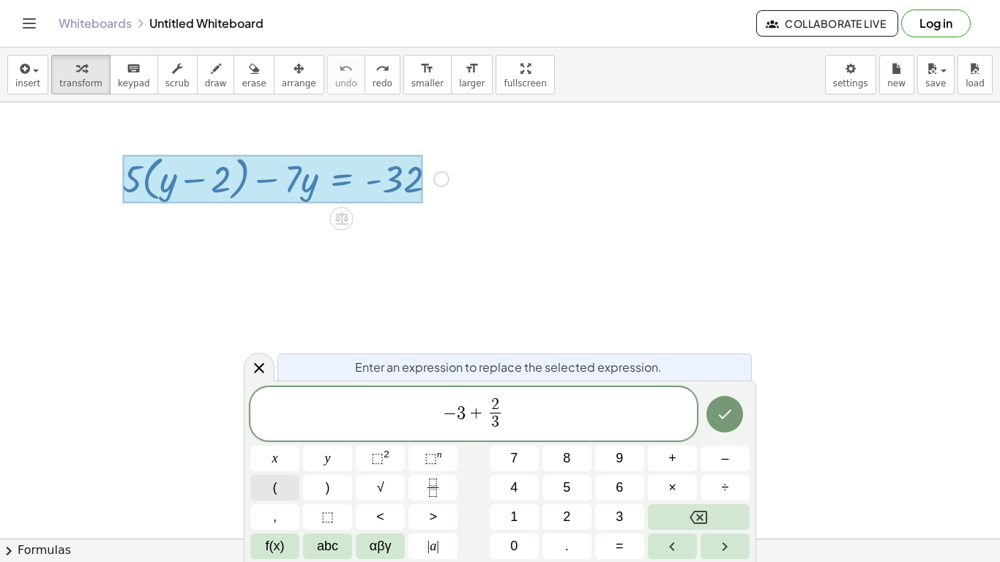
click at [292, 438] on button "(" at bounding box center [274, 488] width 49 height 26
click at [321, 438] on button ")" at bounding box center [327, 488] width 49 height 26
click at [733, 417] on icon "Done" at bounding box center [725, 415] width 18 height 18
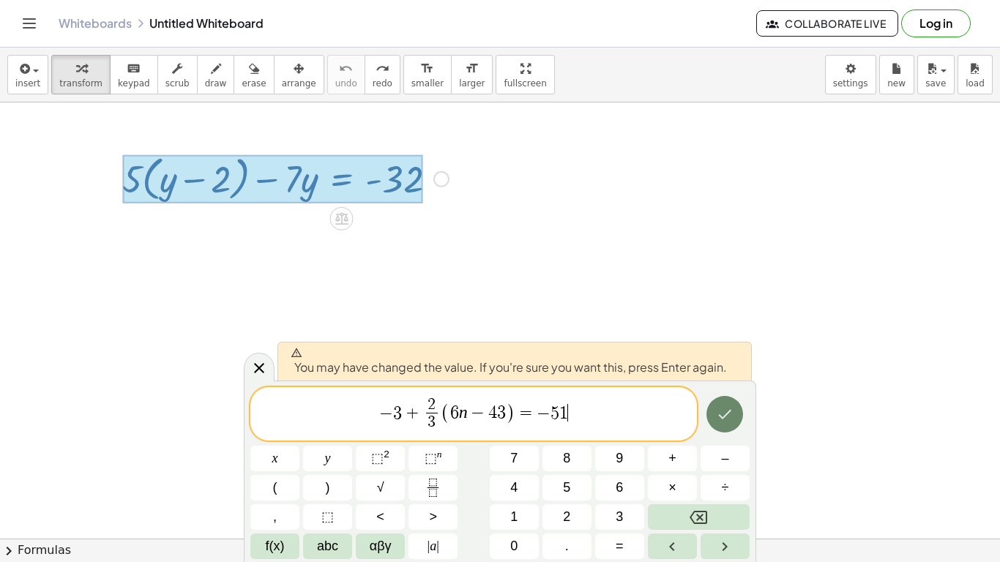
click at [733, 417] on icon "Done" at bounding box center [725, 415] width 18 height 18
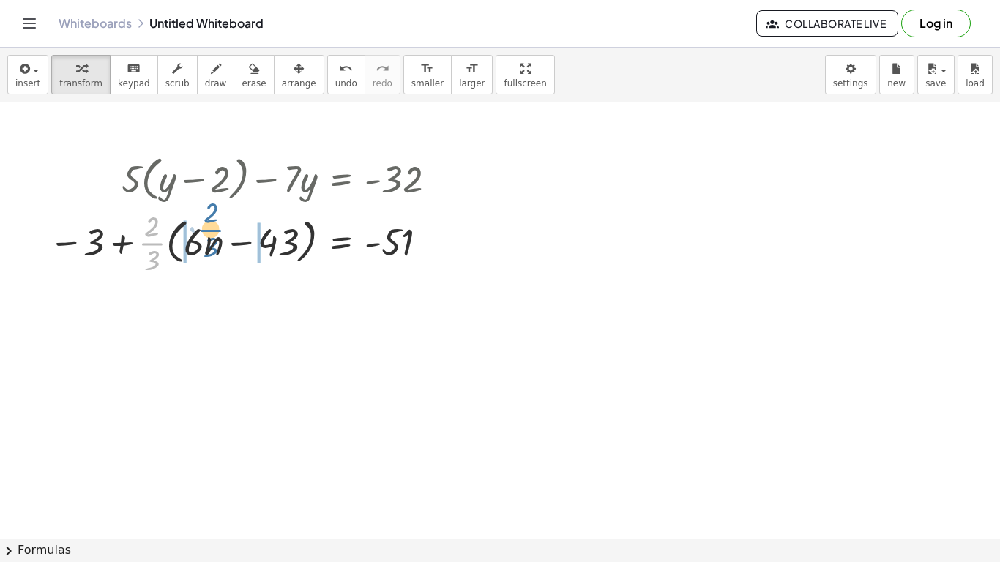
drag, startPoint x: 141, startPoint y: 242, endPoint x: 203, endPoint y: 231, distance: 63.3
click at [203, 231] on div at bounding box center [249, 242] width 414 height 73
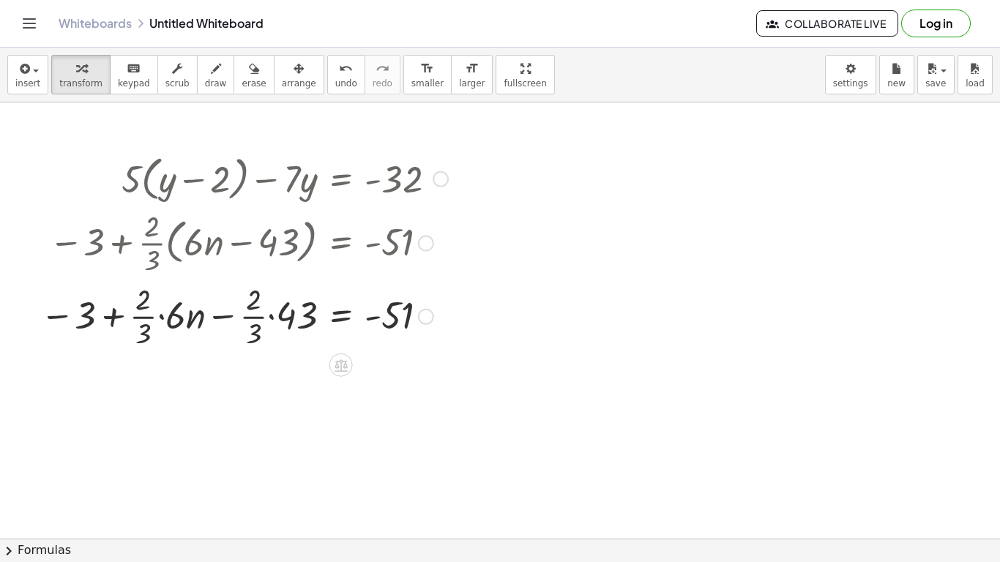
click at [157, 315] on div at bounding box center [244, 315] width 423 height 73
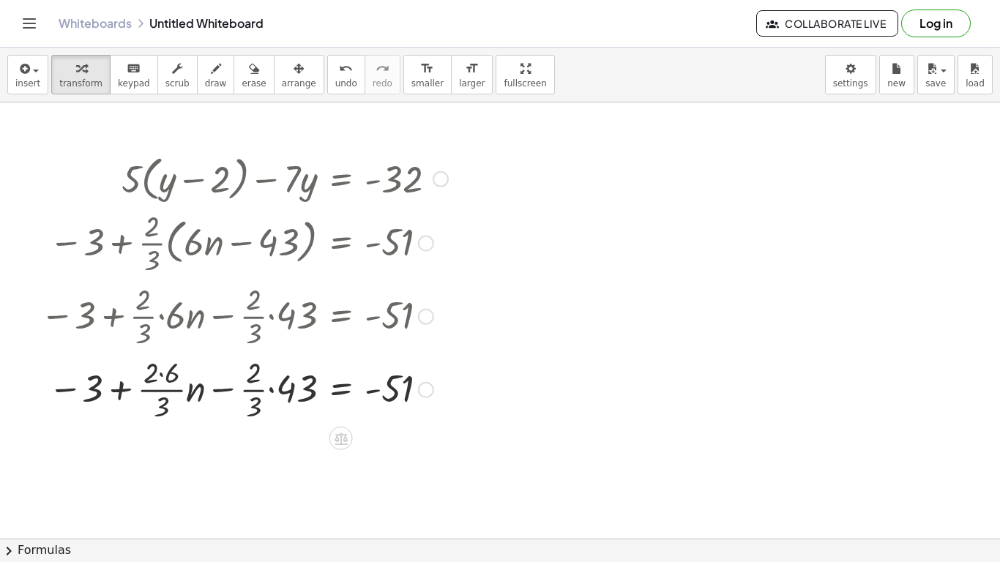
click at [163, 372] on div at bounding box center [244, 388] width 423 height 73
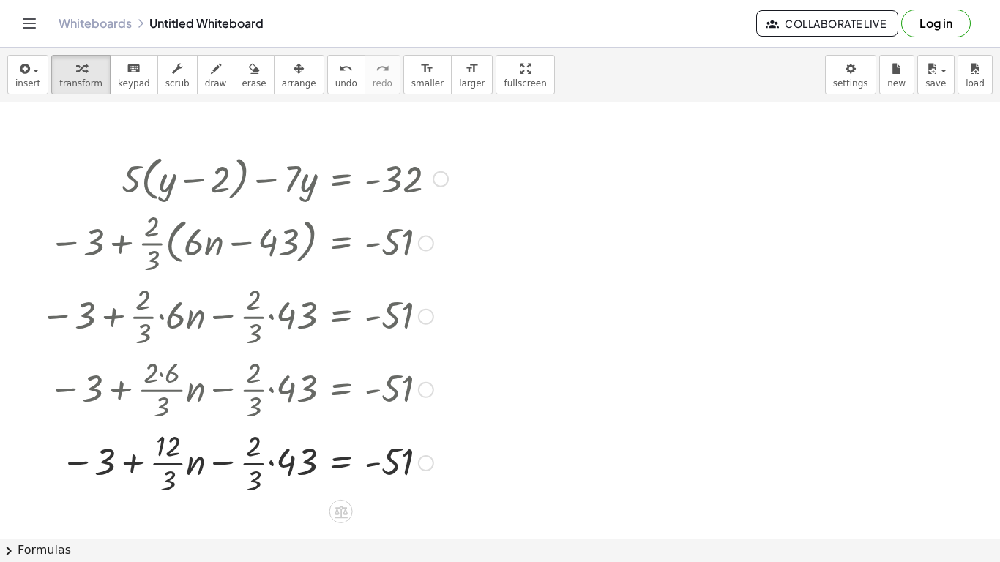
click at [166, 438] on div at bounding box center [244, 461] width 423 height 73
click at [272, 438] on div at bounding box center [244, 461] width 423 height 73
click at [276, 438] on div at bounding box center [244, 461] width 423 height 73
click at [272, 438] on div at bounding box center [244, 461] width 423 height 73
click at [280, 438] on div at bounding box center [244, 461] width 423 height 73
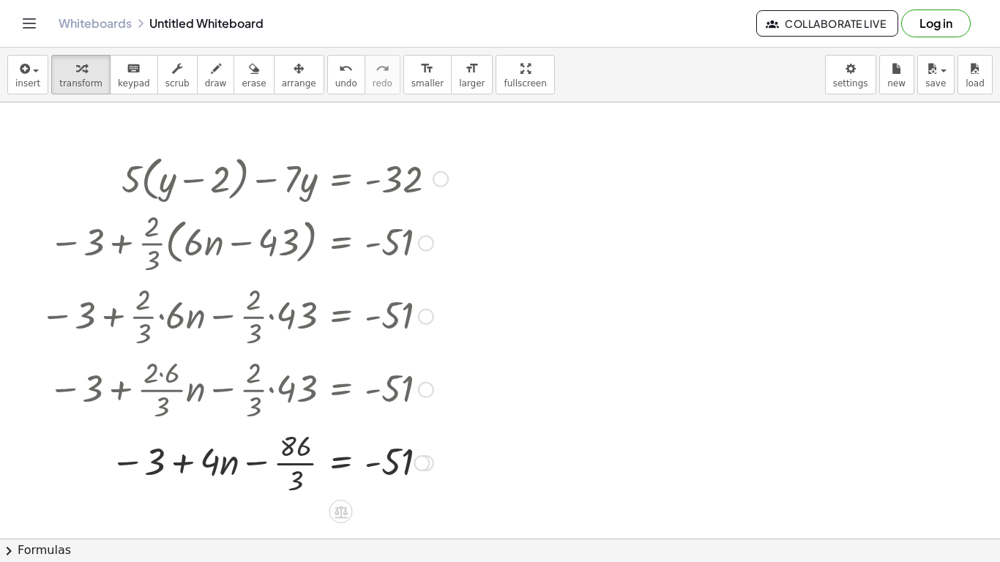
click at [289, 438] on div at bounding box center [244, 461] width 423 height 73
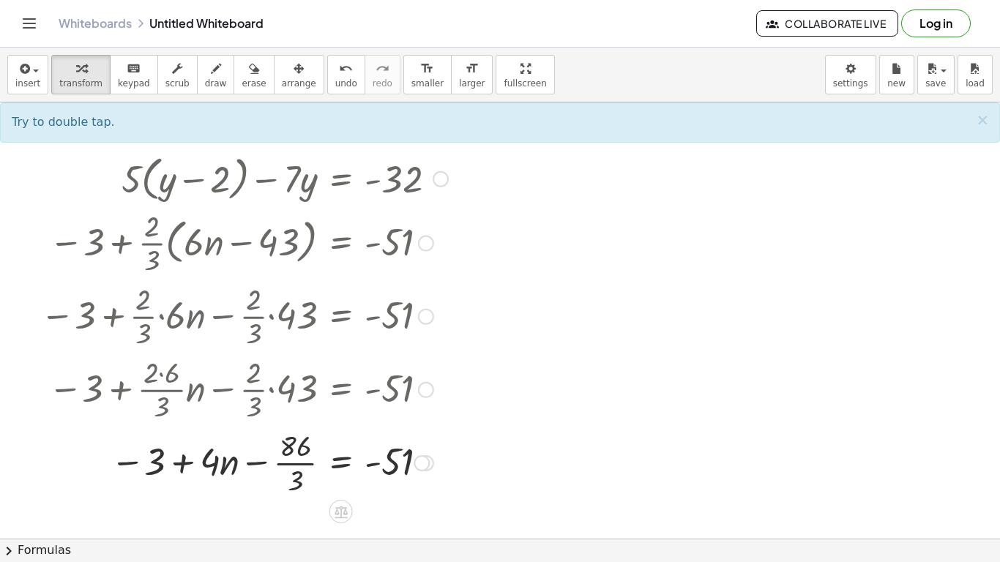
click at [291, 438] on div at bounding box center [244, 461] width 423 height 73
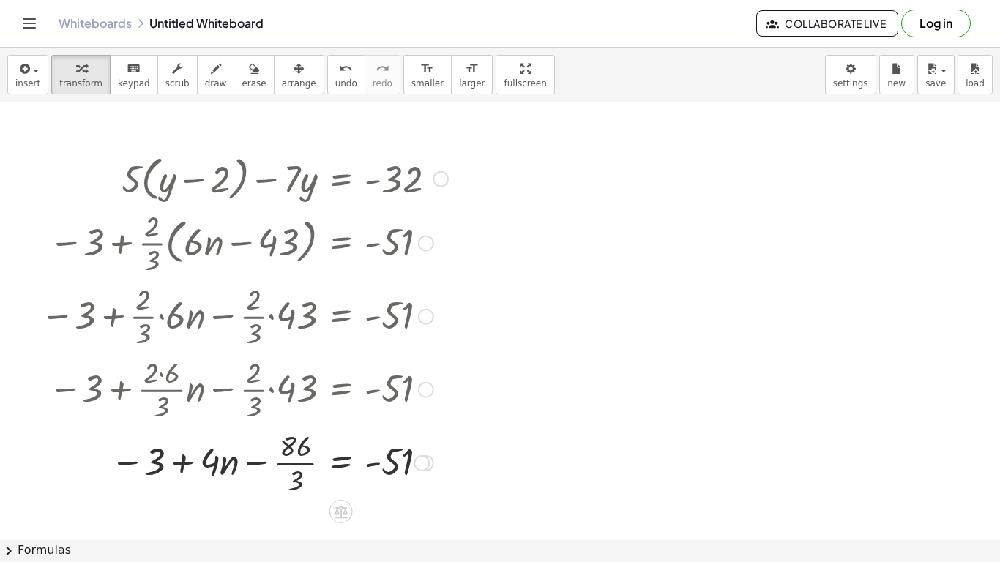
click at [294, 438] on div at bounding box center [244, 461] width 423 height 73
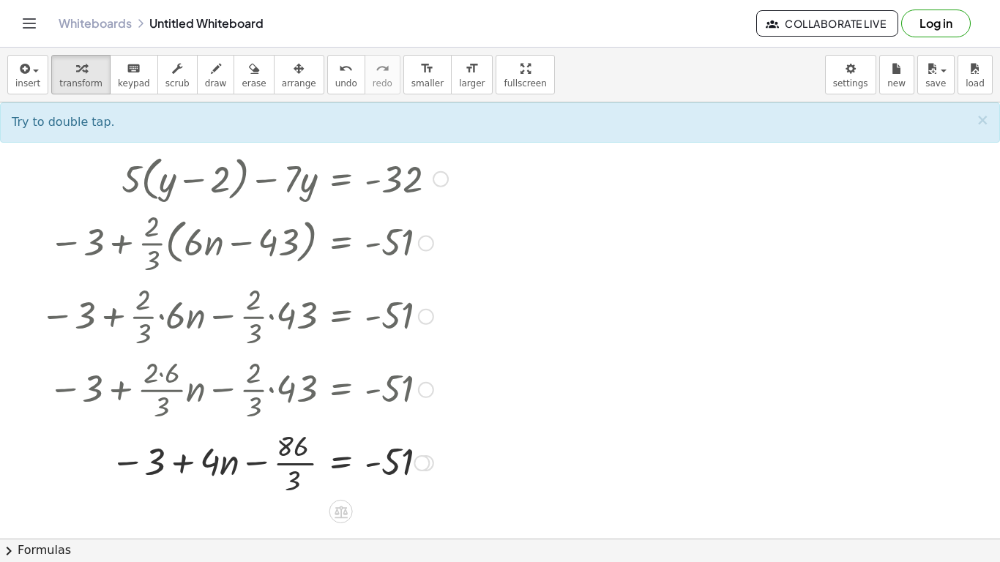
click at [294, 438] on div at bounding box center [244, 461] width 423 height 73
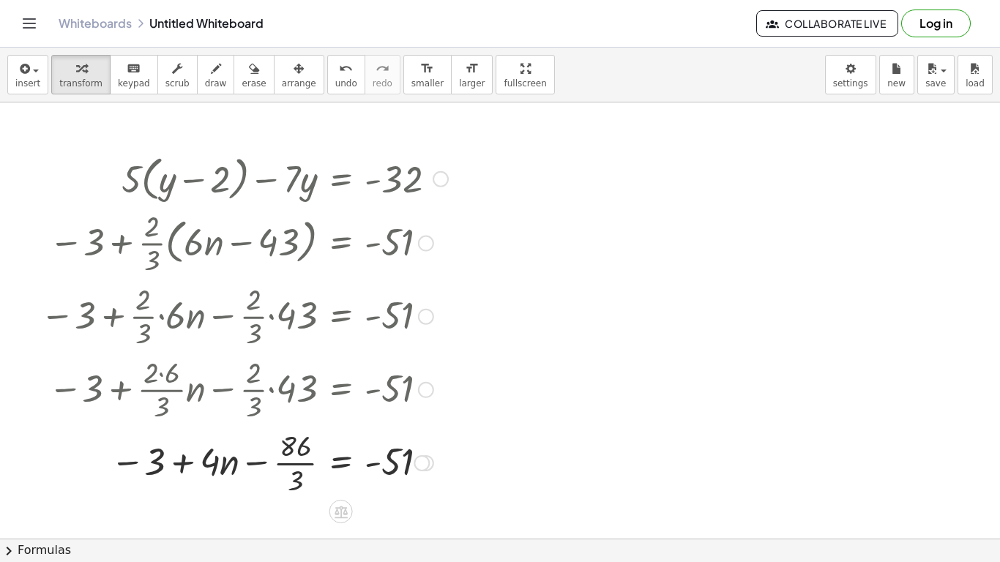
click at [294, 438] on div at bounding box center [244, 461] width 423 height 73
click at [294, 438] on div at bounding box center [240, 462] width 429 height 50
click at [183, 438] on div at bounding box center [240, 462] width 429 height 50
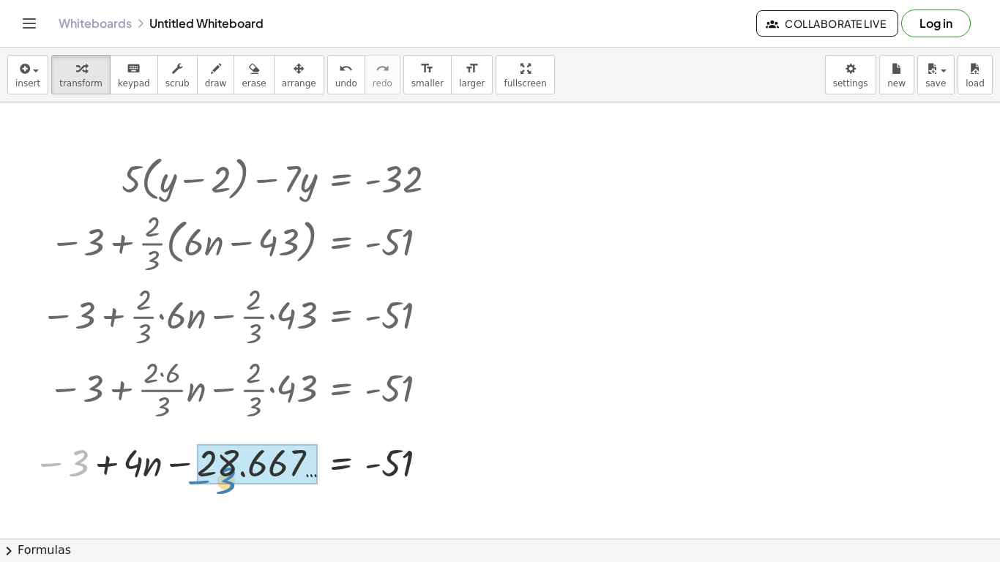
drag, startPoint x: 70, startPoint y: 462, endPoint x: 218, endPoint y: 478, distance: 148.8
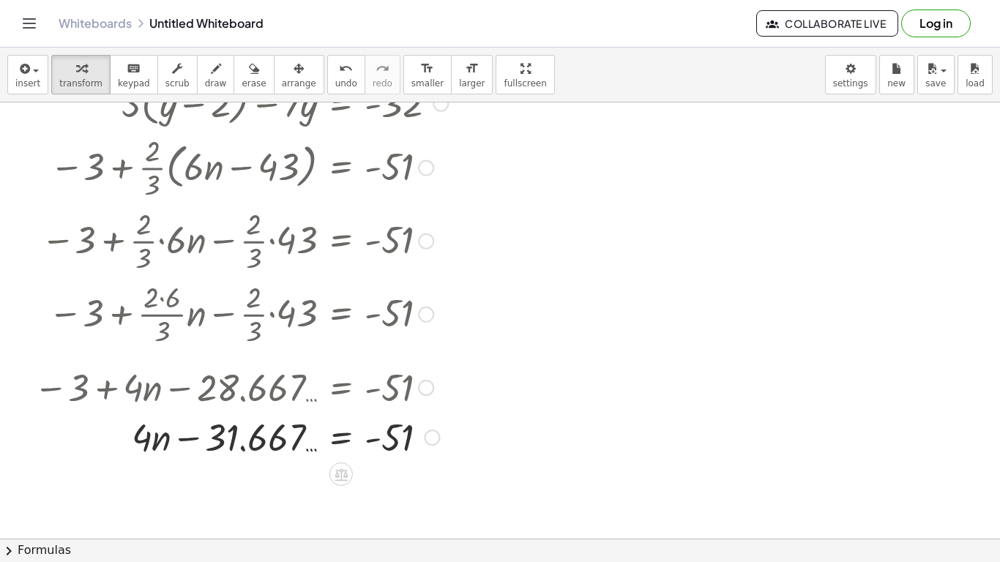
scroll to position [83, 0]
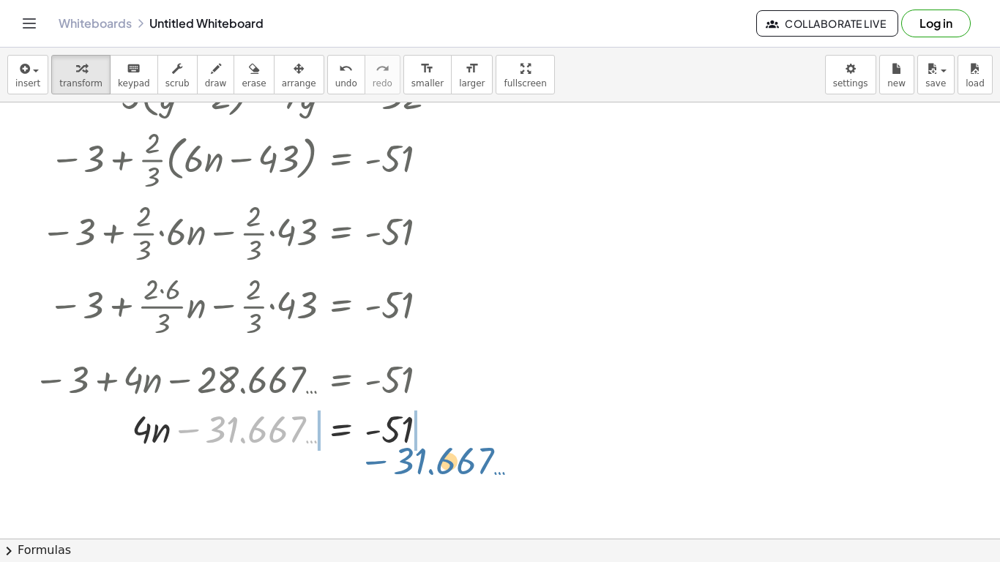
drag, startPoint x: 241, startPoint y: 431, endPoint x: 429, endPoint y: 461, distance: 190.7
click at [429, 438] on div "+ · 5 · ( + y − 2 ) − · 7 · y = - 32 − 3 + · · 2 · 3 · ( + · 6 · n − 43 ) = - 5…" at bounding box center [500, 455] width 1000 height 873
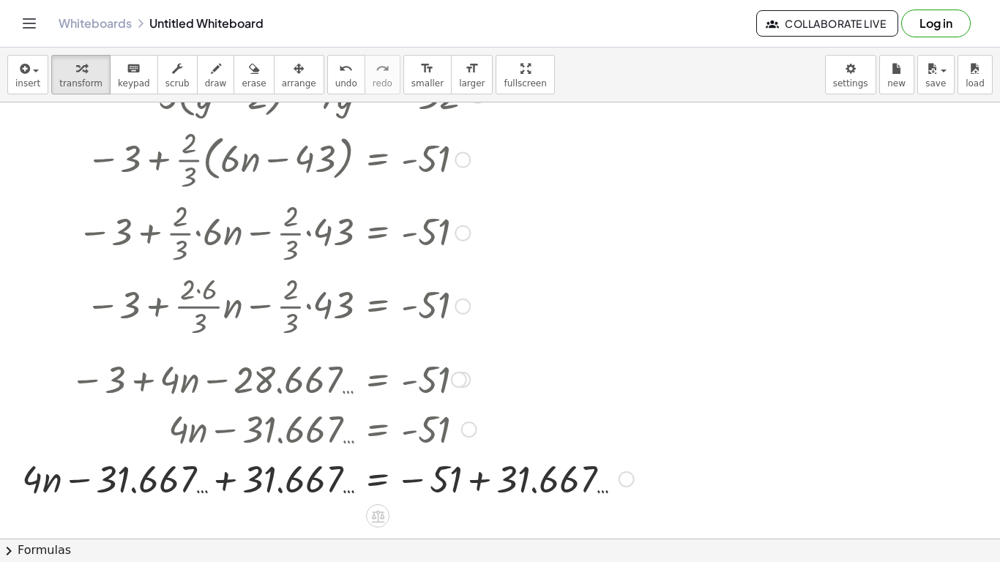
click at [476, 438] on div at bounding box center [328, 478] width 627 height 50
click at [223, 438] on div at bounding box center [290, 478] width 551 height 50
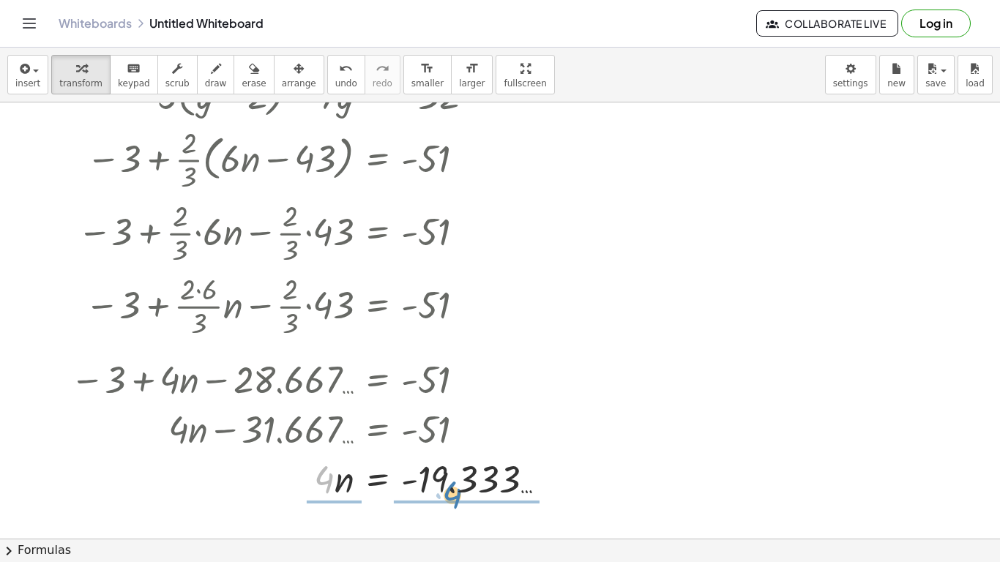
drag, startPoint x: 328, startPoint y: 479, endPoint x: 455, endPoint y: 492, distance: 127.4
click at [455, 438] on div at bounding box center [314, 478] width 502 height 50
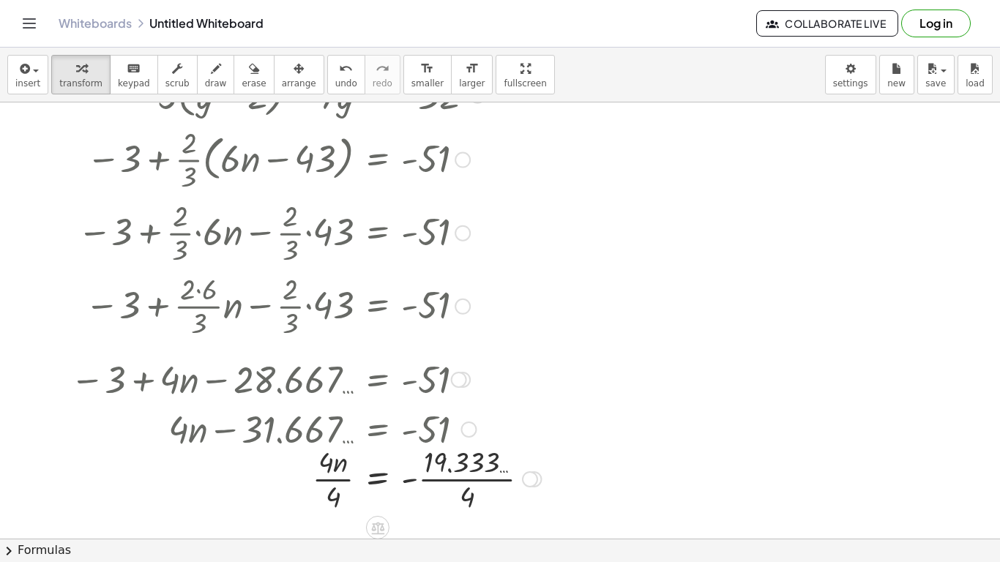
click at [464, 438] on div at bounding box center [305, 478] width 485 height 73
click at [326, 438] on div at bounding box center [310, 478] width 494 height 73
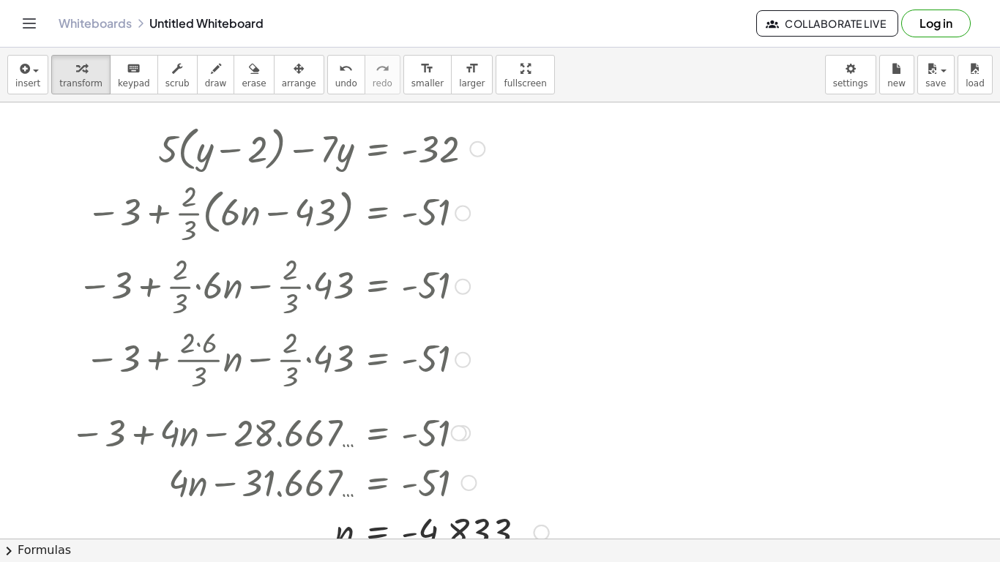
scroll to position [0, 0]
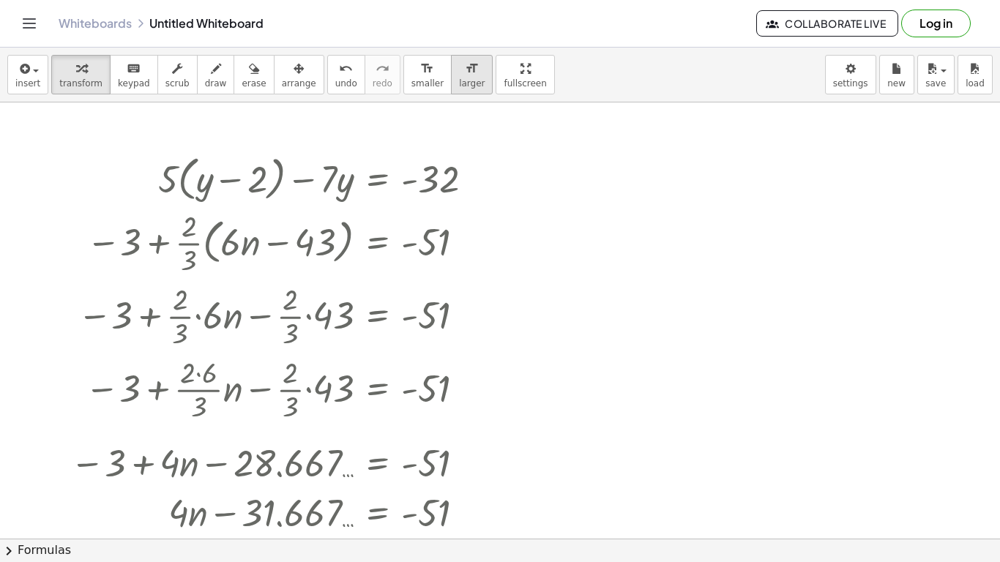
click at [459, 78] on span "larger" at bounding box center [472, 83] width 26 height 10
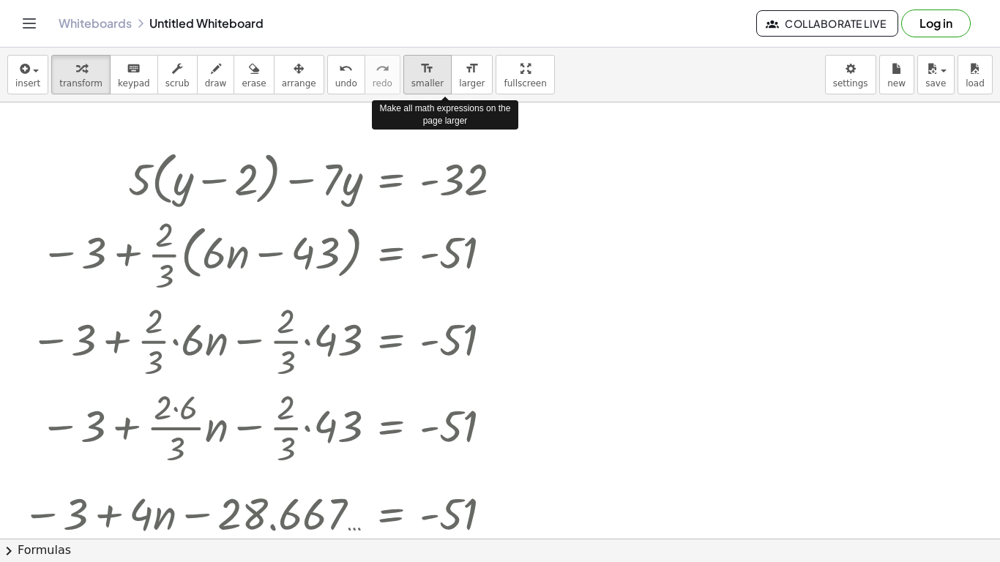
click at [416, 71] on div "format_size" at bounding box center [428, 68] width 32 height 18
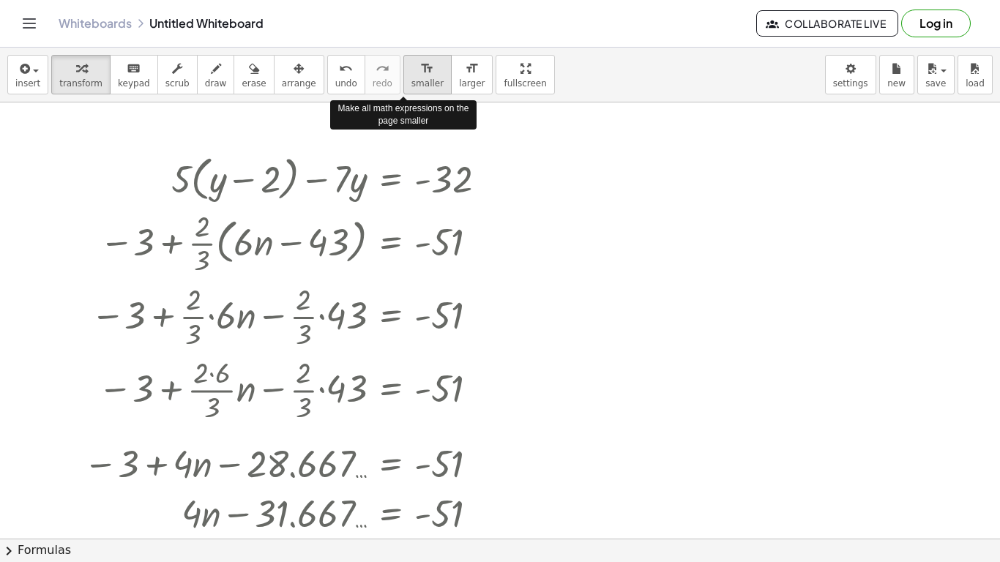
click at [416, 71] on div "format_size" at bounding box center [428, 68] width 32 height 18
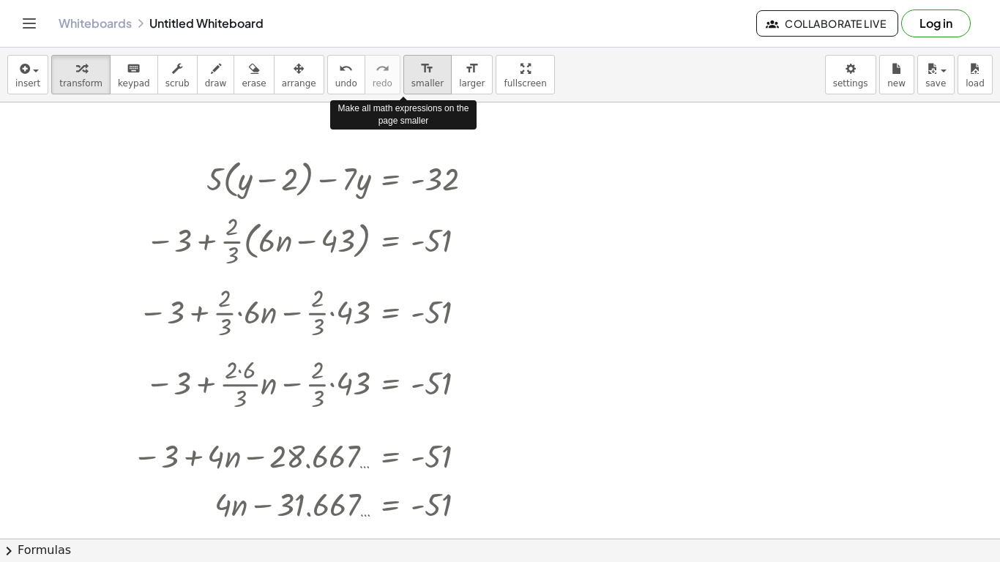
click at [416, 71] on div "format_size" at bounding box center [428, 68] width 32 height 18
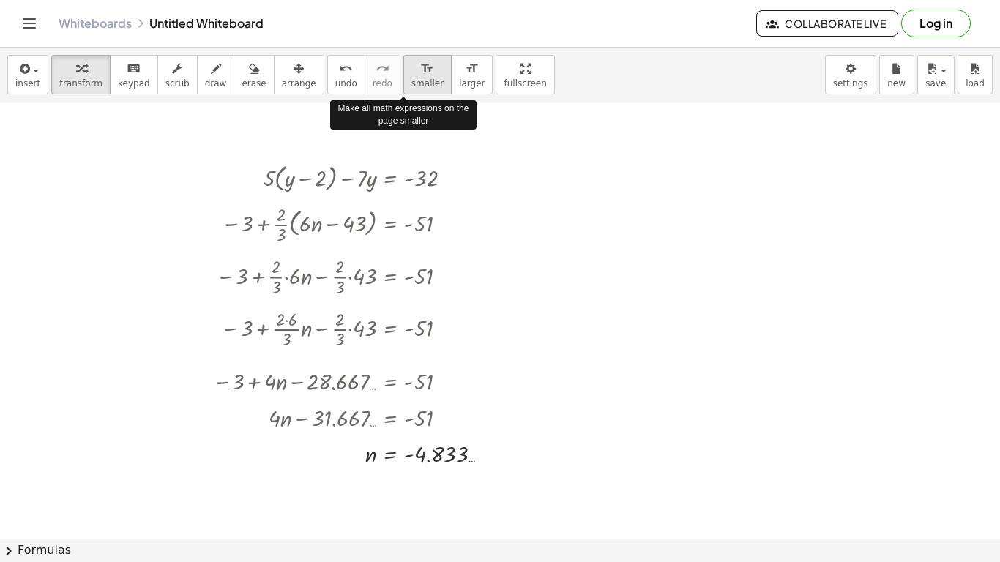
click at [416, 71] on div "format_size" at bounding box center [428, 68] width 32 height 18
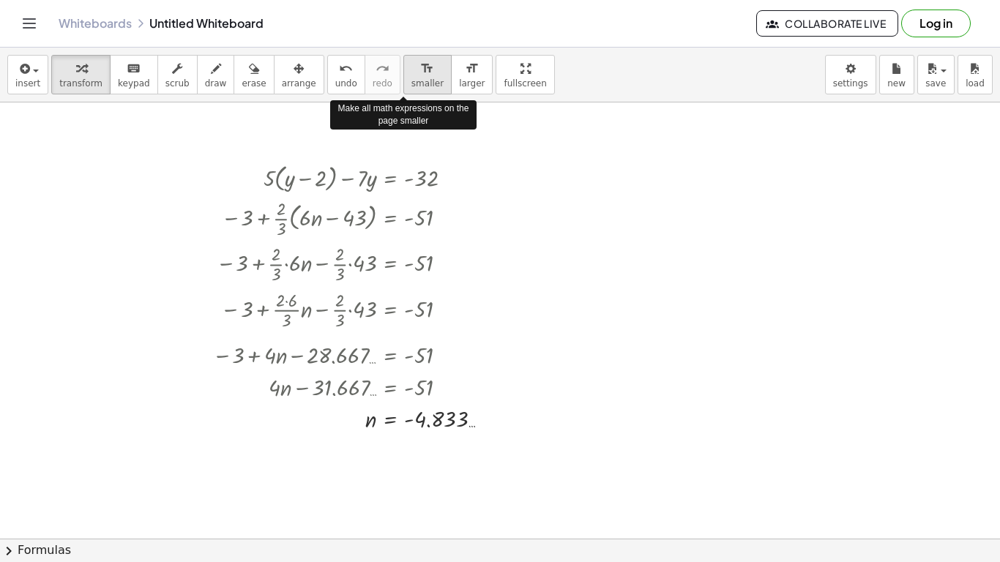
click at [416, 71] on div "format_size" at bounding box center [428, 68] width 32 height 18
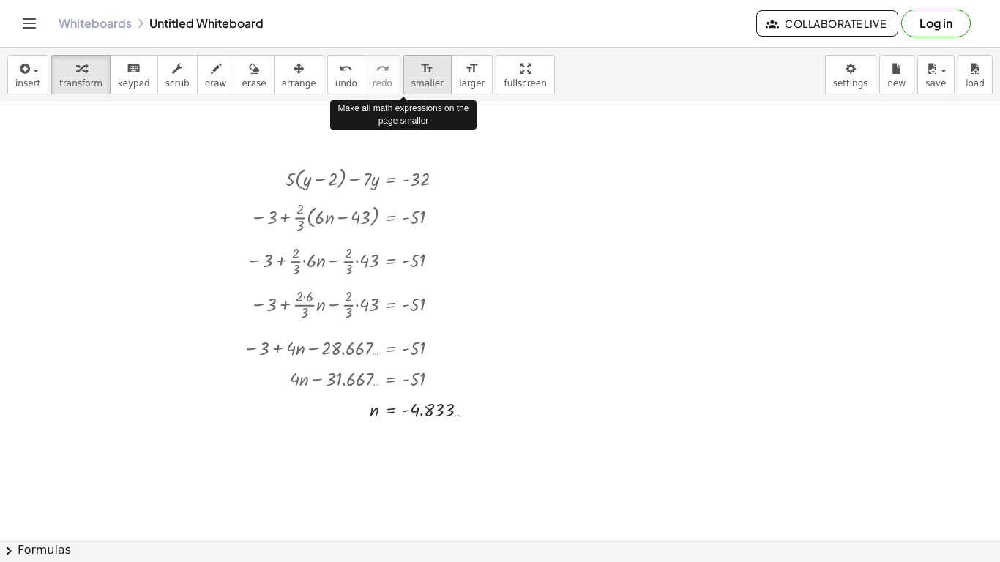
click at [416, 71] on div "format_size" at bounding box center [428, 68] width 32 height 18
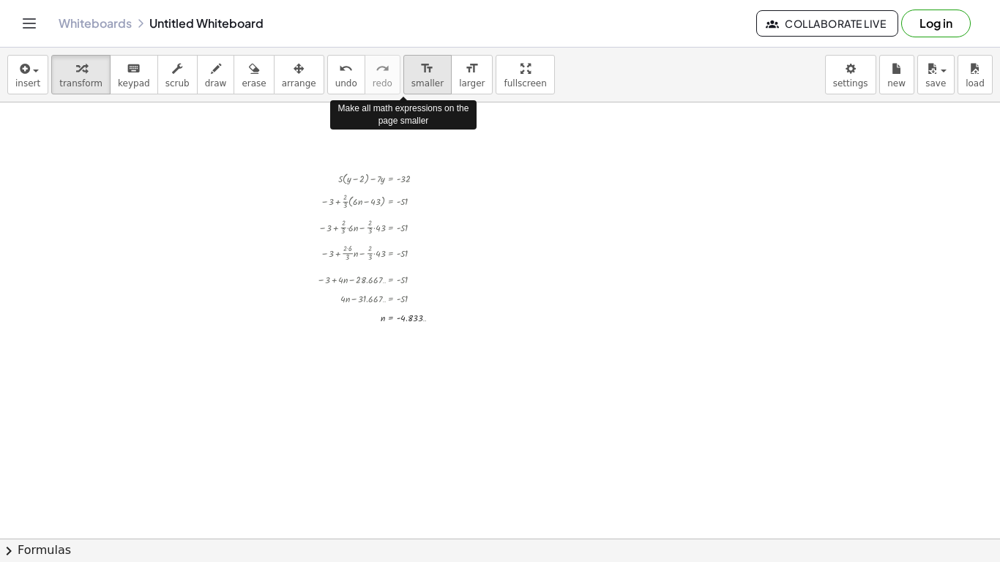
click at [416, 71] on div "format_size" at bounding box center [428, 68] width 32 height 18
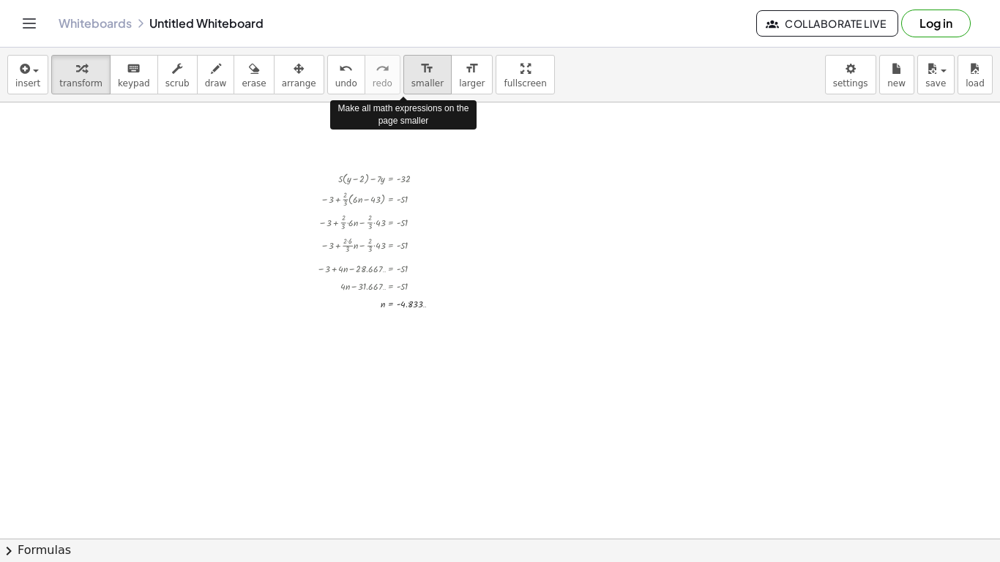
click at [416, 71] on div "format_size" at bounding box center [428, 68] width 32 height 18
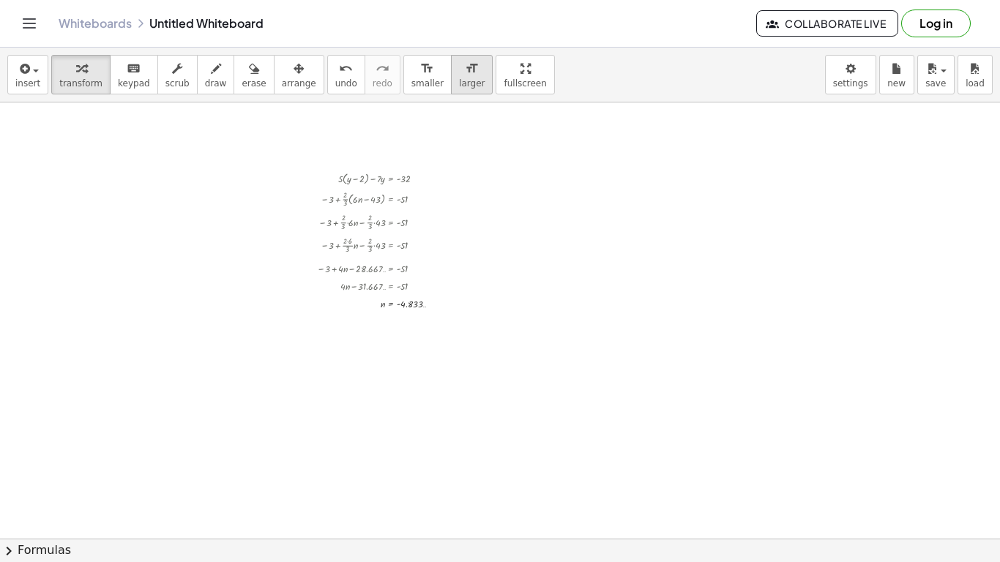
click at [465, 64] on icon "format_size" at bounding box center [472, 69] width 14 height 18
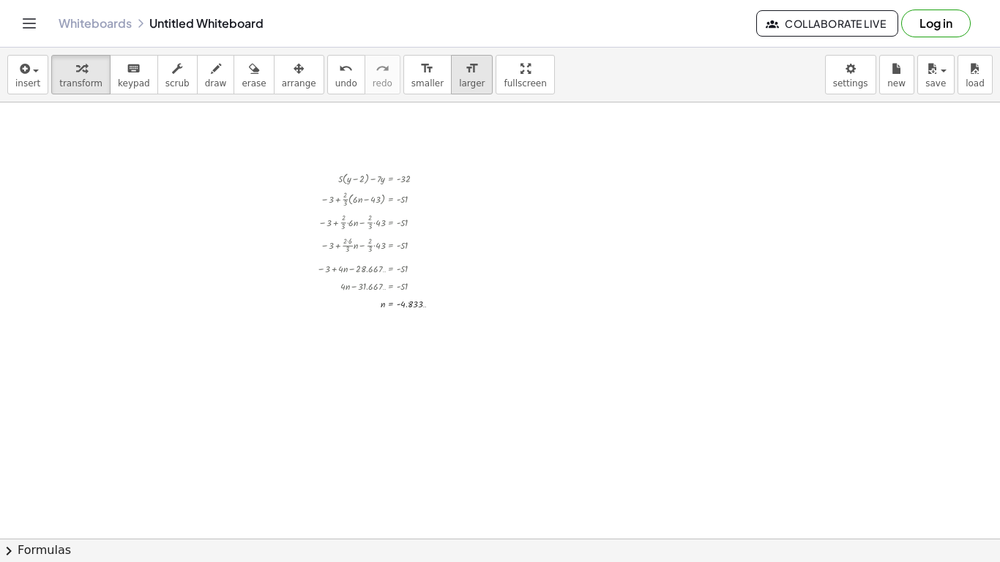
click at [465, 64] on icon "format_size" at bounding box center [472, 69] width 14 height 18
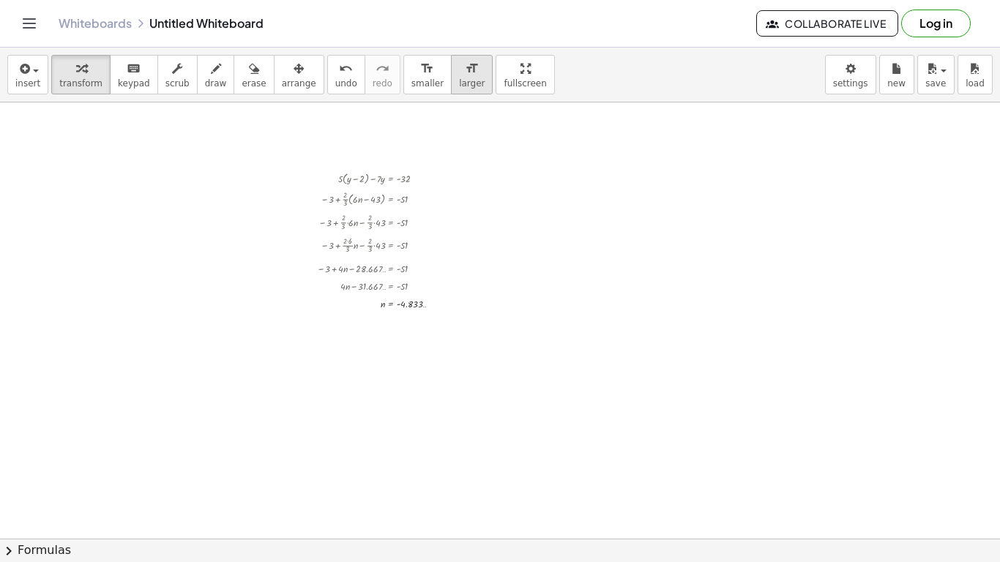
click at [465, 64] on icon "format_size" at bounding box center [472, 69] width 14 height 18
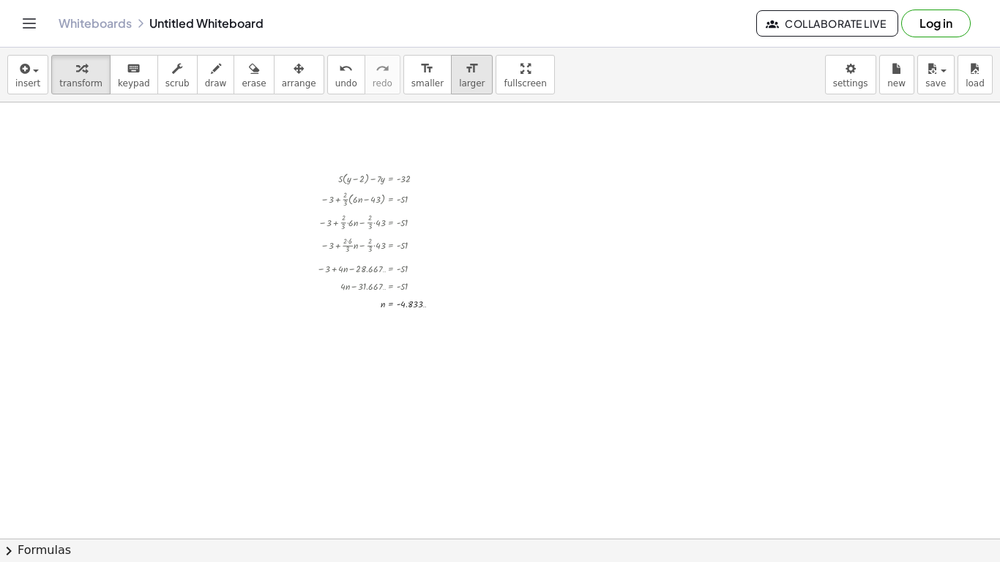
click at [465, 64] on icon "format_size" at bounding box center [472, 69] width 14 height 18
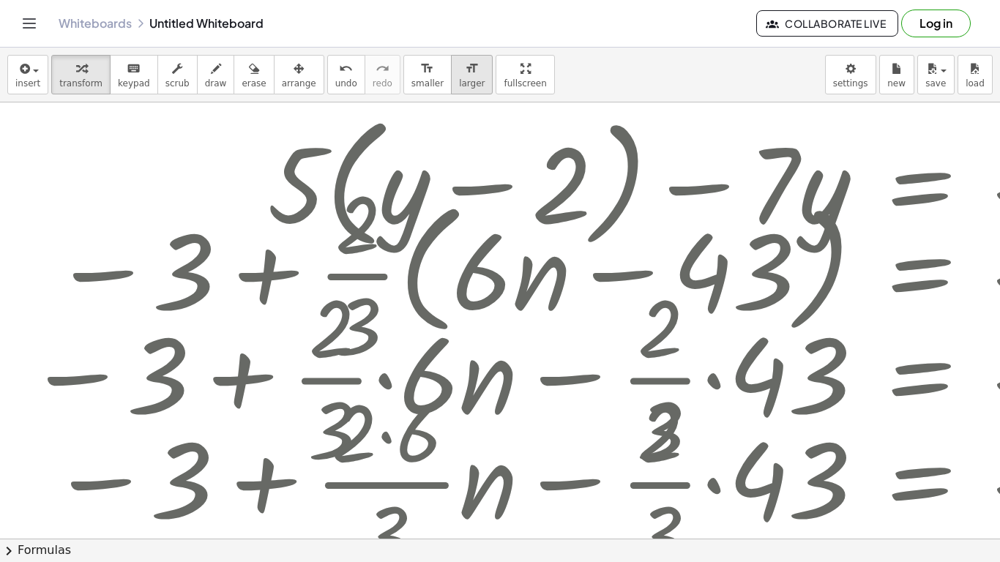
click at [465, 64] on icon "format_size" at bounding box center [472, 69] width 14 height 18
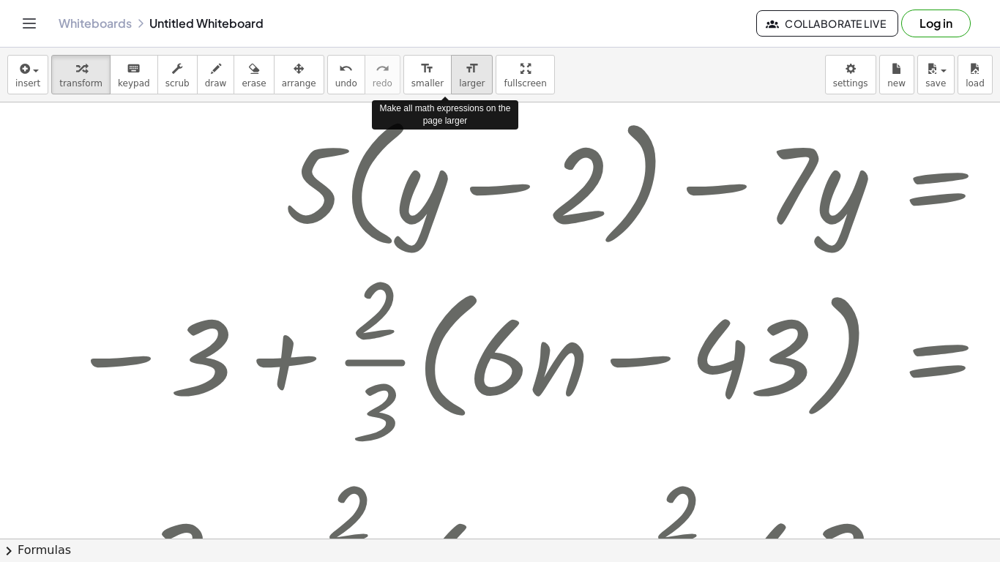
click at [465, 64] on icon "format_size" at bounding box center [472, 69] width 14 height 18
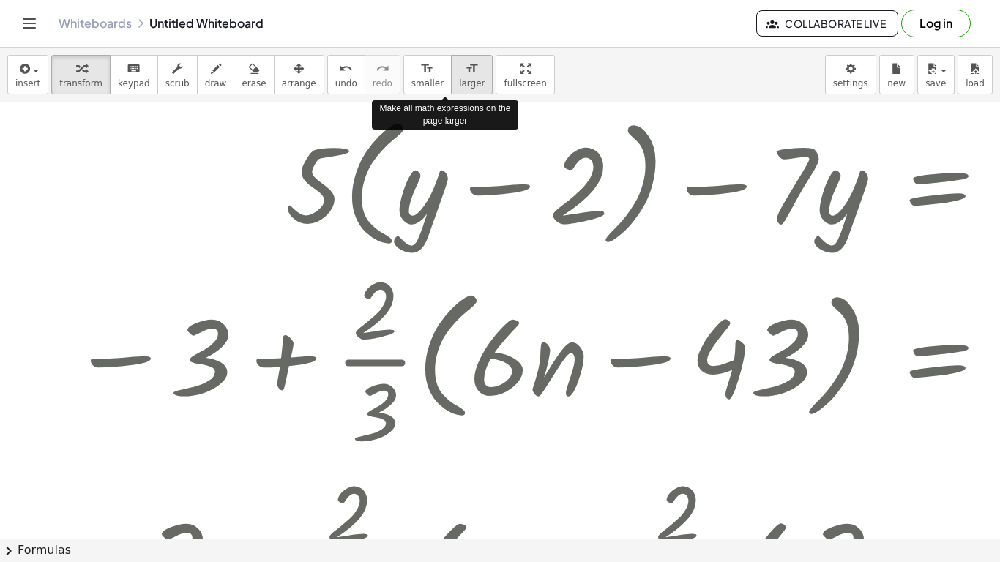
click at [465, 64] on icon "format_size" at bounding box center [472, 69] width 14 height 18
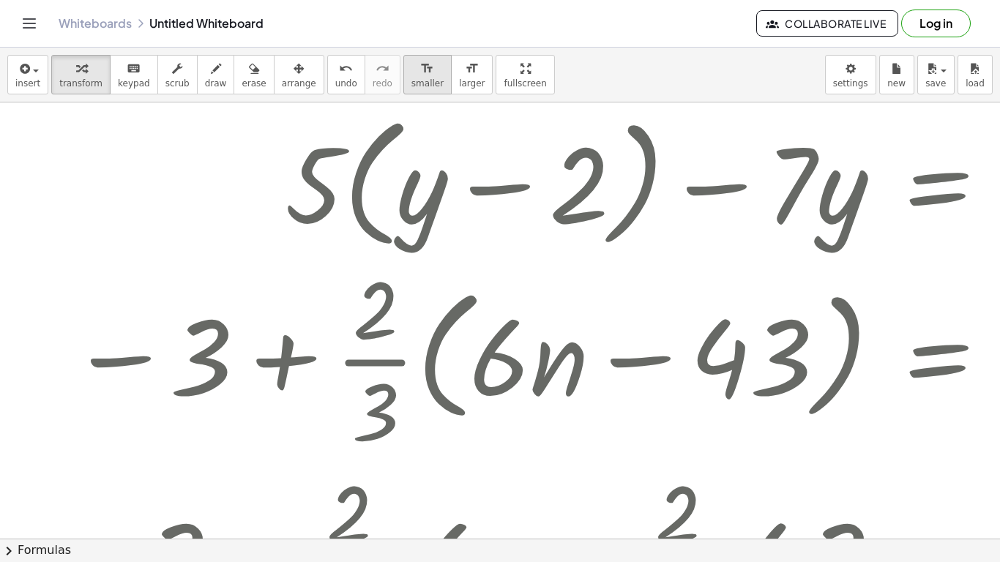
click at [415, 63] on div "format_size" at bounding box center [428, 68] width 32 height 18
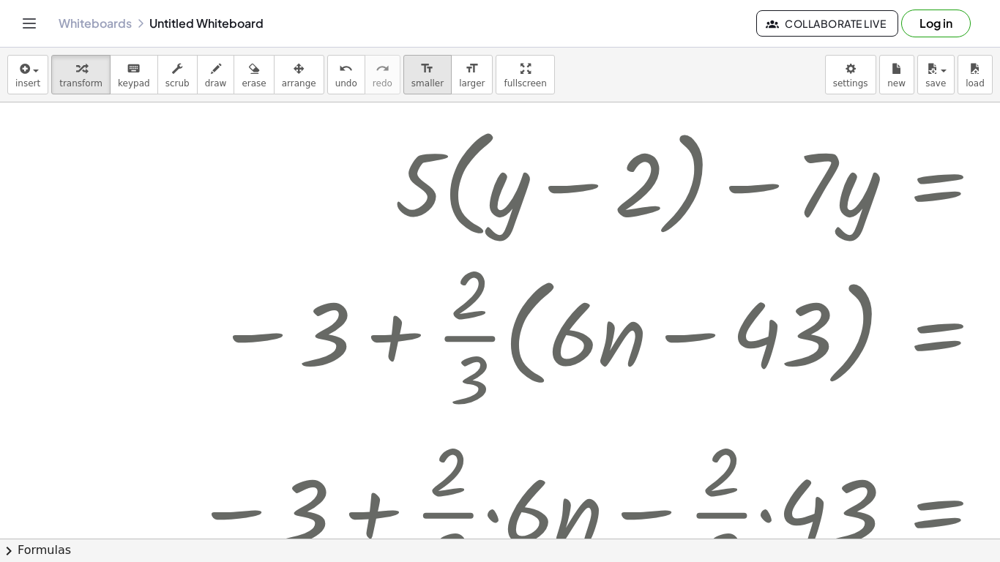
click at [415, 63] on div "format_size" at bounding box center [428, 68] width 32 height 18
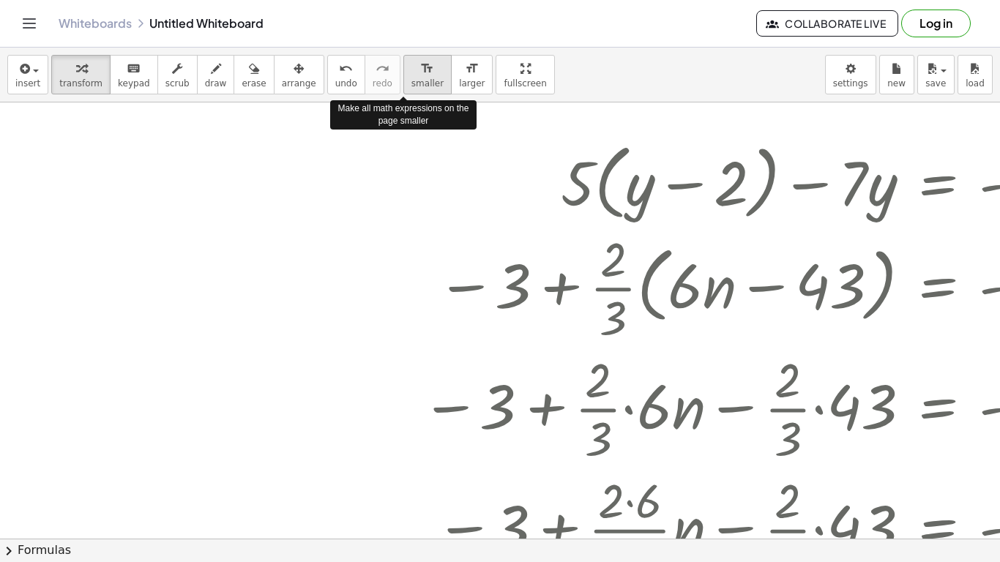
click at [415, 63] on div "format_size" at bounding box center [428, 68] width 32 height 18
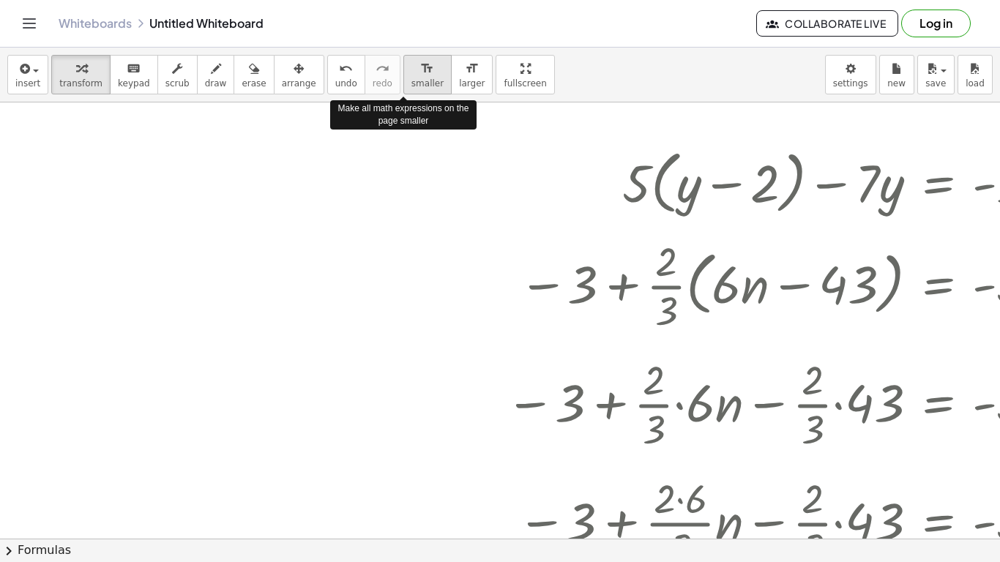
click at [415, 63] on div "format_size" at bounding box center [428, 68] width 32 height 18
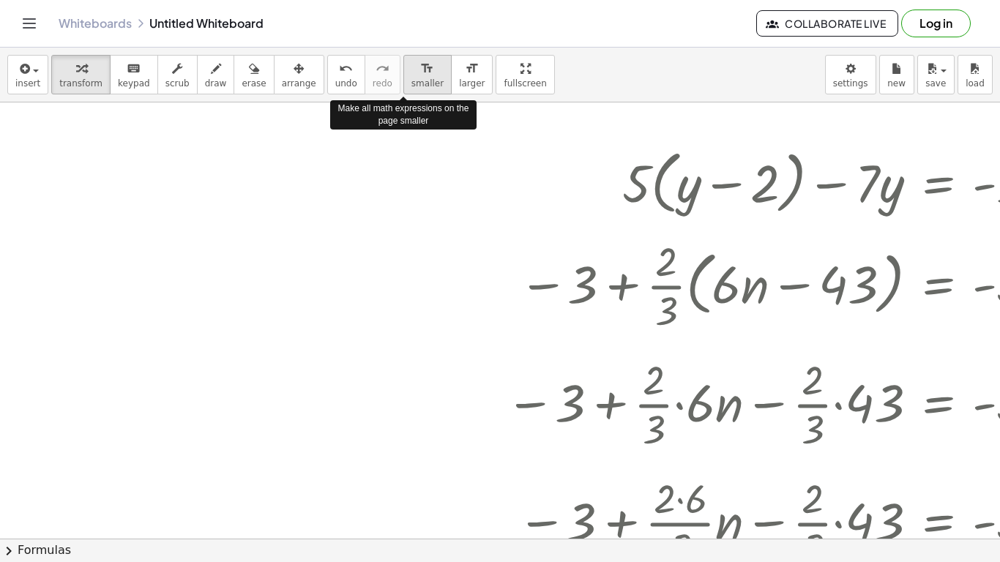
click at [415, 63] on div "format_size" at bounding box center [428, 68] width 32 height 18
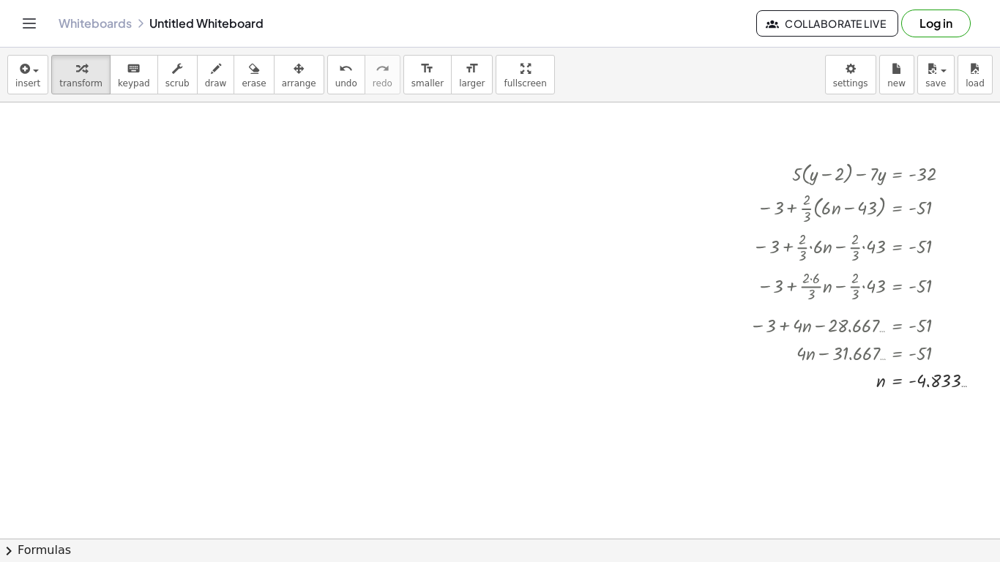
scroll to position [10, 41]
click at [451, 55] on button "format_size larger" at bounding box center [472, 75] width 42 height 40
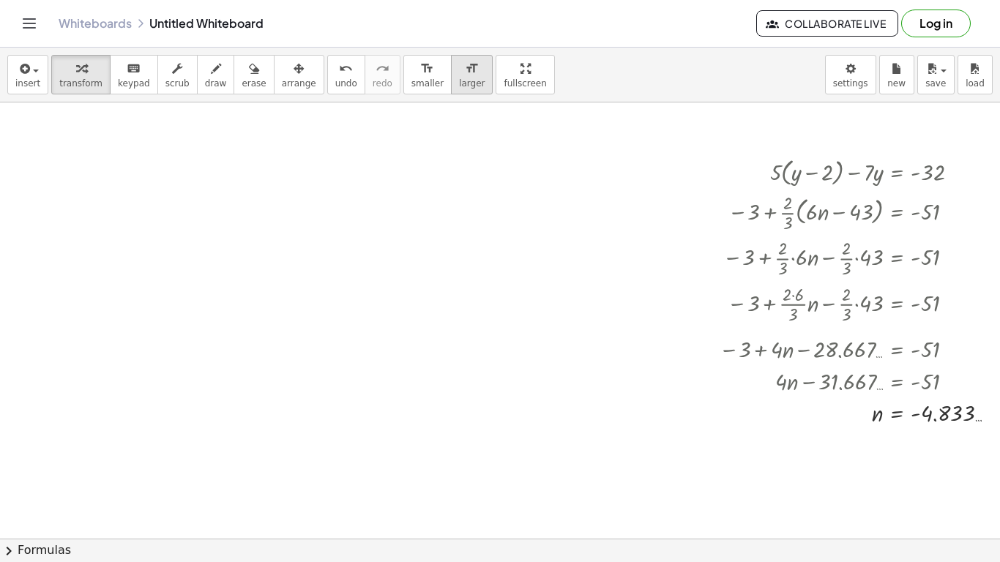
click at [451, 56] on button "format_size larger" at bounding box center [472, 75] width 42 height 40
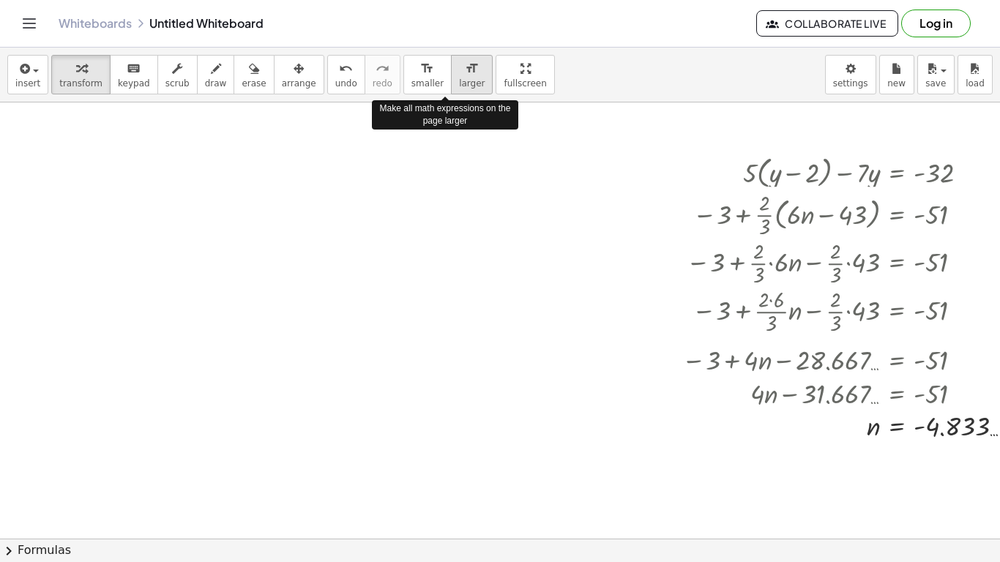
click at [451, 56] on button "format_size larger" at bounding box center [472, 75] width 42 height 40
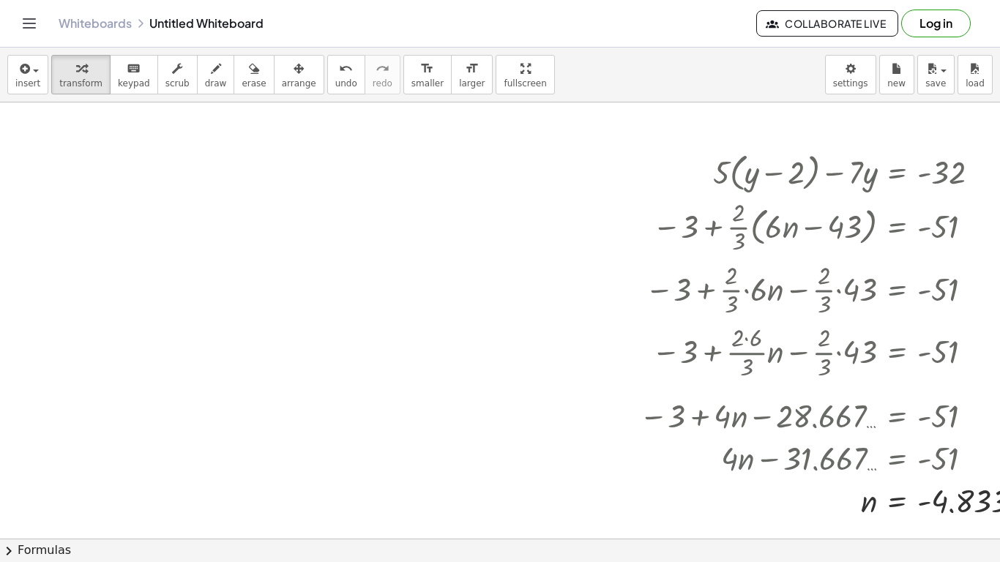
drag, startPoint x: 641, startPoint y: 187, endPoint x: 536, endPoint y: 197, distance: 105.2
click at [536, 197] on div "+ · 5 · ( + y − 2 ) − · 7 · y = - 32 − 3 + · · 2 · 3 · ( + · 6 · n − 43 ) = - 5…" at bounding box center [459, 528] width 1000 height 873
click at [459, 78] on span "larger" at bounding box center [472, 83] width 26 height 10
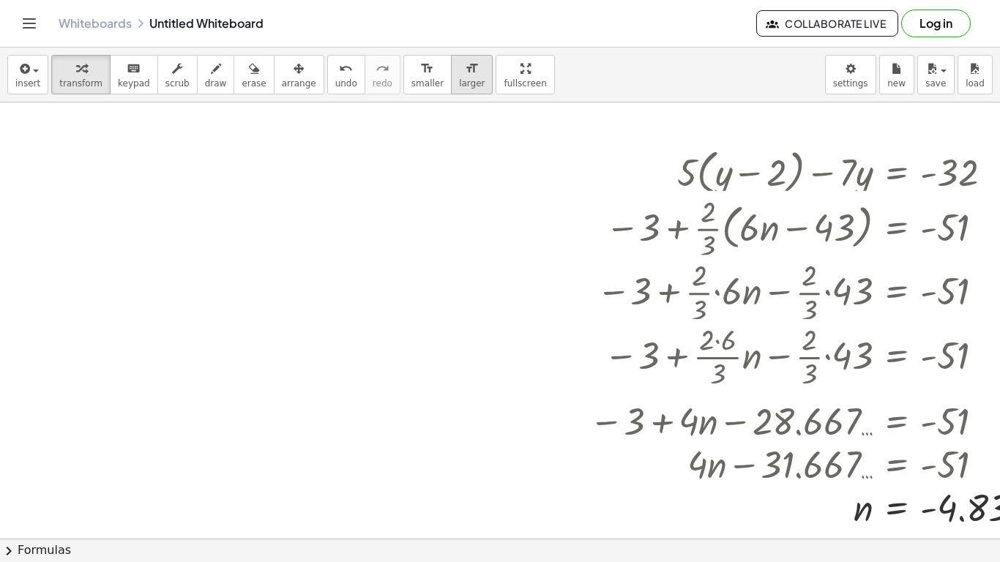
click at [459, 78] on span "larger" at bounding box center [472, 83] width 26 height 10
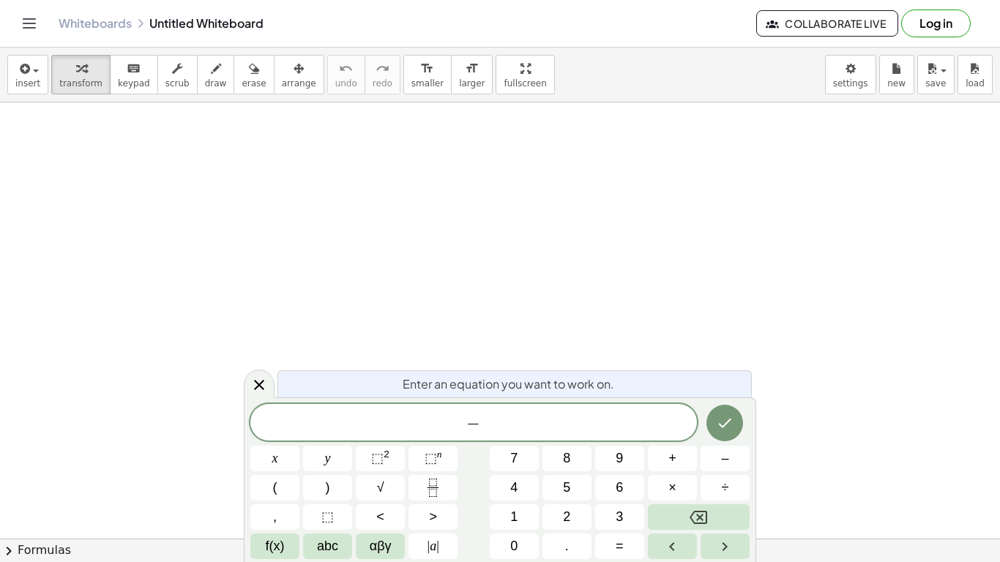
scroll to position [2, 0]
click at [627, 543] on button "=" at bounding box center [619, 547] width 49 height 26
click at [274, 493] on span "(" at bounding box center [275, 488] width 4 height 20
click at [726, 407] on button "Done" at bounding box center [725, 421] width 37 height 37
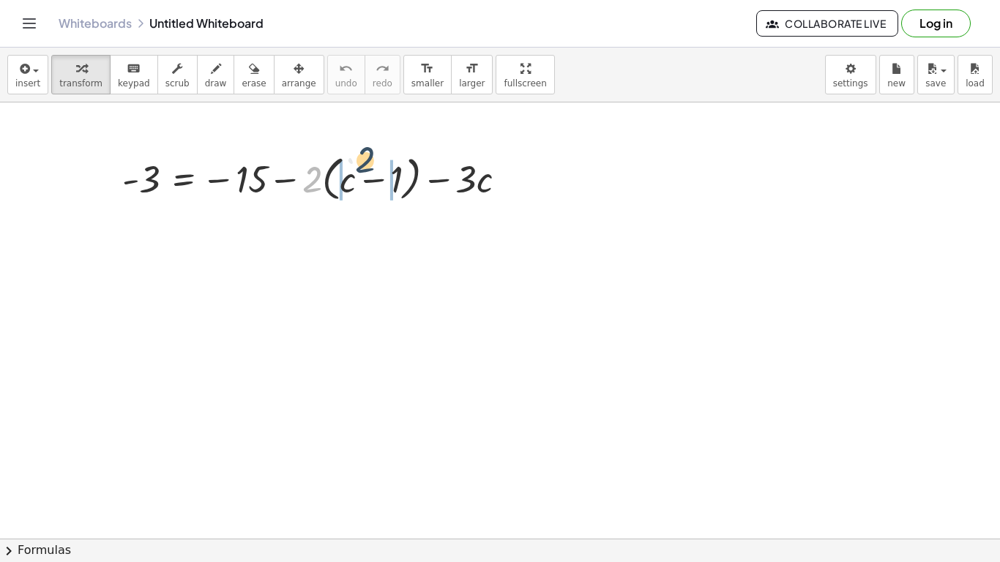
drag, startPoint x: 310, startPoint y: 165, endPoint x: 365, endPoint y: 146, distance: 57.9
click at [365, 146] on div "· 2 - 3 = − 15 − · 2 · ( + c − 1 ) − · 3 · c" at bounding box center [314, 177] width 429 height 63
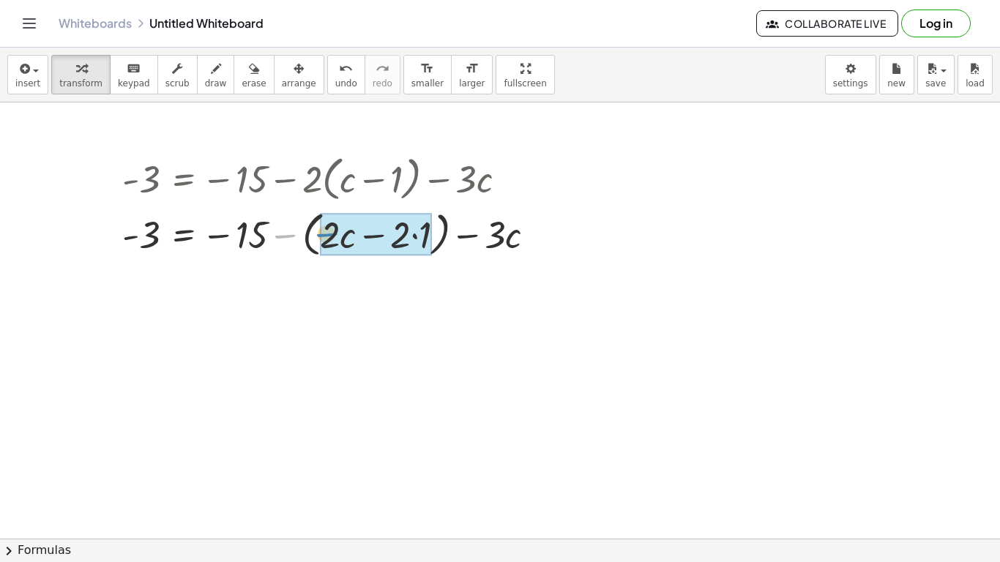
drag, startPoint x: 291, startPoint y: 237, endPoint x: 340, endPoint y: 235, distance: 49.1
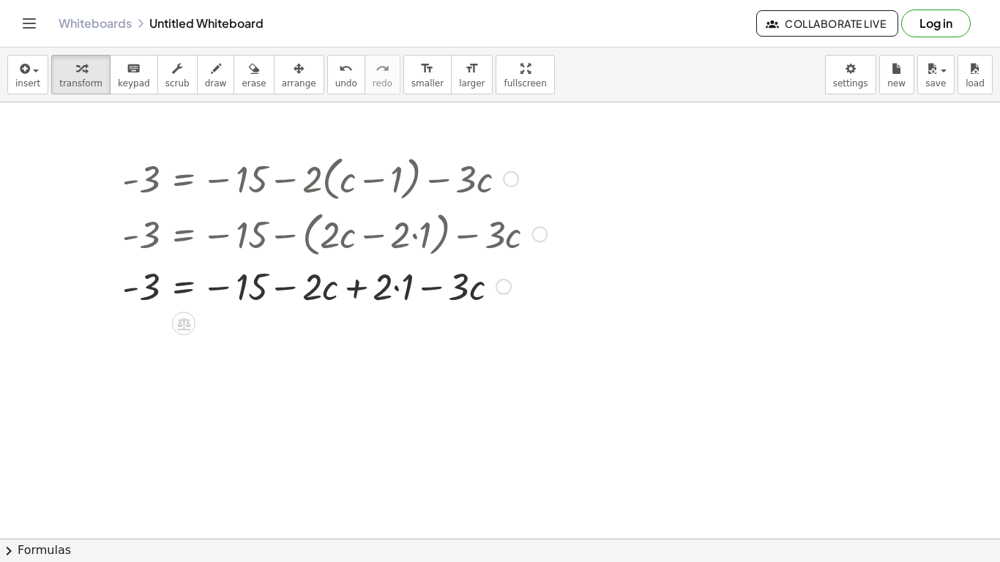
click at [396, 289] on div at bounding box center [334, 286] width 439 height 50
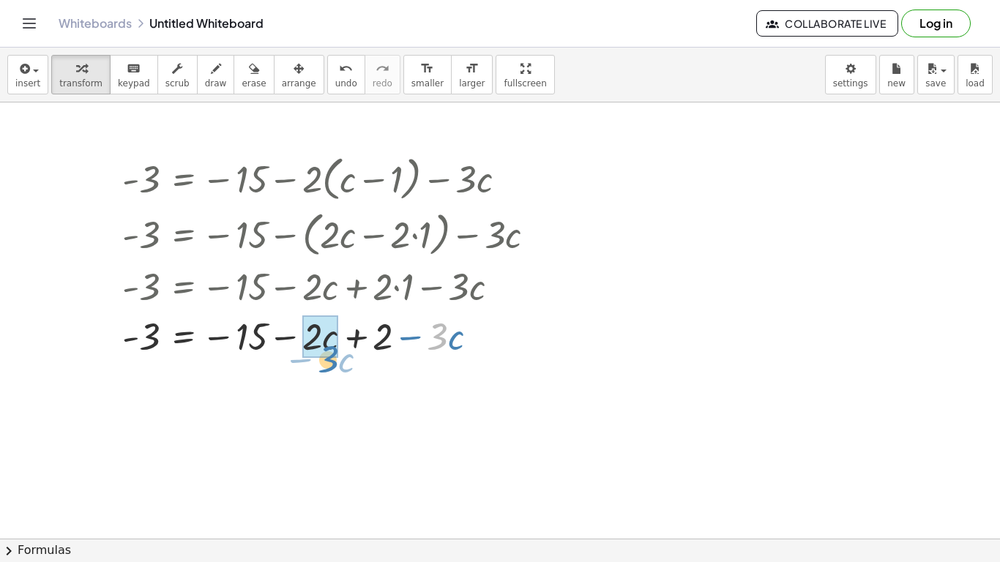
drag, startPoint x: 439, startPoint y: 339, endPoint x: 329, endPoint y: 351, distance: 110.5
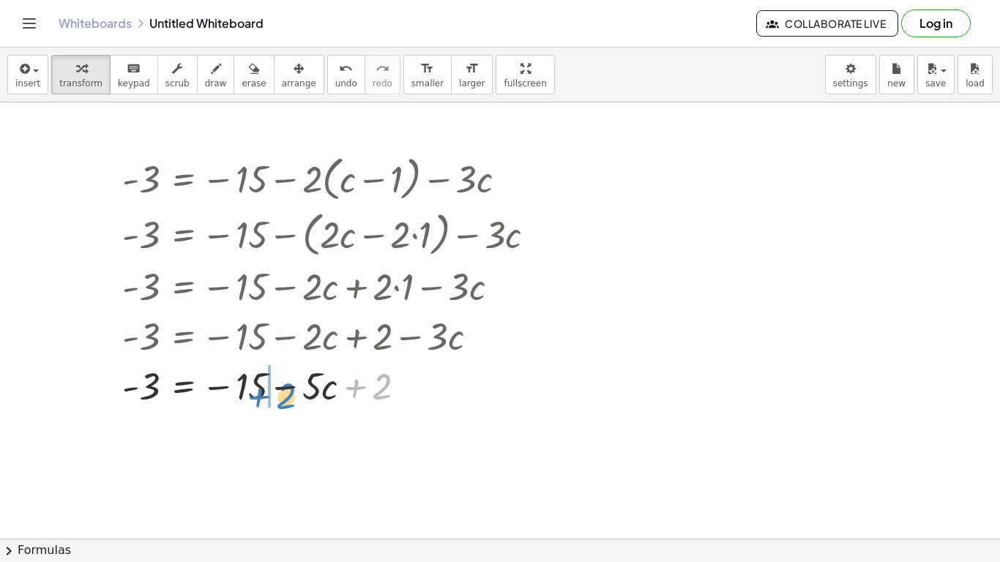
drag, startPoint x: 374, startPoint y: 387, endPoint x: 264, endPoint y: 384, distance: 109.9
click at [264, 384] on div at bounding box center [334, 385] width 439 height 50
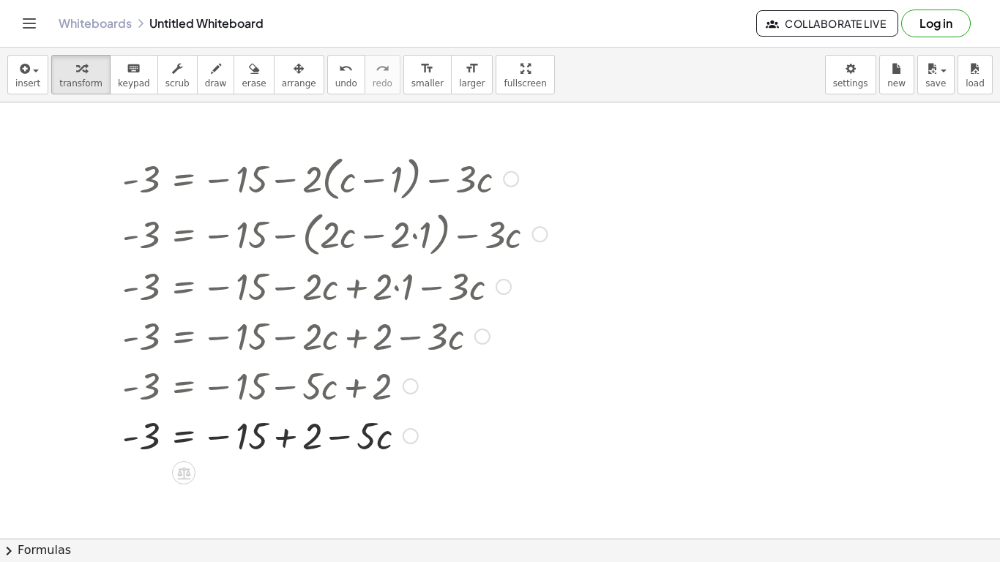
click at [282, 442] on div at bounding box center [334, 435] width 439 height 50
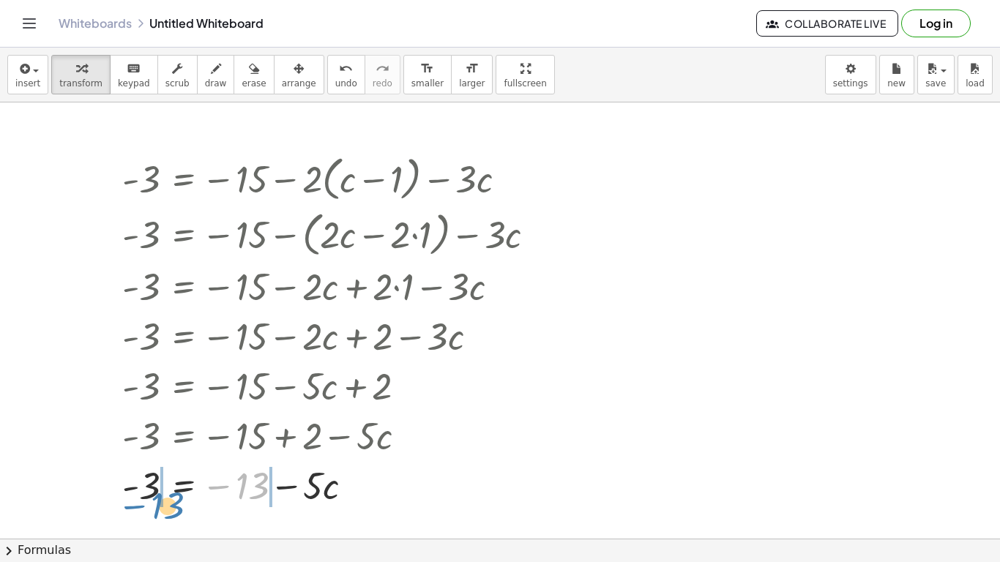
drag, startPoint x: 264, startPoint y: 482, endPoint x: 180, endPoint y: 501, distance: 86.3
click at [180, 501] on div at bounding box center [334, 485] width 439 height 50
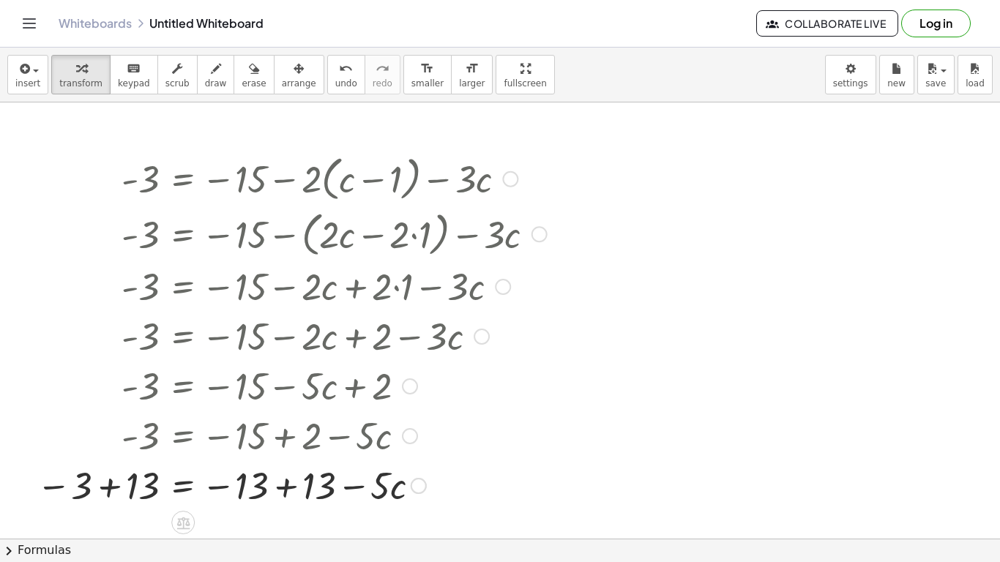
click at [108, 489] on div at bounding box center [291, 485] width 525 height 50
click at [288, 485] on div at bounding box center [334, 485] width 439 height 50
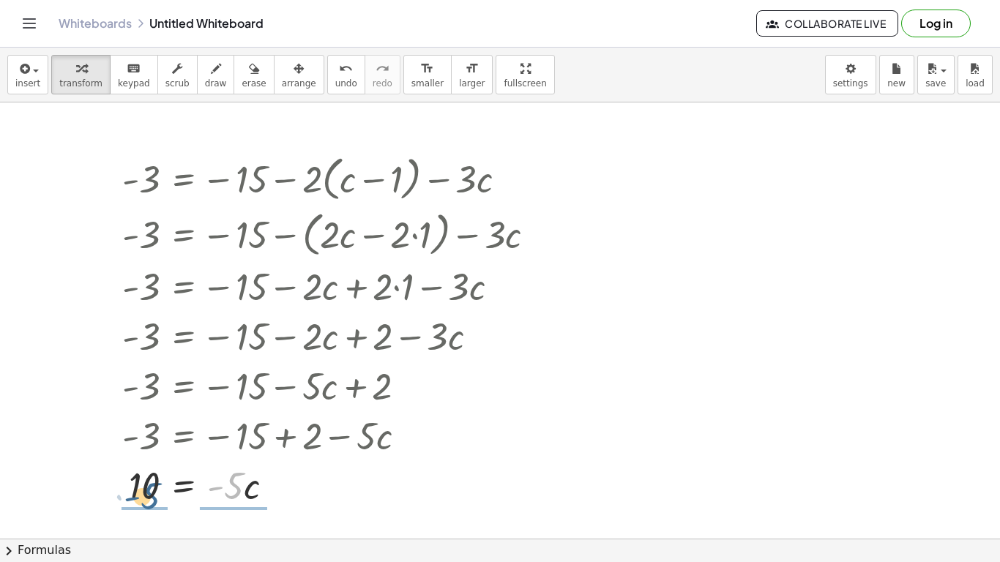
drag, startPoint x: 231, startPoint y: 487, endPoint x: 142, endPoint y: 497, distance: 89.9
click at [142, 497] on div at bounding box center [334, 485] width 439 height 50
click at [137, 484] on div at bounding box center [334, 484] width 442 height 73
click at [209, 484] on div at bounding box center [334, 484] width 439 height 73
